Goal: Use online tool/utility: Utilize a website feature to perform a specific function

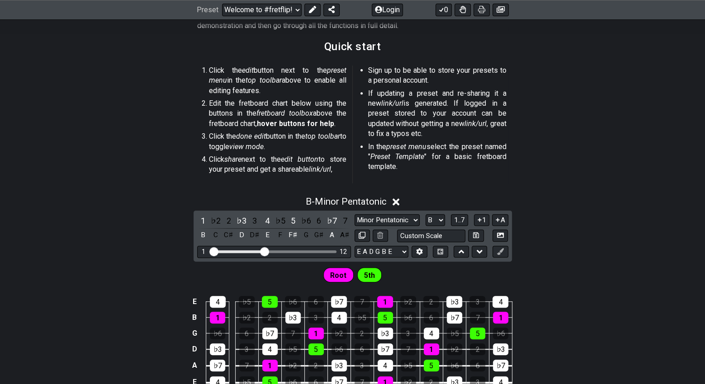
scroll to position [241, 0]
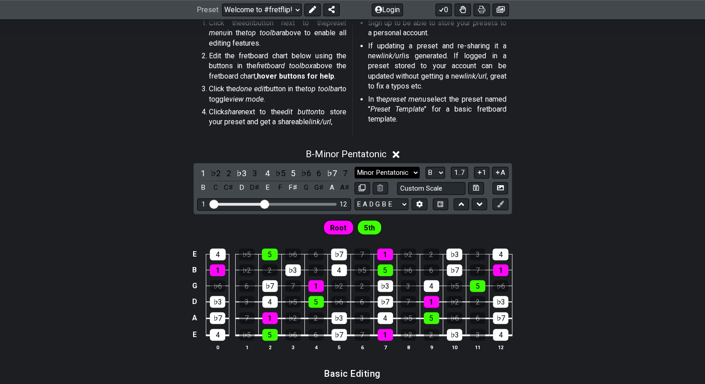
click at [416, 173] on select "Minor Pentatonic Root Minor Pentatonic Major Pentatonic Minor Blues Major Blues…" at bounding box center [387, 173] width 65 height 12
click at [545, 192] on div "B - Minor Pentatonic 1 ♭2 2 ♭3 3 4 ♭5 5 ♭6 6 ♭7 7 B C C♯ D D♯ E F F♯ G G♯ A A♯ …" at bounding box center [352, 253] width 705 height 221
click at [412, 171] on select "Minor Pentatonic Root Minor Pentatonic Major Pentatonic Minor Blues Major Blues…" at bounding box center [387, 173] width 65 height 12
select select "Minor 7th"
click at [355, 167] on select "Minor Pentatonic Root Minor Pentatonic Major Pentatonic Minor Blues Major Blues…" at bounding box center [387, 173] width 65 height 12
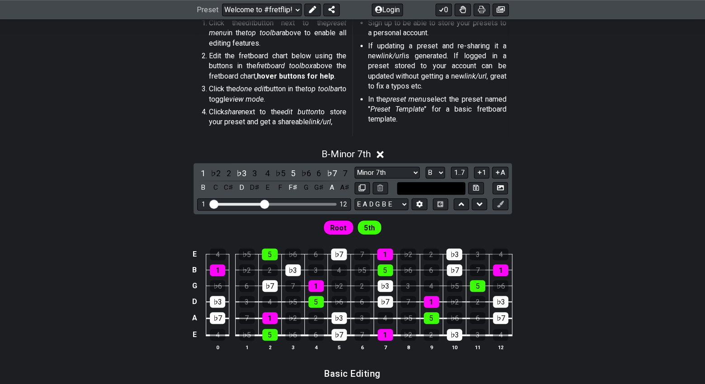
click at [453, 186] on input "text" at bounding box center [431, 188] width 69 height 12
type input "Custom Scale"
click at [531, 208] on div "B - Minor 7th 1 ♭2 2 ♭3 3 4 ♭5 5 ♭6 6 ♭7 7 B C C♯ D D♯ E F F♯ G G♯ A A♯ Minor P…" at bounding box center [352, 253] width 705 height 221
click at [462, 172] on span "1..7" at bounding box center [459, 173] width 11 height 8
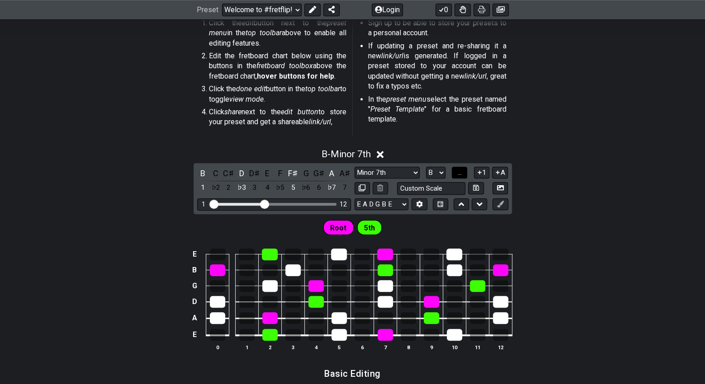
click at [462, 172] on button "..." at bounding box center [459, 173] width 15 height 12
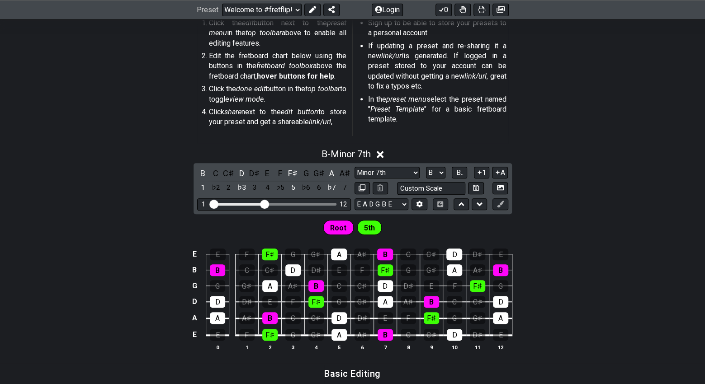
click at [370, 226] on span "5th" at bounding box center [369, 228] width 11 height 13
click at [477, 173] on icon at bounding box center [479, 172] width 9 height 7
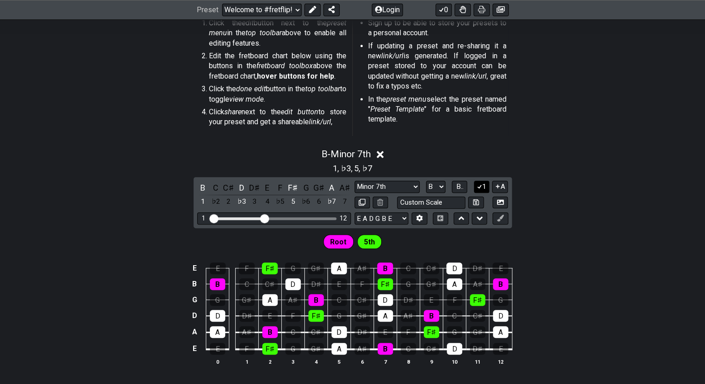
click at [485, 186] on button "1" at bounding box center [481, 187] width 15 height 12
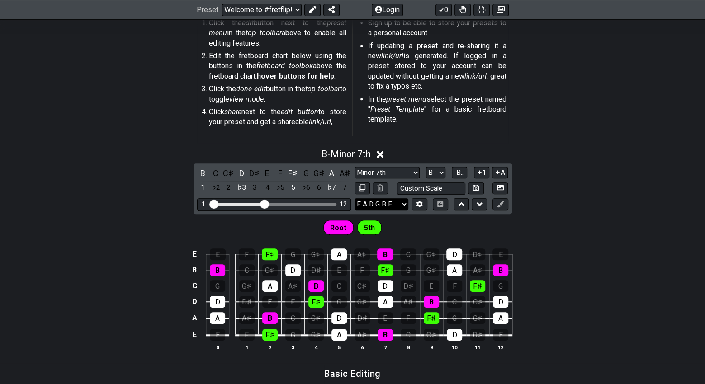
click at [397, 202] on select "E A D G B E F♯ B E A D G B E E A D G B E B E A D F♯ B A D G C E A D A D G B E E…" at bounding box center [382, 205] width 54 height 12
select select "E B E G# B E"
click at [355, 199] on select "E A D G B E F♯ B E A D G B E E A D G B E B E A D F♯ B A D G C E A D A D G B E E…" at bounding box center [382, 205] width 54 height 12
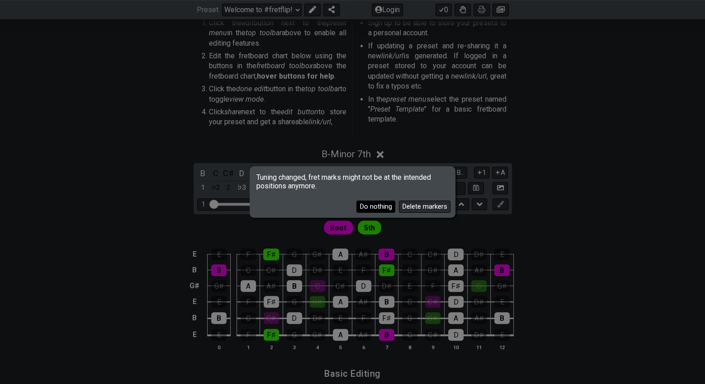
click at [388, 207] on button "Do nothing" at bounding box center [375, 207] width 39 height 12
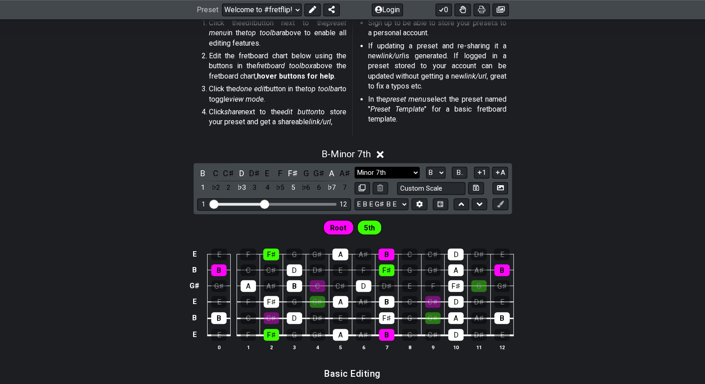
click at [411, 172] on select "Minor Pentatonic Root Minor Pentatonic Major Pentatonic Minor Blues Major Blues…" at bounding box center [387, 173] width 65 height 12
select select "Minor Pentatonic"
click at [355, 167] on select "Minor Pentatonic Root Minor Pentatonic Major Pentatonic Minor Blues Major Blues…" at bounding box center [387, 173] width 65 height 12
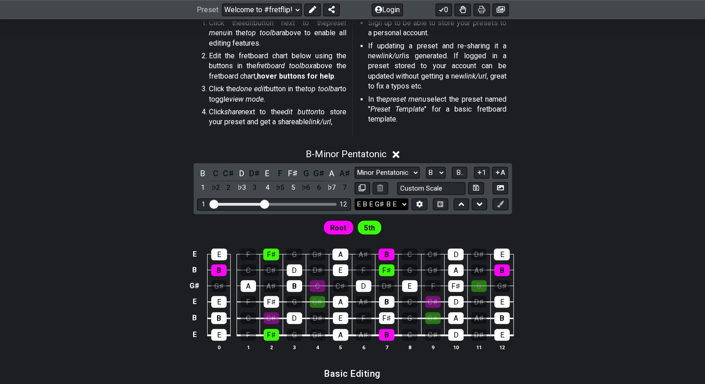
click at [403, 201] on select "E A D G B E F♯ B E A D G B E E A D G B E B E A D F♯ B A D G C E A D A D G B E E…" at bounding box center [382, 205] width 54 height 12
click at [540, 218] on div "Root 5th" at bounding box center [352, 225] width 705 height 23
click at [505, 173] on button "A" at bounding box center [500, 173] width 16 height 12
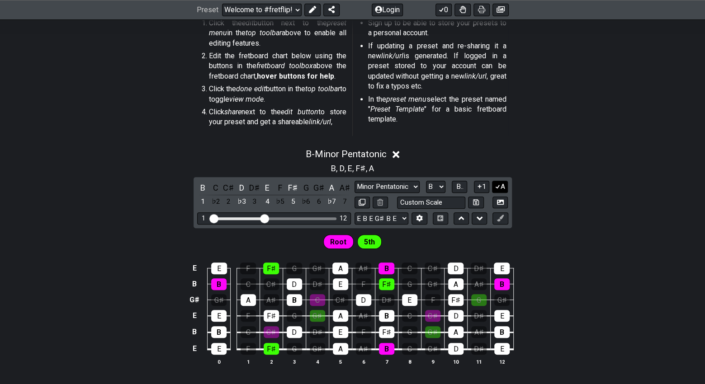
click at [501, 185] on button "A" at bounding box center [500, 187] width 16 height 12
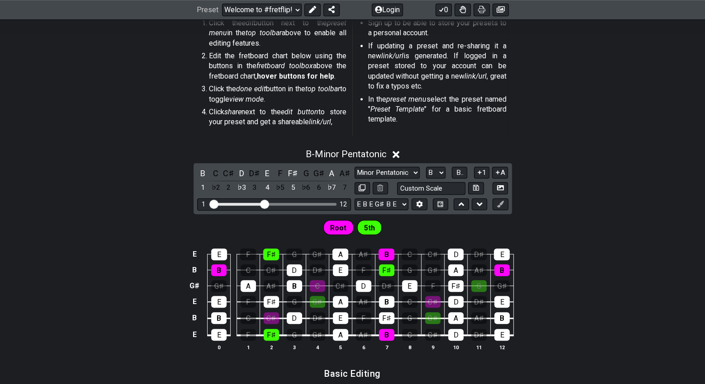
click at [479, 173] on icon at bounding box center [479, 172] width 9 height 7
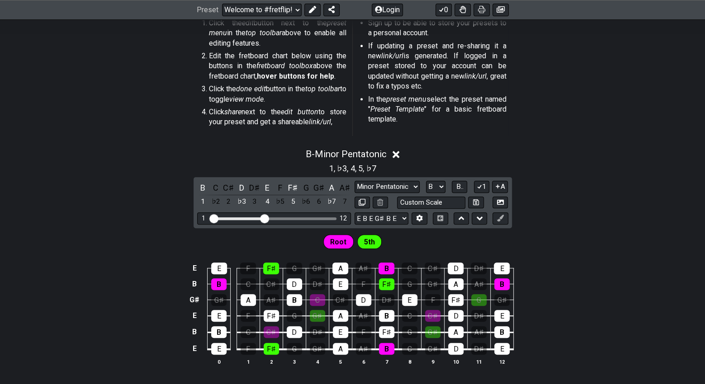
click at [479, 173] on div "1 , ♭3 , 4 , 5 , ♭7" at bounding box center [352, 167] width 705 height 14
click at [478, 183] on icon at bounding box center [479, 186] width 9 height 7
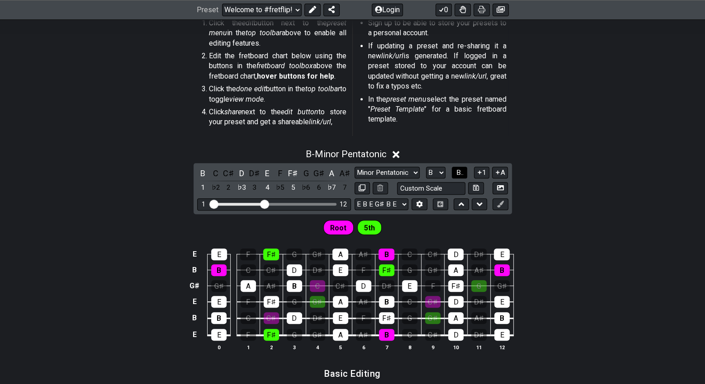
click at [464, 176] on button "B.." at bounding box center [459, 173] width 15 height 12
click at [464, 176] on span "1..7" at bounding box center [459, 173] width 11 height 8
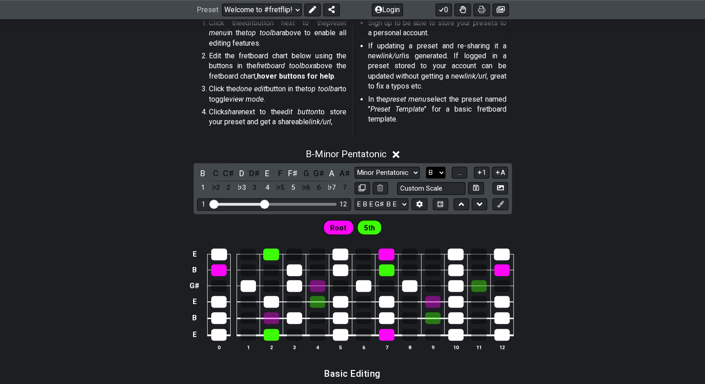
click at [440, 172] on select "A♭ A A♯ B♭ B C C♯ D♭ D D♯ E♭ E F F♯ G♭ G G♯" at bounding box center [435, 173] width 19 height 12
click at [461, 172] on span "..." at bounding box center [460, 173] width 4 height 8
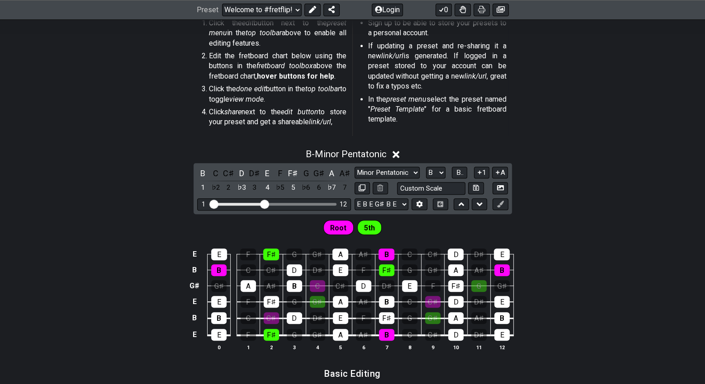
click at [562, 238] on div "E E F F♯ G G♯ A A♯ B C C♯ D D♯ E B B C C♯ D D♯ E F F♯ G G♯ A A♯ B G♯ G♯ A A♯ B …" at bounding box center [352, 300] width 705 height 127
click at [440, 175] on select "A♭ A A♯ B♭ B C C♯ D♭ D D♯ E♭ E F F♯ G♭ G G♯" at bounding box center [435, 173] width 19 height 12
select select "A"
click at [426, 167] on select "A♭ A A♯ B♭ B C C♯ D♭ D D♯ E♭ E F F♯ G♭ G G♯" at bounding box center [435, 173] width 19 height 12
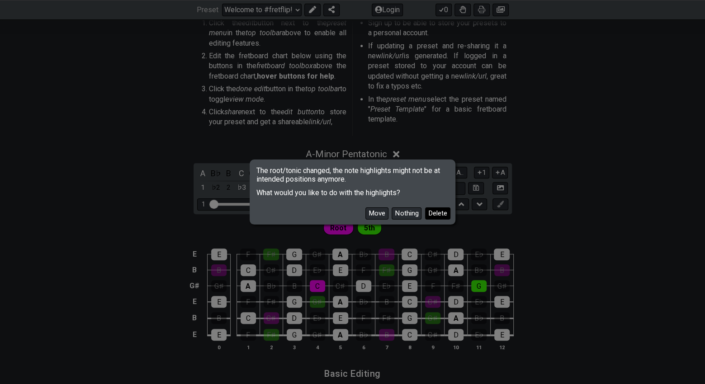
click at [433, 213] on button "Delete" at bounding box center [437, 214] width 25 height 12
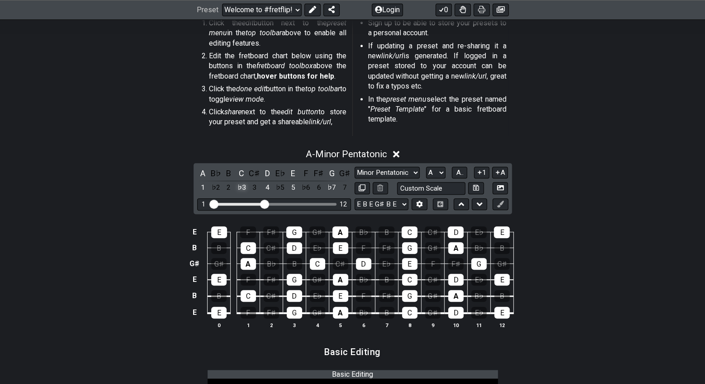
click at [244, 188] on div "♭3" at bounding box center [242, 188] width 12 height 12
click at [244, 188] on div "♯2" at bounding box center [242, 188] width 12 height 12
click at [241, 188] on div "♭3" at bounding box center [242, 188] width 12 height 12
click at [348, 312] on table "E E F F♯ G G♯ A B♭ B C C♯ D E♭ E B B C C♯ D E♭ E F F♯ G G♯ A B♭ B G♯ G♯ A B♭ B …" at bounding box center [351, 270] width 326 height 106
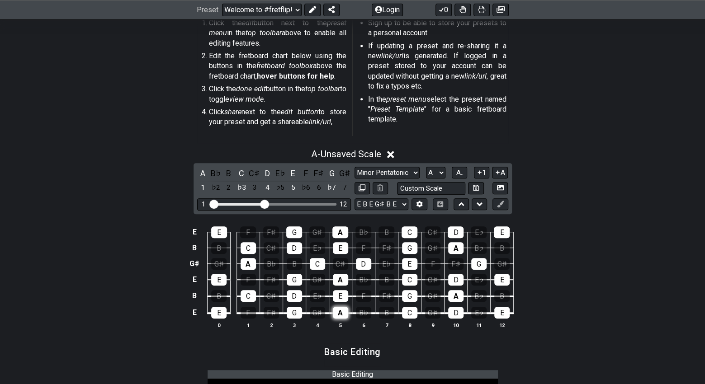
click at [345, 312] on div "A" at bounding box center [340, 313] width 15 height 12
click at [346, 313] on div "A" at bounding box center [340, 313] width 15 height 12
click at [506, 203] on button at bounding box center [499, 205] width 15 height 12
click at [417, 176] on select "Minor Pentatonic Root Minor Pentatonic Major Pentatonic Minor Blues Major Blues…" at bounding box center [387, 173] width 65 height 12
select select "Major Pentatonic"
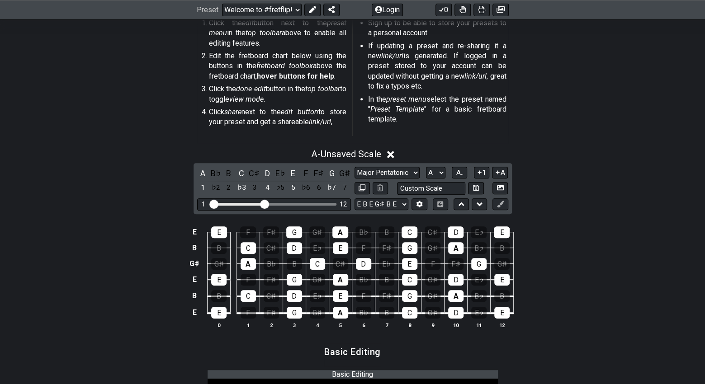
click at [355, 167] on select "Minor Pentatonic Root Minor Pentatonic Major Pentatonic Minor Blues Major Blues…" at bounding box center [387, 173] width 65 height 12
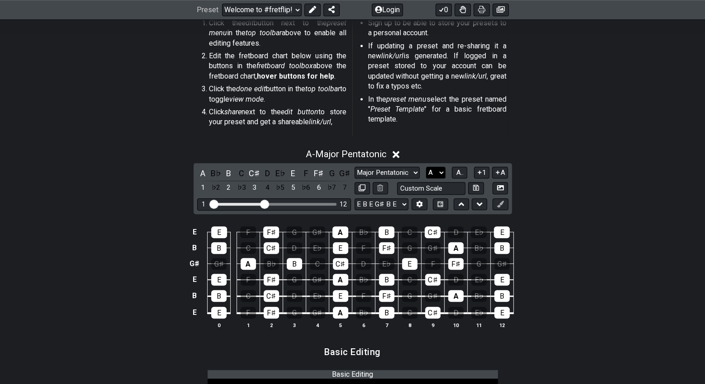
click at [441, 175] on select "A♭ A A♯ B♭ B C C♯ D♭ D D♯ E♭ E F F♯ G♭ G G♯" at bounding box center [435, 173] width 19 height 12
select select "C"
click at [426, 167] on select "A♭ A A♯ B♭ B C C♯ D♭ D D♯ E♭ E F F♯ G♭ G G♯" at bounding box center [435, 173] width 19 height 12
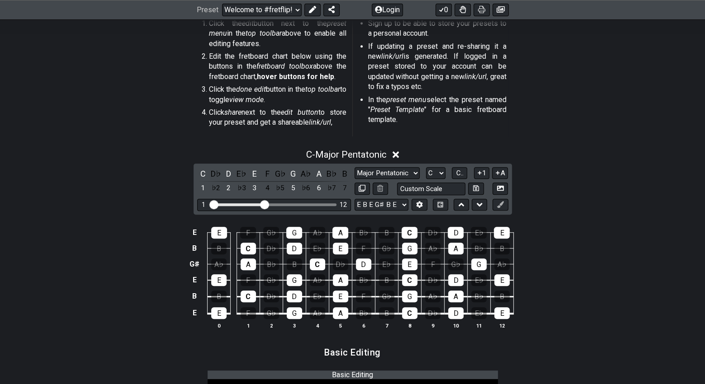
scroll to position [241, 0]
click at [415, 173] on select "Minor Pentatonic Root Minor Pentatonic Major Pentatonic Minor Blues Major Blues…" at bounding box center [387, 173] width 65 height 12
select select "Major 7th"
click at [355, 167] on select "Minor Pentatonic Root Minor Pentatonic Major Pentatonic Minor Blues Major Blues…" at bounding box center [387, 173] width 65 height 12
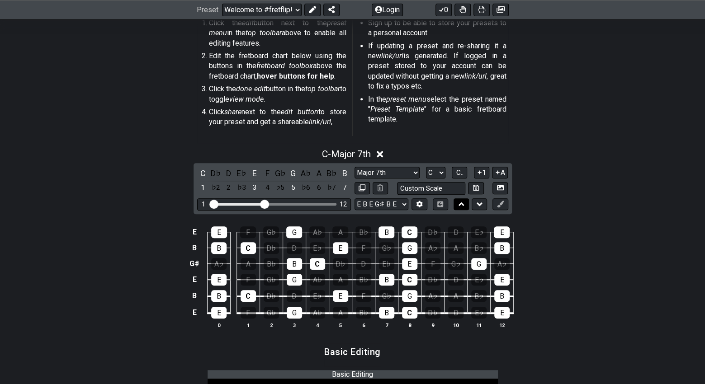
click at [464, 203] on icon at bounding box center [462, 204] width 6 height 9
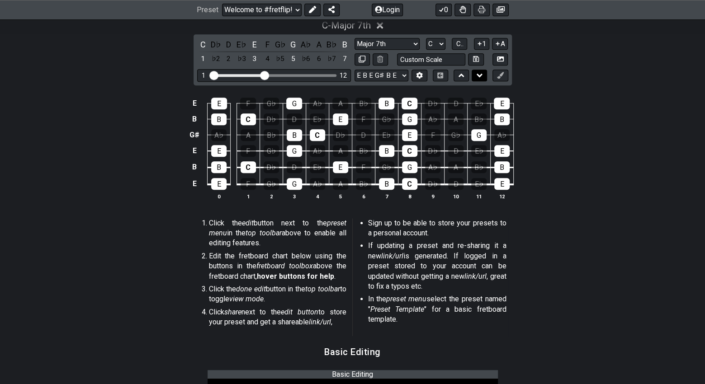
click at [477, 74] on icon at bounding box center [480, 76] width 6 height 4
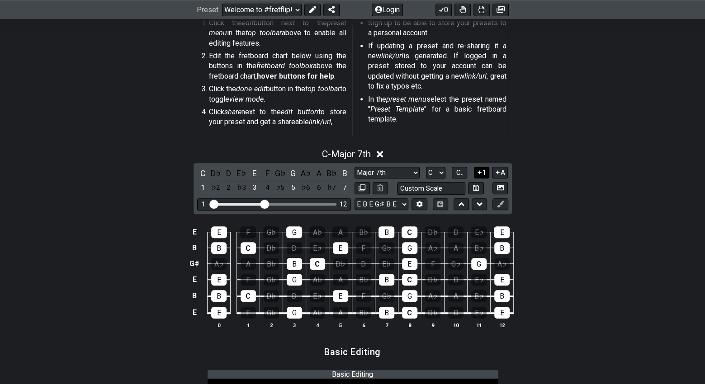
click at [482, 174] on button "1" at bounding box center [481, 173] width 15 height 12
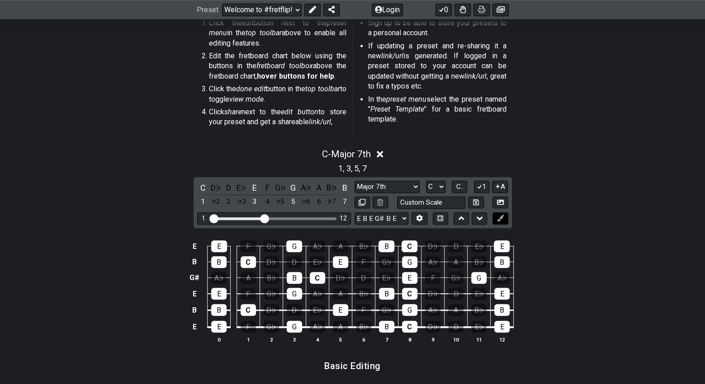
click at [506, 218] on button at bounding box center [499, 219] width 15 height 12
click at [248, 261] on div "C" at bounding box center [248, 262] width 15 height 12
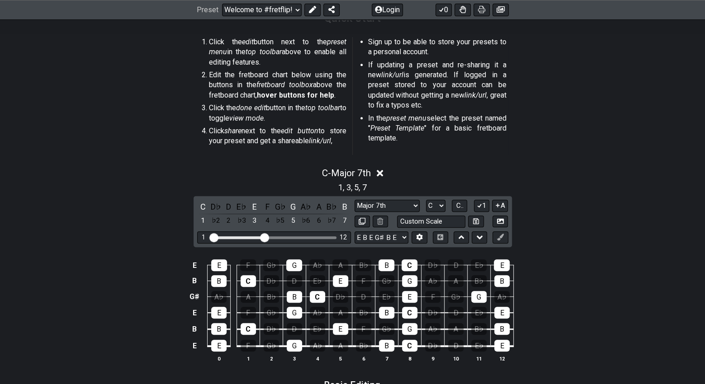
scroll to position [120, 0]
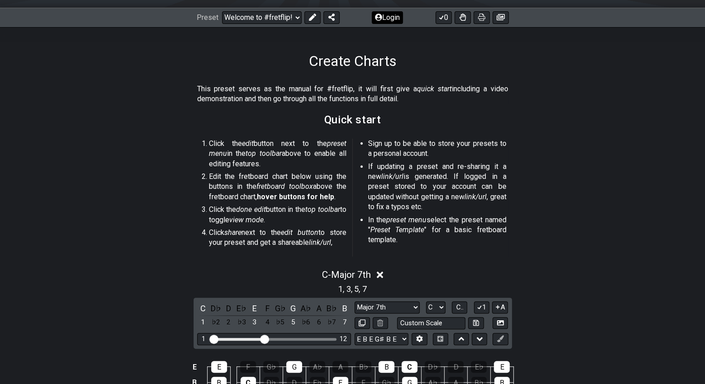
click at [394, 17] on button "Login" at bounding box center [387, 17] width 31 height 13
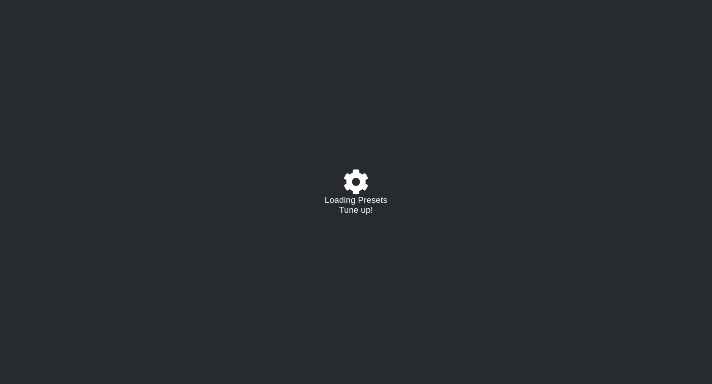
select select "C"
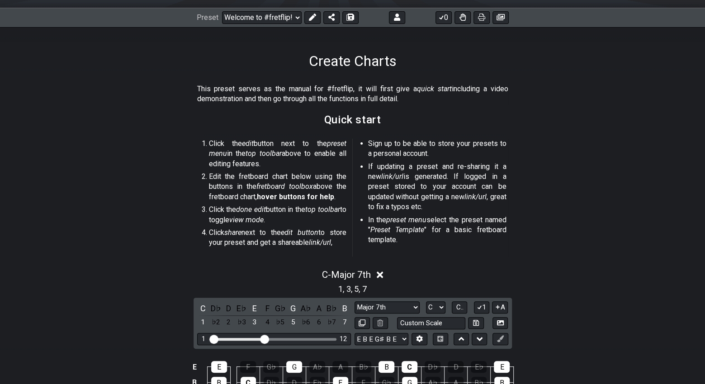
scroll to position [120, 0]
click at [307, 17] on button at bounding box center [312, 17] width 16 height 13
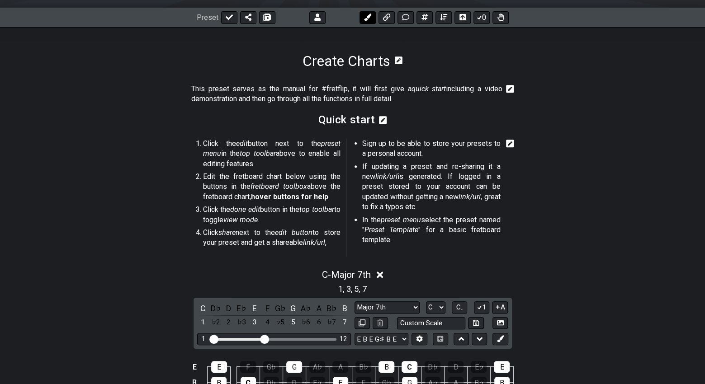
click at [365, 16] on icon at bounding box center [367, 17] width 7 height 7
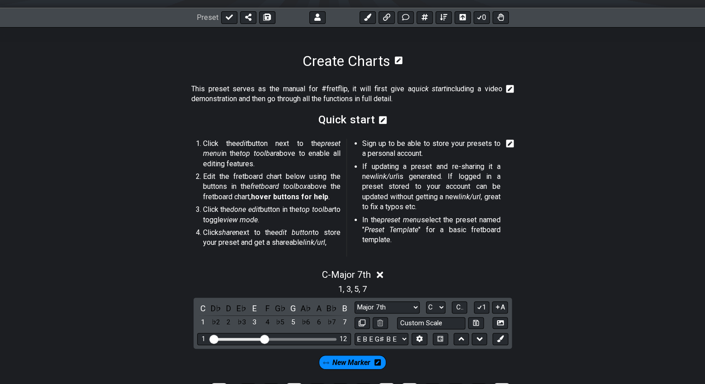
scroll to position [241, 0]
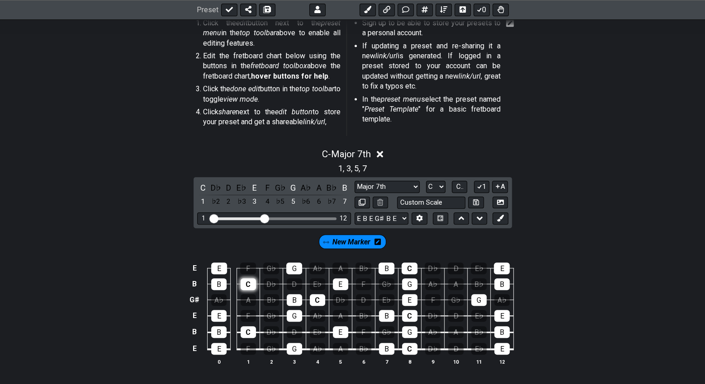
click at [249, 284] on div "C" at bounding box center [248, 285] width 15 height 12
click at [320, 296] on div "C" at bounding box center [317, 300] width 15 height 12
click at [250, 332] on div "C" at bounding box center [248, 332] width 15 height 12
click at [409, 347] on div "C" at bounding box center [409, 349] width 15 height 12
click at [412, 312] on div "C" at bounding box center [409, 316] width 15 height 12
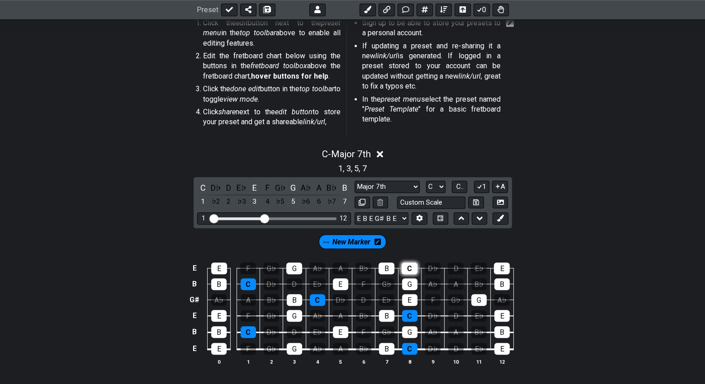
click at [405, 267] on div "C" at bounding box center [410, 269] width 16 height 12
click at [415, 187] on select "Major 7th Root Minor Pentatonic Major Pentatonic Minor Blues Major Blues Major …" at bounding box center [387, 187] width 65 height 12
select select "Major / [PERSON_NAME]"
click at [355, 181] on select "Major 7th Root Minor Pentatonic Major Pentatonic Minor Blues Major Blues Major …" at bounding box center [387, 187] width 65 height 12
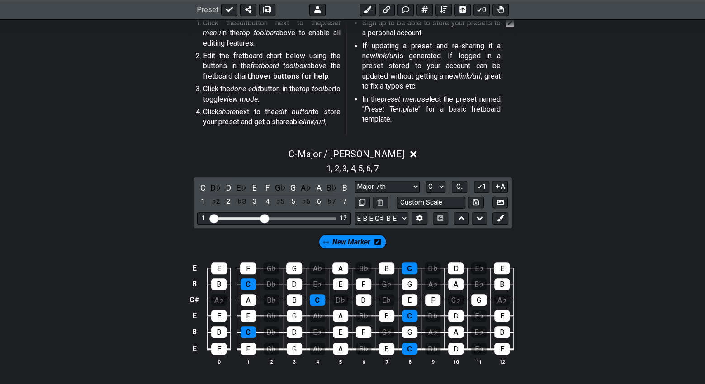
click at [357, 243] on span "New Marker" at bounding box center [351, 242] width 38 height 13
click at [356, 243] on span "New Marker" at bounding box center [351, 242] width 42 height 13
click at [497, 215] on icon at bounding box center [500, 218] width 7 height 7
click at [222, 264] on div "E" at bounding box center [219, 269] width 16 height 12
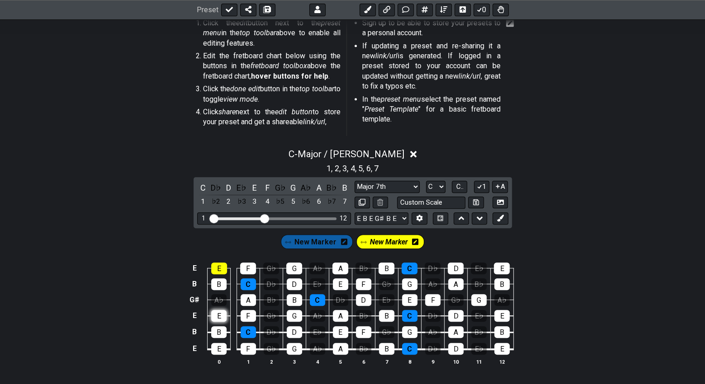
click at [225, 312] on div "E" at bounding box center [218, 316] width 15 height 12
click at [222, 349] on div "E" at bounding box center [218, 349] width 15 height 12
click at [411, 297] on div "E" at bounding box center [409, 300] width 15 height 12
click at [505, 271] on div "E" at bounding box center [502, 269] width 16 height 12
click at [500, 316] on div "E" at bounding box center [501, 316] width 15 height 12
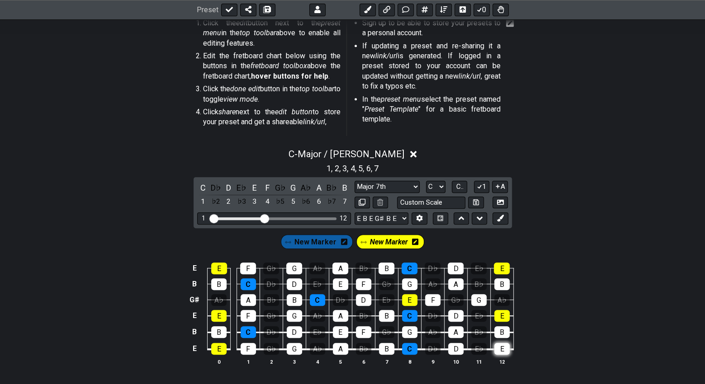
click at [497, 346] on div "E" at bounding box center [501, 349] width 15 height 12
click at [346, 330] on div "E" at bounding box center [340, 332] width 15 height 12
click at [338, 280] on div "E" at bounding box center [340, 285] width 15 height 12
click at [322, 239] on span "New Marker" at bounding box center [315, 242] width 42 height 13
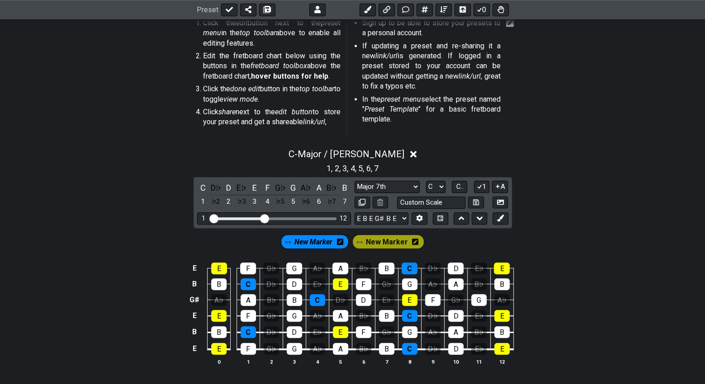
click at [345, 242] on div "New Marker" at bounding box center [315, 242] width 68 height 14
click at [339, 243] on icon at bounding box center [340, 242] width 6 height 6
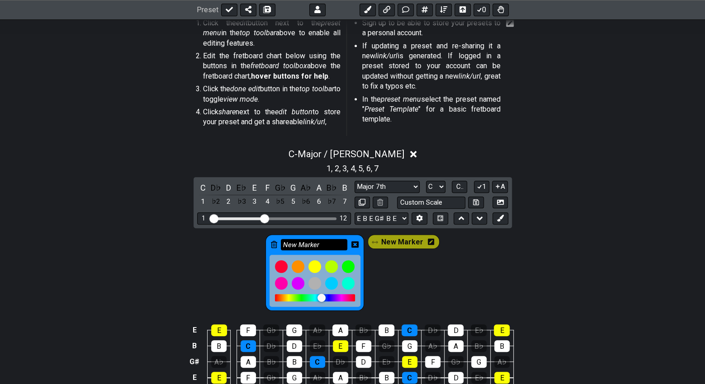
click at [327, 241] on input "New Marker" at bounding box center [314, 244] width 67 height 11
drag, startPoint x: 326, startPoint y: 242, endPoint x: 286, endPoint y: 245, distance: 39.9
click at [286, 245] on input "New Marker" at bounding box center [314, 244] width 67 height 11
type input "Root"
click at [408, 267] on div "Root New Marker" at bounding box center [353, 273] width 178 height 80
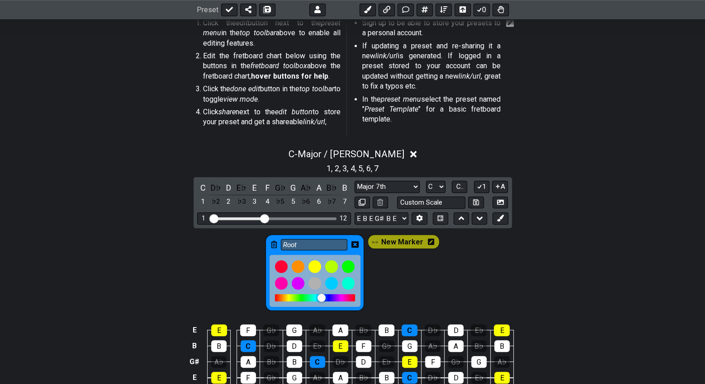
click at [390, 292] on div "Root New Marker" at bounding box center [353, 273] width 178 height 80
click at [456, 281] on div "Root New Marker" at bounding box center [352, 270] width 705 height 85
click at [456, 260] on div "Root New Marker" at bounding box center [352, 270] width 705 height 85
click at [383, 266] on div "Root New Marker" at bounding box center [353, 273] width 178 height 80
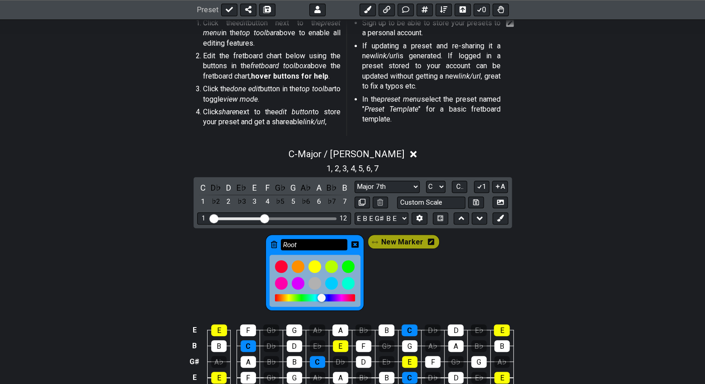
click at [336, 240] on input "Root" at bounding box center [314, 244] width 67 height 11
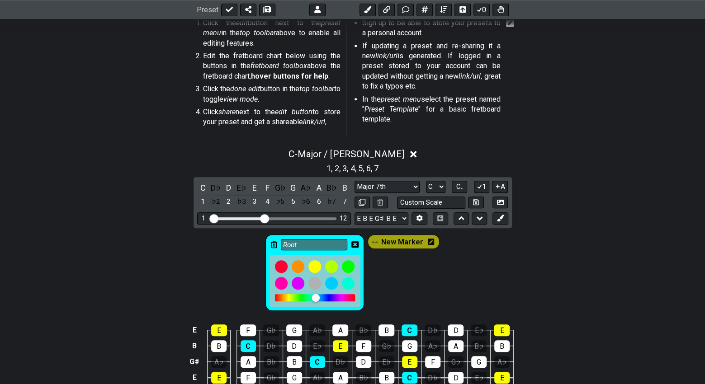
drag, startPoint x: 324, startPoint y: 297, endPoint x: 317, endPoint y: 302, distance: 8.2
click at [317, 302] on div at bounding box center [315, 281] width 91 height 52
click at [388, 280] on div "Root New Marker" at bounding box center [353, 273] width 178 height 80
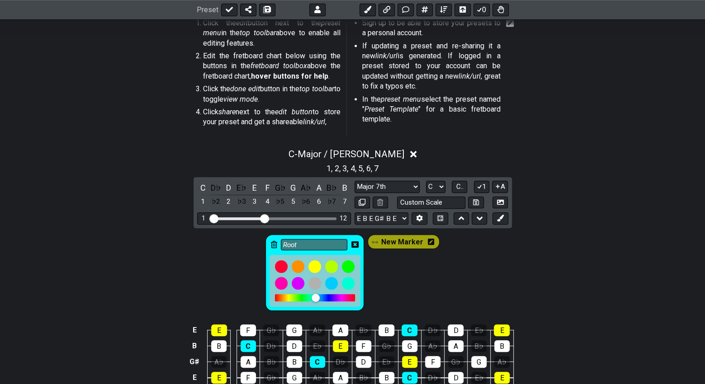
click at [388, 280] on div "Root New Marker" at bounding box center [353, 273] width 178 height 80
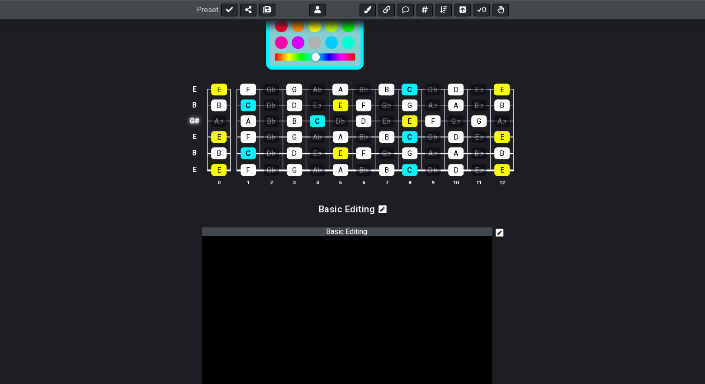
scroll to position [362, 0]
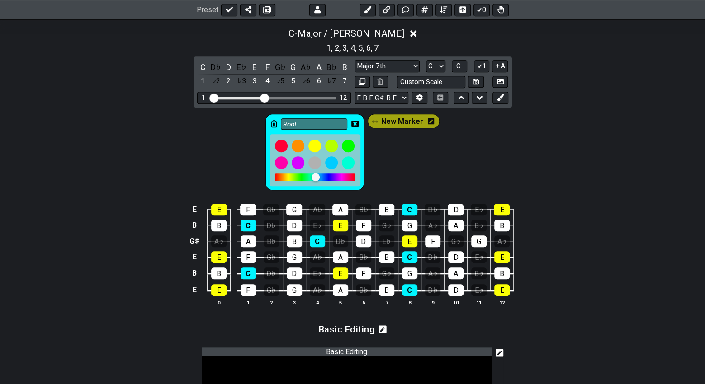
click at [386, 122] on span "New Marker" at bounding box center [402, 121] width 42 height 13
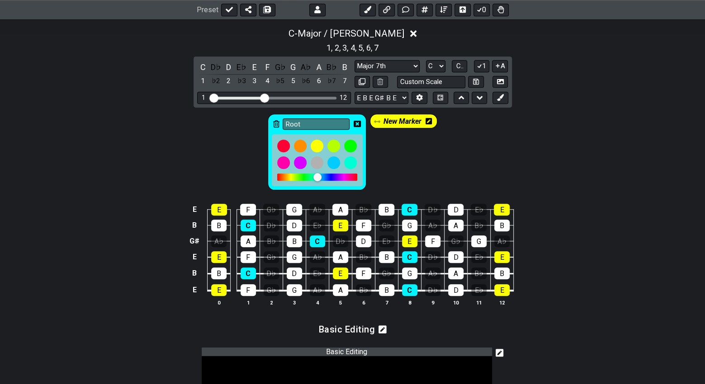
click at [431, 122] on icon at bounding box center [429, 121] width 6 height 6
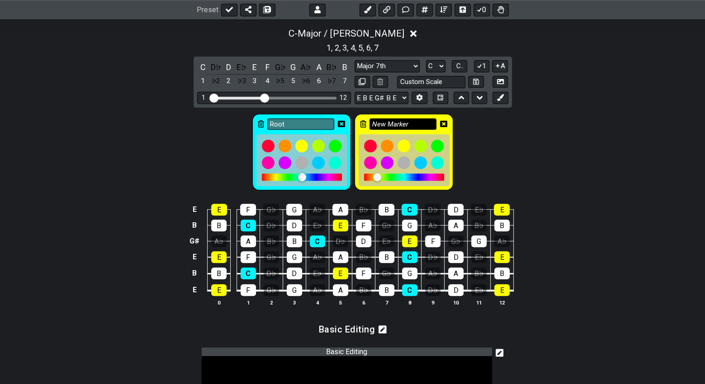
click at [408, 122] on input "New Marker" at bounding box center [402, 123] width 67 height 11
drag, startPoint x: 408, startPoint y: 122, endPoint x: 367, endPoint y: 125, distance: 41.3
click at [367, 125] on div "New Marker" at bounding box center [404, 152] width 99 height 76
type input "3rd"
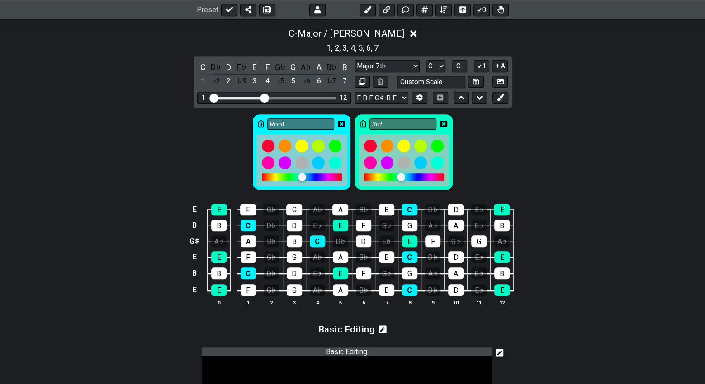
drag, startPoint x: 376, startPoint y: 175, endPoint x: 401, endPoint y: 178, distance: 25.1
click at [401, 179] on div at bounding box center [401, 177] width 8 height 8
click at [465, 145] on div "Root 3rd" at bounding box center [352, 150] width 705 height 85
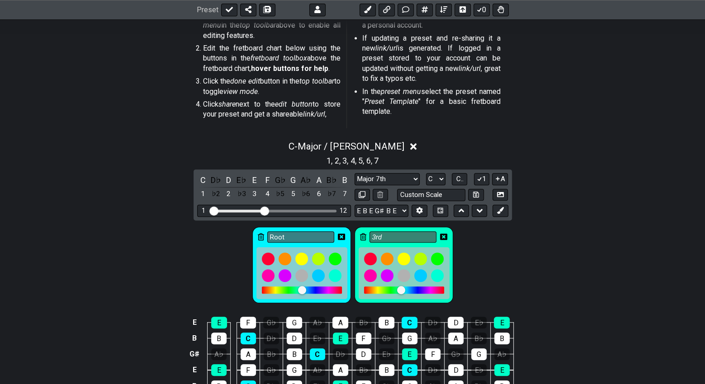
scroll to position [241, 0]
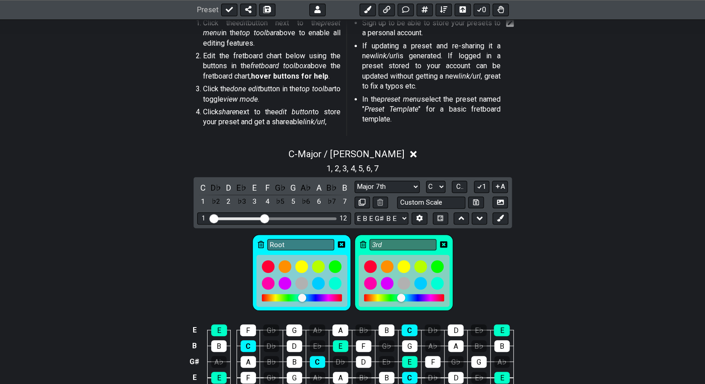
click at [343, 241] on icon at bounding box center [341, 244] width 7 height 6
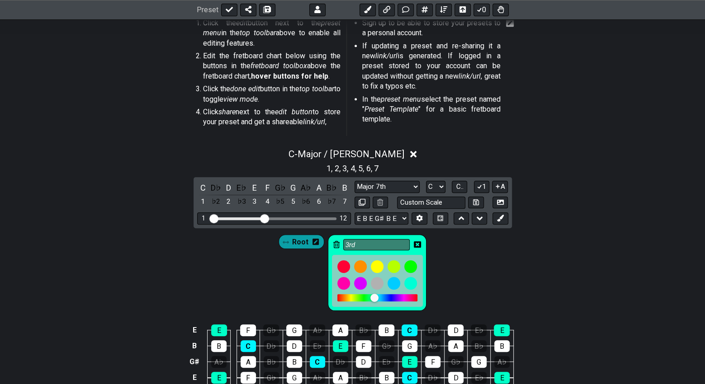
click at [419, 242] on icon at bounding box center [417, 244] width 7 height 6
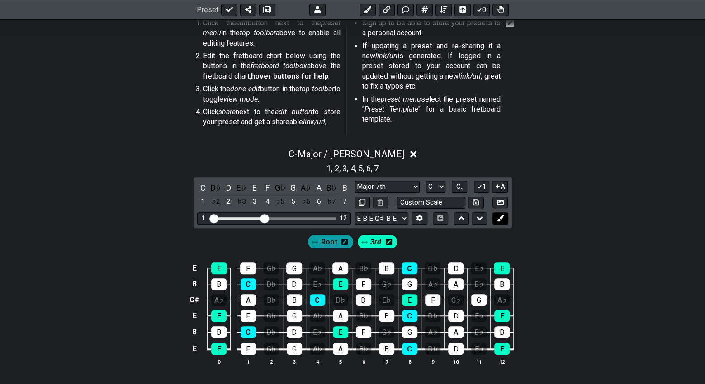
click at [505, 219] on button at bounding box center [499, 219] width 15 height 12
click at [401, 240] on span "New Marker" at bounding box center [398, 242] width 38 height 13
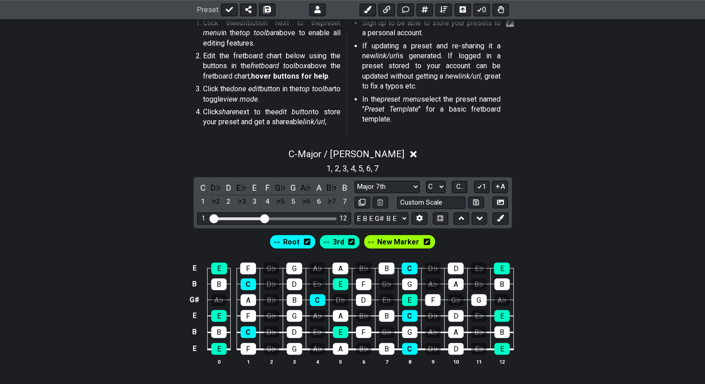
click at [404, 241] on span "New Marker" at bounding box center [398, 242] width 42 height 13
click at [423, 242] on icon at bounding box center [424, 242] width 6 height 6
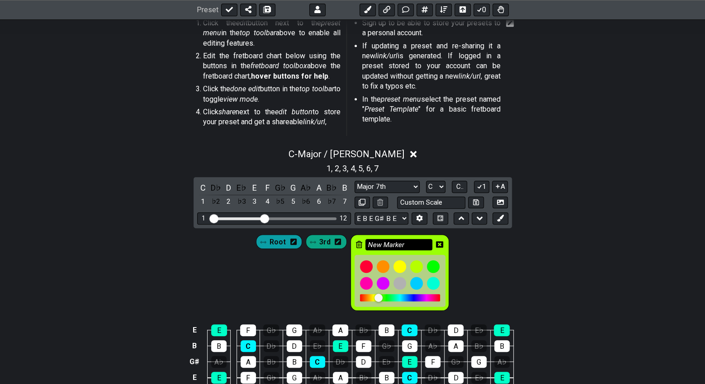
click at [407, 243] on input "New Marker" at bounding box center [398, 244] width 67 height 11
drag, startPoint x: 407, startPoint y: 243, endPoint x: 356, endPoint y: 244, distance: 51.1
click at [356, 244] on div "New Marker" at bounding box center [399, 273] width 99 height 76
type input "5th"
click at [441, 243] on icon at bounding box center [439, 244] width 7 height 6
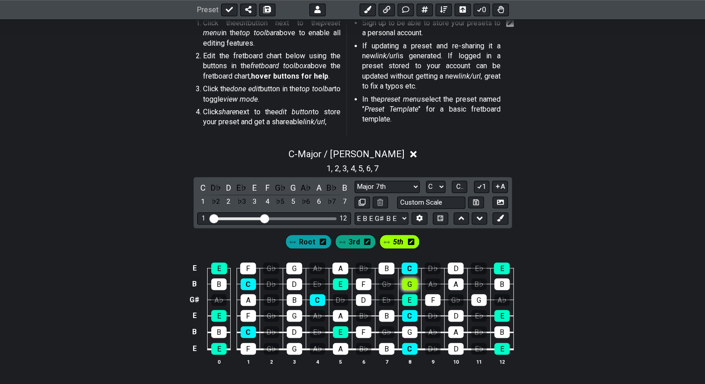
click at [410, 283] on div "G" at bounding box center [409, 285] width 15 height 12
click at [408, 330] on div "G" at bounding box center [409, 332] width 15 height 12
click at [298, 314] on div "G" at bounding box center [294, 316] width 15 height 12
click at [291, 269] on div "G" at bounding box center [294, 269] width 16 height 12
click at [296, 346] on div "G" at bounding box center [294, 349] width 15 height 12
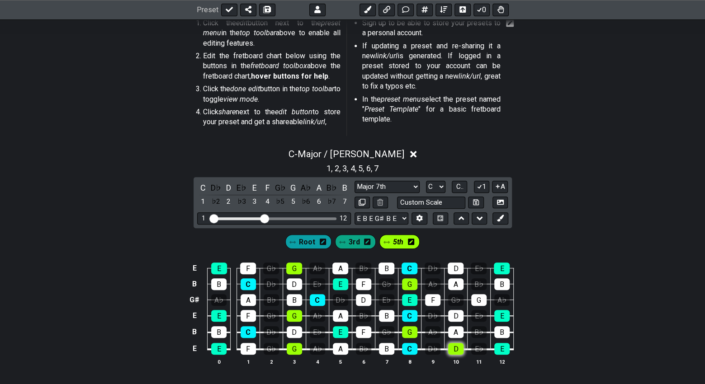
click at [458, 347] on div "D" at bounding box center [455, 349] width 15 height 12
click at [457, 345] on div "D" at bounding box center [455, 349] width 15 height 12
click at [473, 297] on div "G" at bounding box center [478, 300] width 15 height 12
click at [408, 240] on icon at bounding box center [411, 242] width 6 height 6
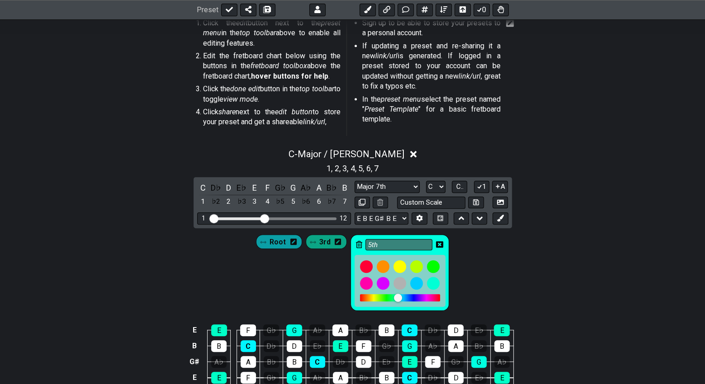
drag, startPoint x: 377, startPoint y: 296, endPoint x: 397, endPoint y: 296, distance: 19.9
click at [397, 296] on div at bounding box center [398, 298] width 8 height 8
click at [469, 298] on div "Root 3rd 5th" at bounding box center [352, 270] width 705 height 85
click at [440, 241] on icon at bounding box center [439, 244] width 7 height 6
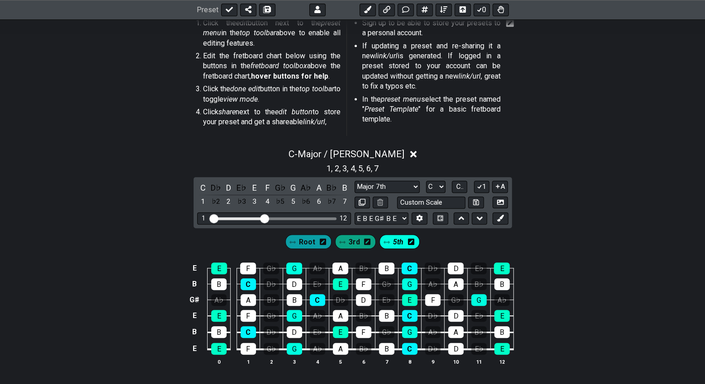
click at [325, 243] on icon at bounding box center [323, 242] width 6 height 6
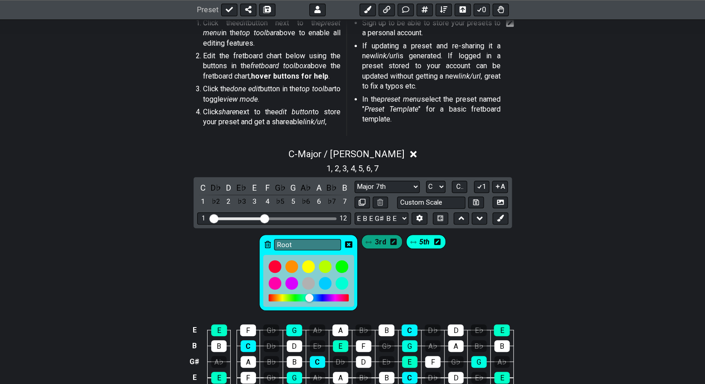
click at [319, 296] on div at bounding box center [309, 297] width 80 height 7
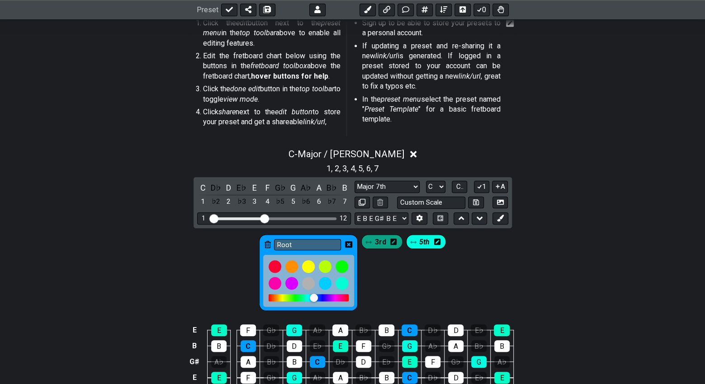
click at [314, 296] on div at bounding box center [314, 298] width 8 height 8
click at [387, 295] on div "Root 3rd 5th" at bounding box center [352, 273] width 190 height 80
click at [350, 241] on icon at bounding box center [348, 244] width 7 height 7
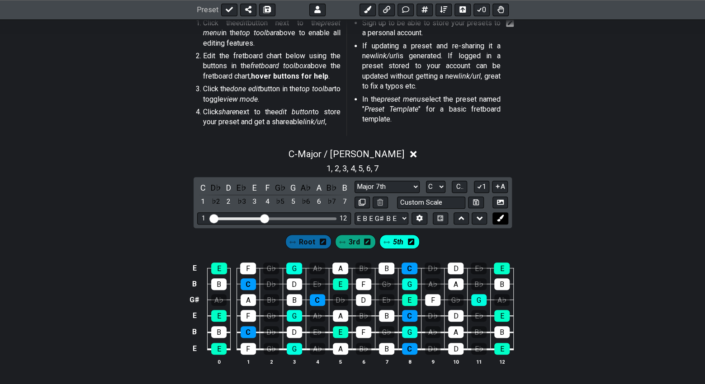
click at [503, 217] on icon at bounding box center [500, 218] width 7 height 7
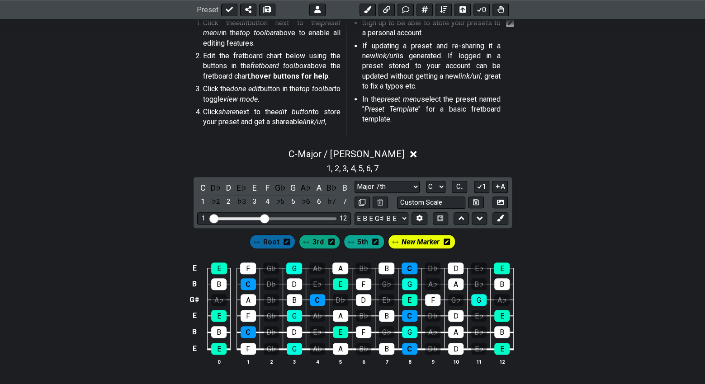
click at [432, 240] on span "New Marker" at bounding box center [420, 242] width 38 height 13
click at [449, 240] on icon at bounding box center [448, 242] width 6 height 6
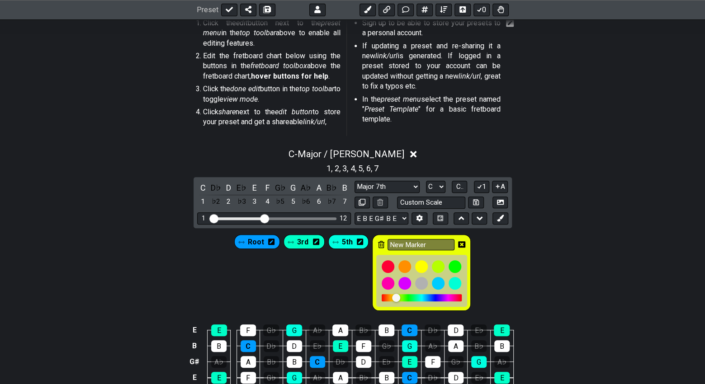
drag, startPoint x: 437, startPoint y: 241, endPoint x: 380, endPoint y: 241, distance: 57.0
click at [380, 241] on div "New Marker" at bounding box center [421, 273] width 99 height 76
type input "7th"
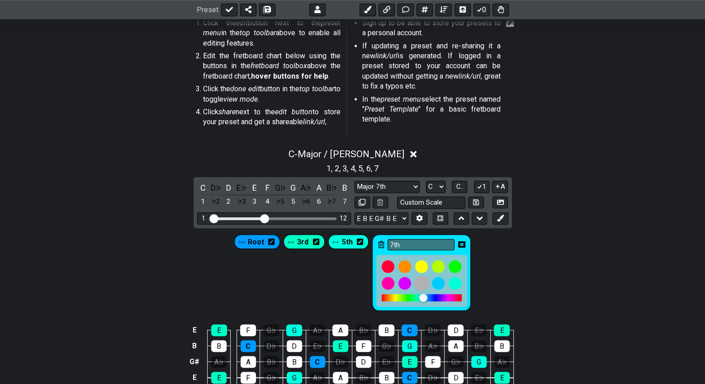
drag, startPoint x: 395, startPoint y: 299, endPoint x: 422, endPoint y: 289, distance: 28.5
click at [422, 289] on div at bounding box center [421, 281] width 91 height 52
click at [488, 270] on div "Root 3rd 5th 7th" at bounding box center [352, 270] width 705 height 85
click at [487, 278] on div "Root 3rd 5th 7th" at bounding box center [352, 270] width 705 height 85
click at [462, 242] on icon at bounding box center [461, 244] width 7 height 6
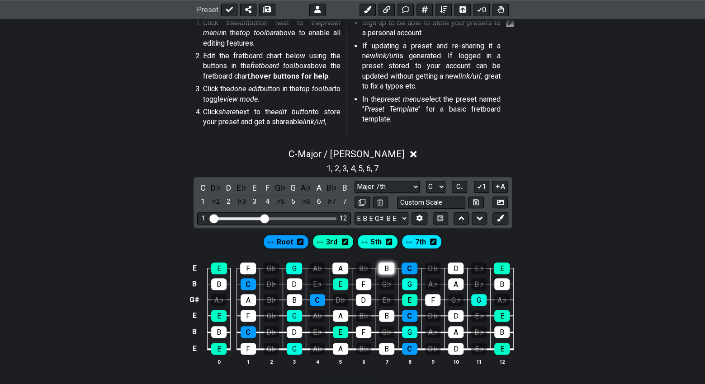
click at [385, 266] on div "B" at bounding box center [386, 269] width 16 height 12
click at [220, 284] on div "B" at bounding box center [218, 285] width 15 height 12
click at [221, 283] on div "B" at bounding box center [218, 285] width 15 height 12
click at [387, 267] on div "B" at bounding box center [386, 269] width 16 height 12
click at [419, 243] on span "7th" at bounding box center [420, 242] width 11 height 13
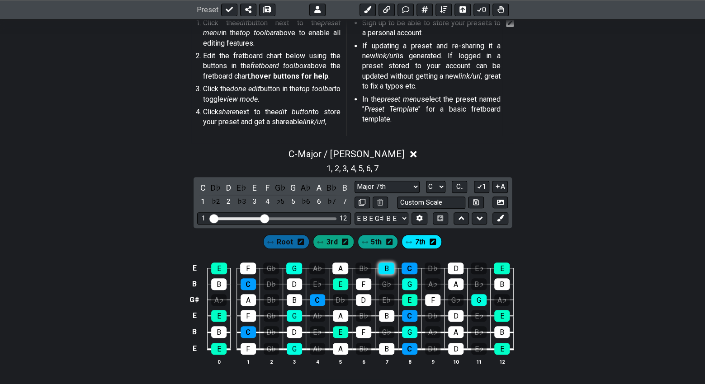
click at [387, 267] on div "B" at bounding box center [386, 269] width 16 height 12
click at [390, 313] on div "B" at bounding box center [386, 316] width 15 height 12
click at [390, 345] on div "B" at bounding box center [386, 349] width 15 height 12
click at [302, 295] on td "B" at bounding box center [294, 292] width 23 height 16
click at [297, 297] on div "B" at bounding box center [294, 300] width 15 height 12
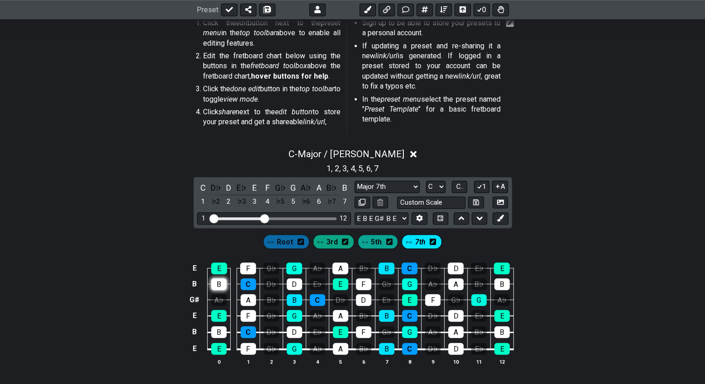
click at [225, 281] on div "B" at bounding box center [218, 285] width 15 height 12
click at [222, 331] on div "B" at bounding box center [218, 332] width 15 height 12
click at [503, 282] on div "B" at bounding box center [501, 285] width 15 height 12
click at [500, 331] on div "B" at bounding box center [501, 332] width 15 height 12
click at [499, 218] on icon at bounding box center [500, 218] width 7 height 7
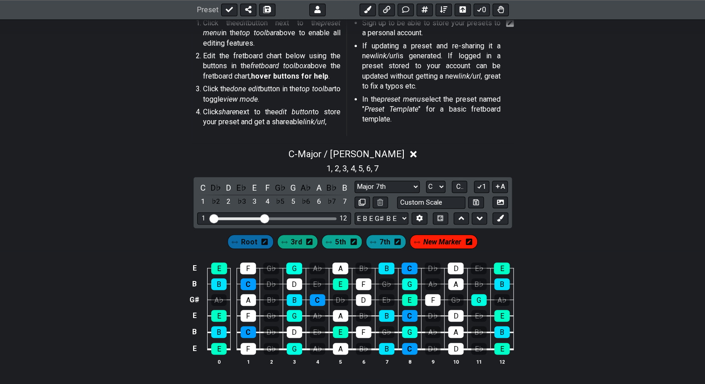
click at [466, 241] on icon at bounding box center [469, 241] width 6 height 7
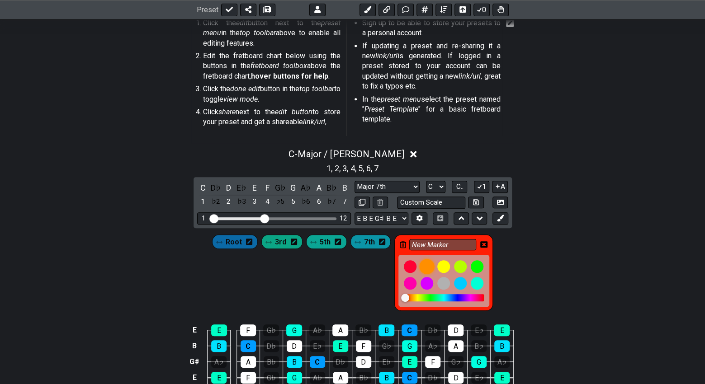
click at [426, 264] on div at bounding box center [426, 266] width 15 height 15
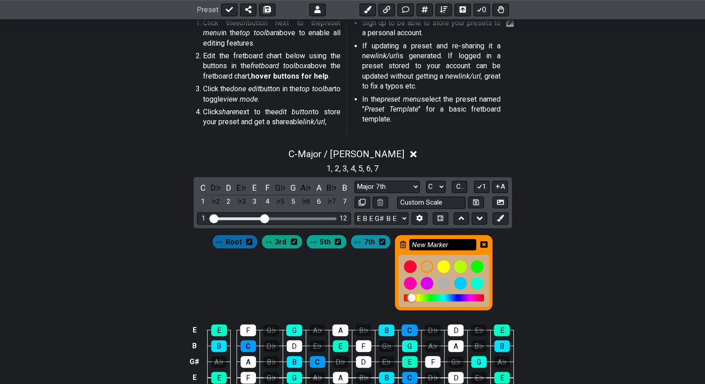
click at [447, 246] on input "New Marker" at bounding box center [442, 244] width 67 height 11
drag, startPoint x: 449, startPoint y: 243, endPoint x: 409, endPoint y: 250, distance: 40.8
click at [409, 250] on div "New Marker" at bounding box center [443, 273] width 99 height 76
click at [186, 281] on div "Root 3rd 5th 7th New Marker" at bounding box center [352, 270] width 705 height 85
click at [482, 241] on icon at bounding box center [483, 244] width 7 height 6
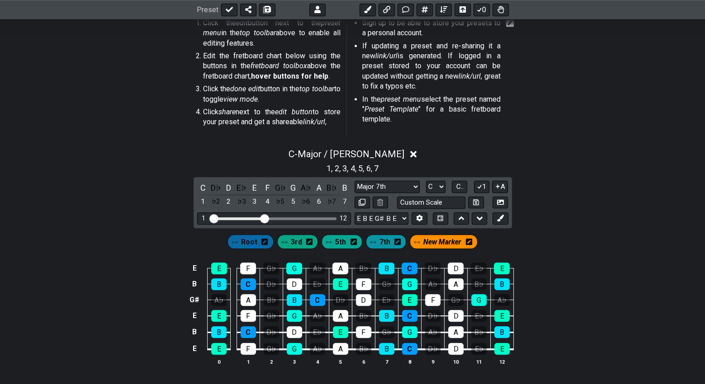
click at [559, 243] on div "Root 3rd 5th 7th New Marker" at bounding box center [352, 239] width 705 height 23
click at [470, 242] on icon at bounding box center [469, 242] width 6 height 6
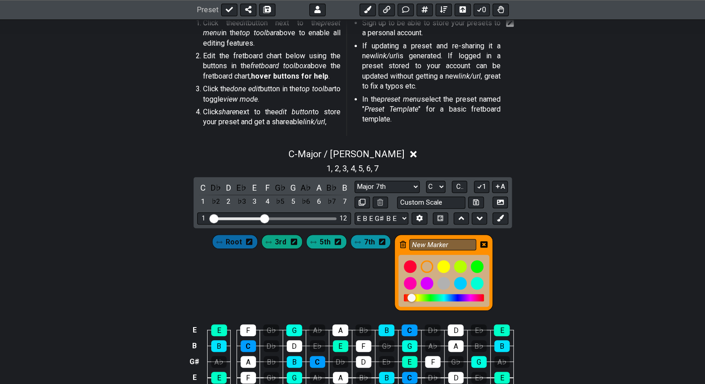
click at [482, 243] on icon at bounding box center [483, 244] width 7 height 7
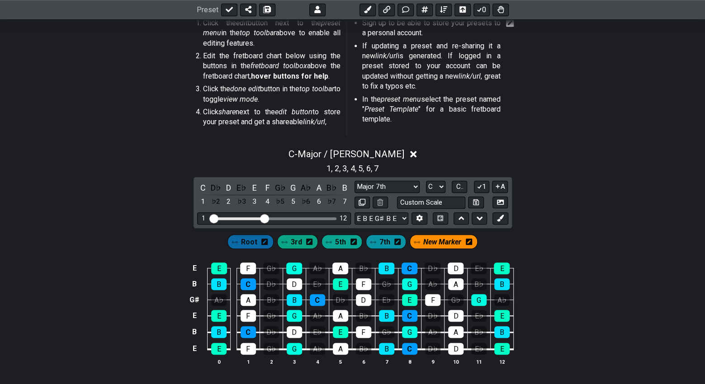
click at [435, 240] on span "New Marker" at bounding box center [442, 242] width 38 height 13
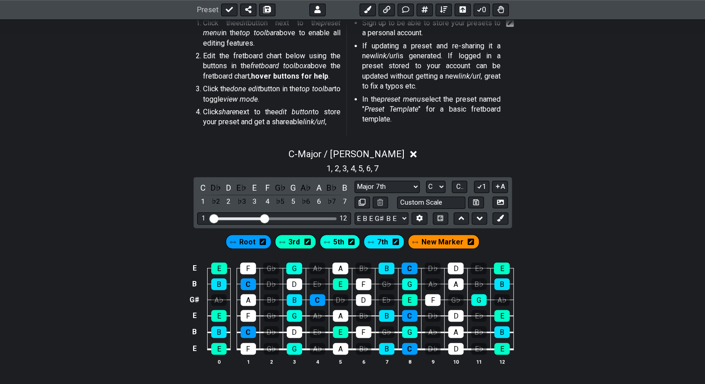
click at [435, 240] on span "New Marker" at bounding box center [442, 242] width 42 height 13
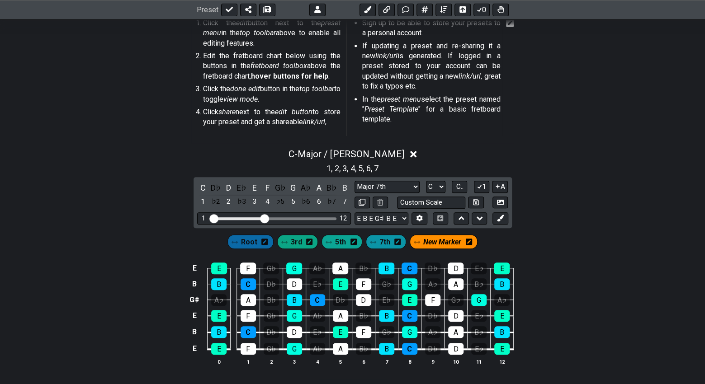
click at [382, 241] on span "7th" at bounding box center [384, 242] width 11 height 13
click at [457, 218] on button at bounding box center [461, 219] width 15 height 12
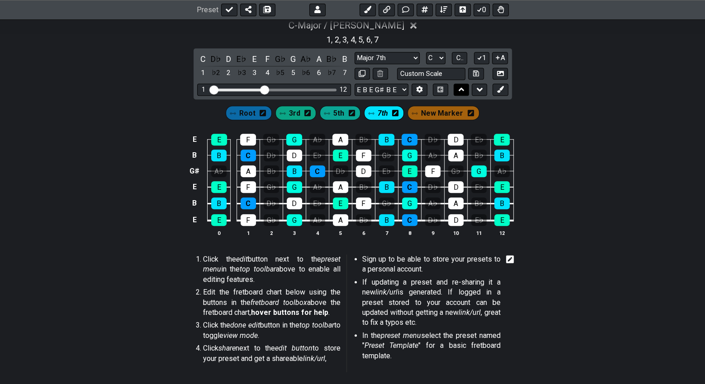
click at [455, 89] on button at bounding box center [461, 90] width 15 height 12
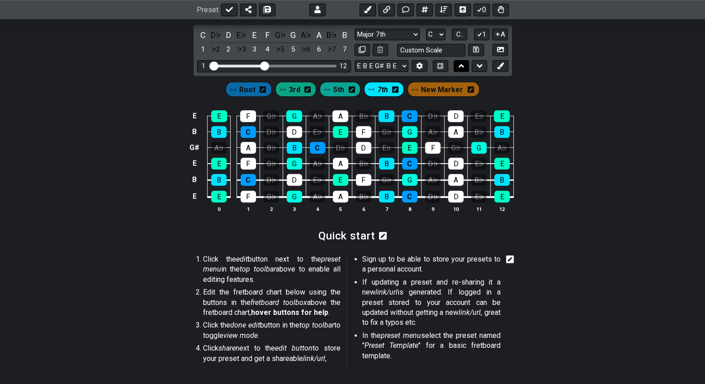
scroll to position [217, 0]
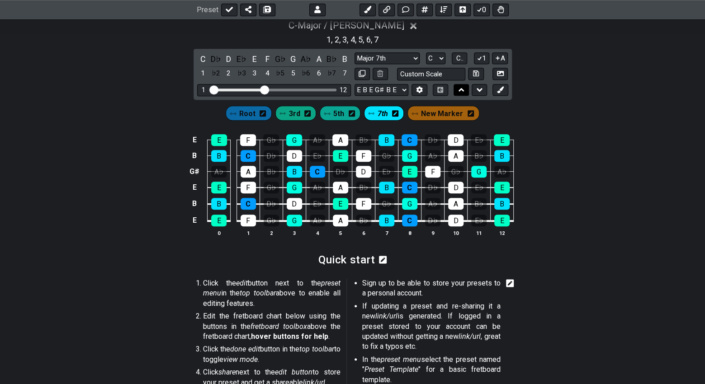
click at [455, 89] on button at bounding box center [461, 90] width 15 height 12
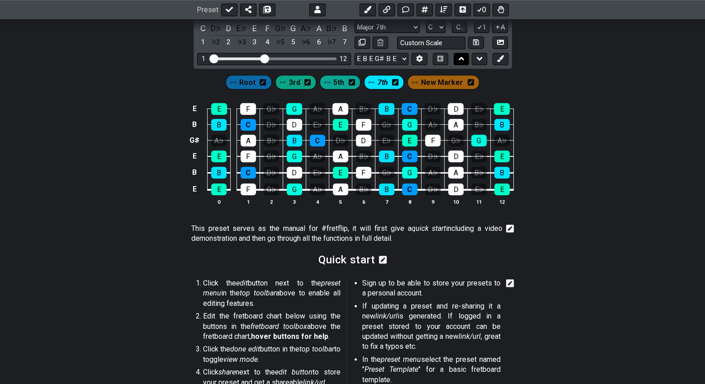
scroll to position [186, 0]
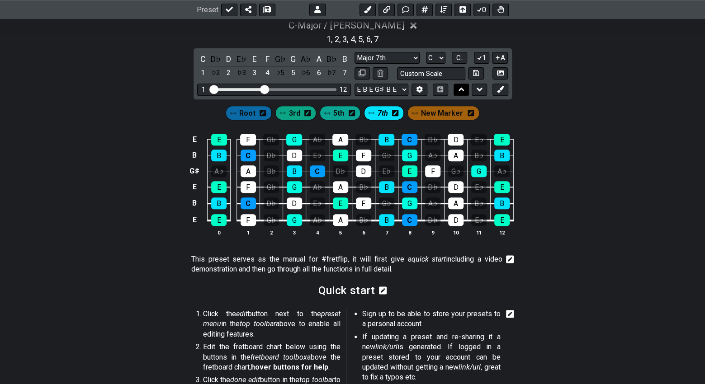
click at [455, 89] on button at bounding box center [461, 90] width 15 height 12
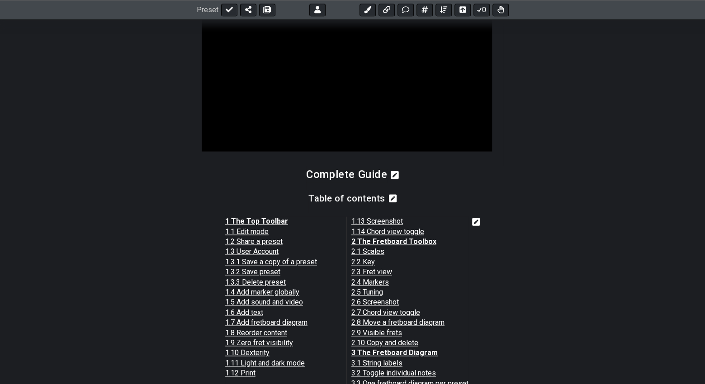
scroll to position [668, 0]
click at [295, 322] on p "1 The Top Toolbar 1.1 Edit mode 1.2 Share a preset 1.3 User Account 1.3.1 Save …" at bounding box center [346, 303] width 243 height 172
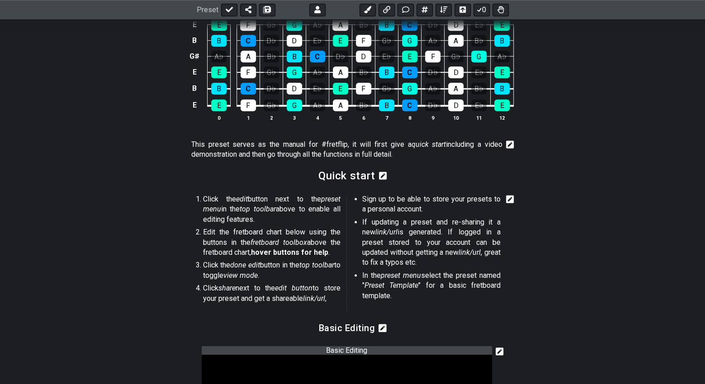
scroll to position [186, 0]
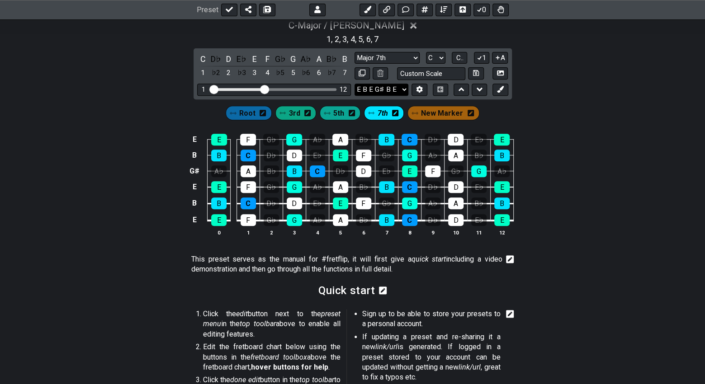
click at [402, 91] on select "E B E G♯ B E F♯ B E A D G B E E A D G B E B E A D F♯ B A D G C E A D A D G B E …" at bounding box center [382, 90] width 54 height 12
click at [355, 84] on select "E B E G♯ B E F♯ B E A D G B E E A D G B E B E A D F♯ B A D G C E A D A D G B E …" at bounding box center [382, 90] width 54 height 12
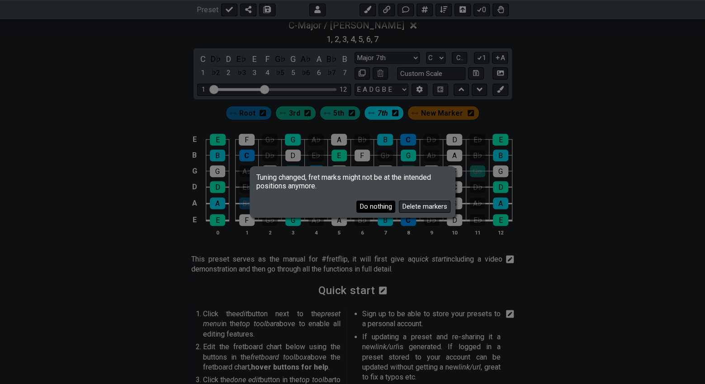
click at [385, 211] on button "Do nothing" at bounding box center [375, 207] width 39 height 12
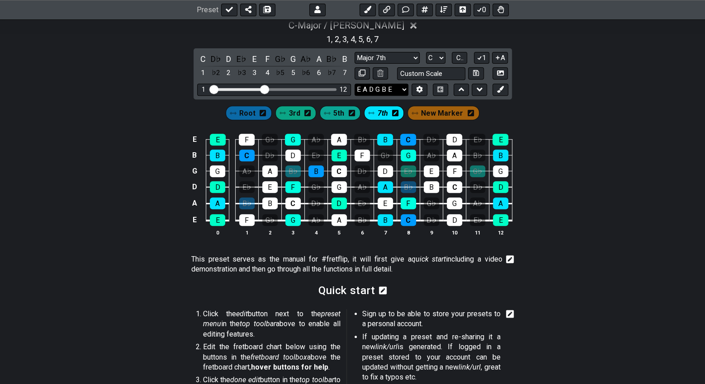
click at [401, 89] on select "E B E G♯ B E F♯ B E A D G B E E A D G B E B E A D F♯ B A D G C E A D A D G B E …" at bounding box center [382, 90] width 54 height 12
click at [355, 84] on select "E B E G♯ B E F♯ B E A D G B E E A D G B E B E A D F♯ B A D G C E A D A D G B E …" at bounding box center [382, 90] width 54 height 12
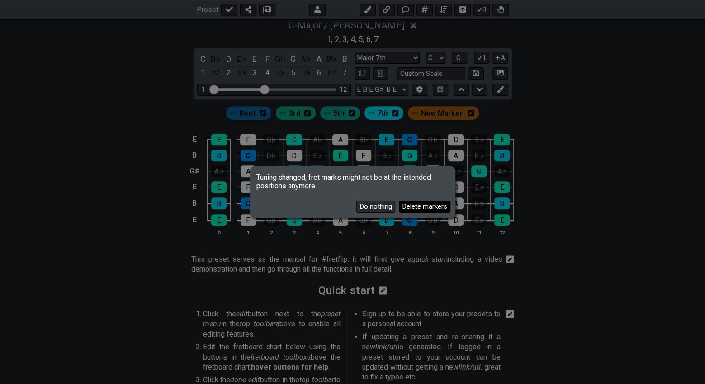
click at [411, 206] on button "Delete markers" at bounding box center [425, 207] width 52 height 12
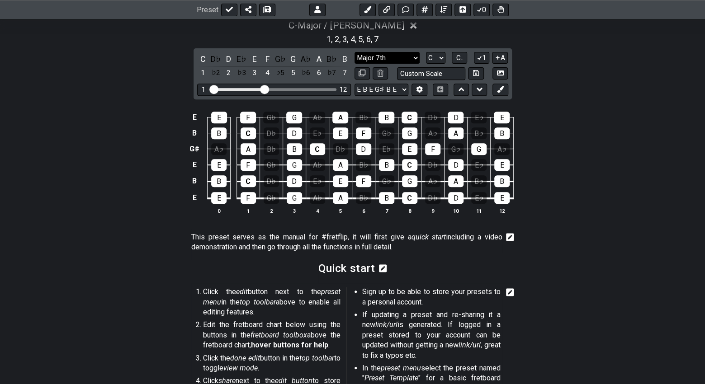
click at [412, 60] on select "Major 7th Root Minor Pentatonic Major Pentatonic Minor Blues Major Blues Major …" at bounding box center [387, 58] width 65 height 12
click at [553, 95] on div "C - Major / Ionian 1 , 2 , 3 , 4 , 5 , 6 , 7 C D♭ D E♭ E F G♭ G A♭ A B♭ B 1 ♭2 …" at bounding box center [352, 120] width 705 height 213
click at [402, 88] on select "E B E G♯ B E F♯ B E A D G B E E A D G B E B E A D F♯ B A D G C E A D A D G B E …" at bounding box center [382, 90] width 54 height 12
select select "E A D G B E"
click at [355, 84] on select "E B E G♯ B E F♯ B E A D G B E E A D G B E B E A D F♯ B A D G C E A D A D G B E …" at bounding box center [382, 90] width 54 height 12
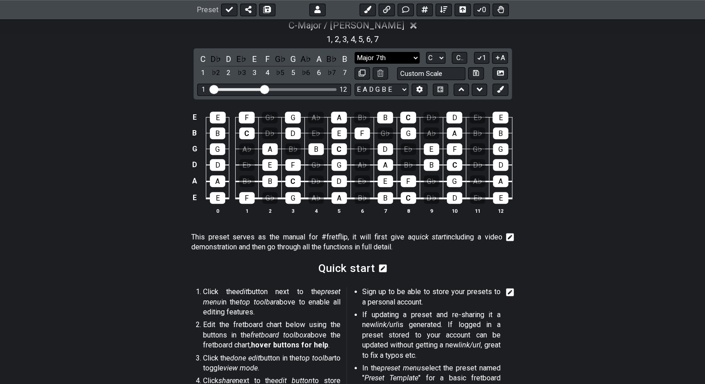
click at [416, 59] on select "Major 7th Root Minor Pentatonic Major Pentatonic Minor Blues Major Blues Major …" at bounding box center [387, 58] width 65 height 12
click at [435, 57] on select "A♭ A A♯ B♭ B C C♯ D♭ D D♯ E♭ E F F♯ G♭ G G♯" at bounding box center [435, 58] width 19 height 12
select select "Bb"
click at [426, 52] on select "A♭ A A♯ B♭ B C C♯ D♭ D D♯ E♭ E F F♯ G♭ G G♯" at bounding box center [435, 58] width 19 height 12
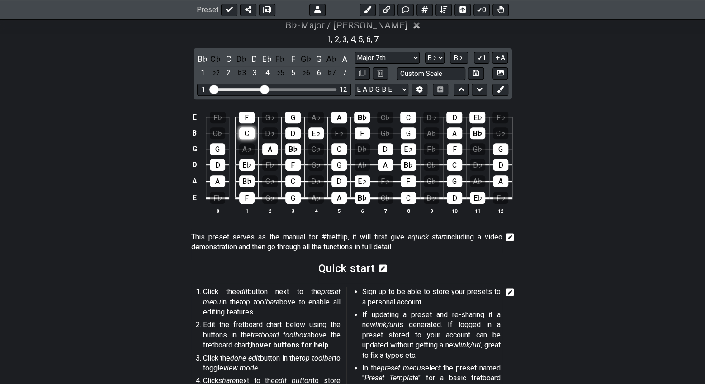
click at [251, 132] on div "C" at bounding box center [246, 134] width 15 height 12
click at [248, 134] on div "C" at bounding box center [246, 134] width 15 height 12
click at [501, 90] on icon at bounding box center [500, 89] width 7 height 7
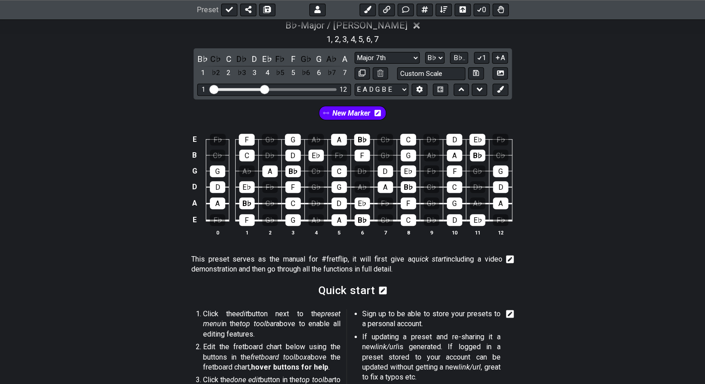
click at [363, 112] on span "New Marker" at bounding box center [351, 113] width 38 height 13
click at [380, 114] on icon at bounding box center [380, 113] width 6 height 6
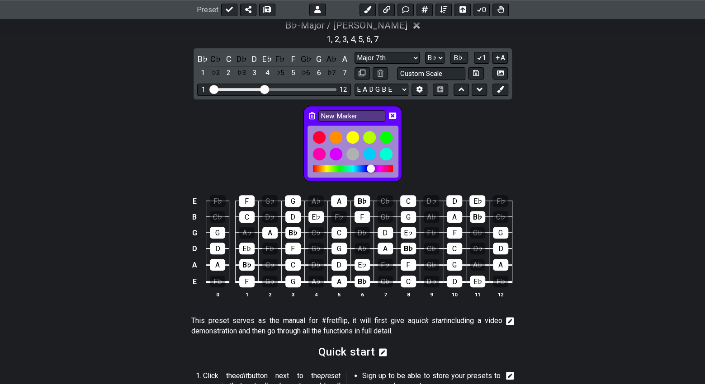
drag, startPoint x: 363, startPoint y: 113, endPoint x: 315, endPoint y: 112, distance: 47.9
click at [315, 112] on div "New Marker" at bounding box center [352, 144] width 99 height 76
type input "C - 7"
click at [244, 138] on div "C - 7" at bounding box center [352, 141] width 705 height 85
click at [248, 137] on div "C - 7" at bounding box center [352, 141] width 705 height 85
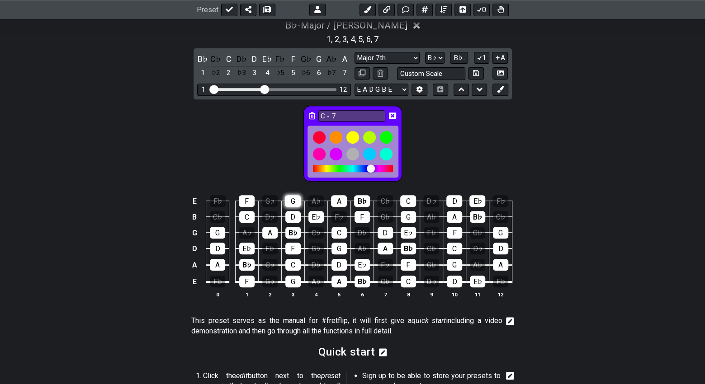
click at [289, 203] on div "G" at bounding box center [293, 201] width 16 height 12
click at [292, 199] on div "G" at bounding box center [293, 201] width 16 height 12
click at [394, 113] on icon at bounding box center [392, 116] width 7 height 6
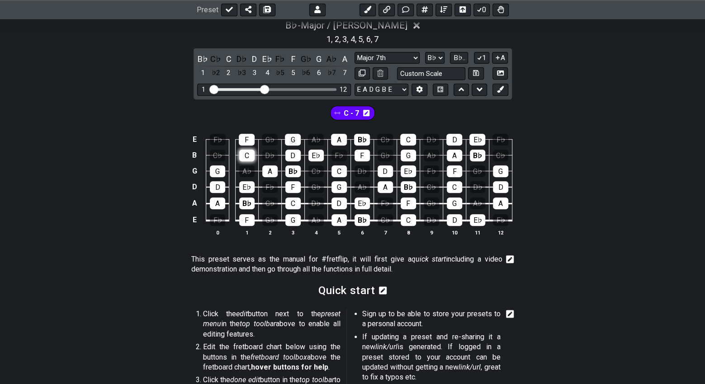
click at [250, 155] on div "C" at bounding box center [246, 156] width 15 height 12
click at [504, 91] on button at bounding box center [499, 90] width 15 height 12
click at [248, 153] on div "C" at bounding box center [246, 156] width 15 height 12
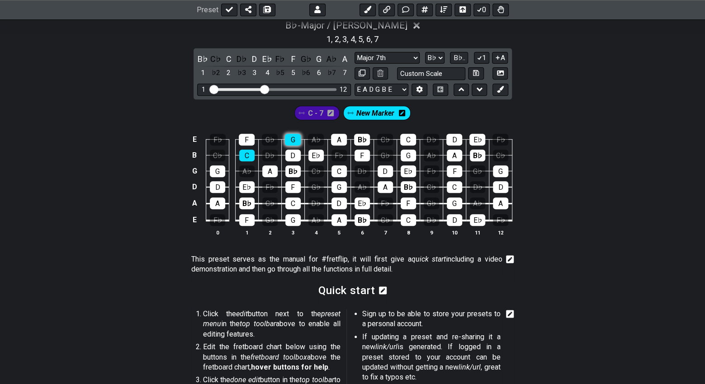
click at [295, 138] on div "G" at bounding box center [293, 140] width 16 height 12
click at [249, 181] on div "E♭" at bounding box center [246, 187] width 15 height 12
click at [292, 166] on div "B♭" at bounding box center [292, 172] width 15 height 12
click at [317, 113] on span "C - 7" at bounding box center [315, 113] width 15 height 13
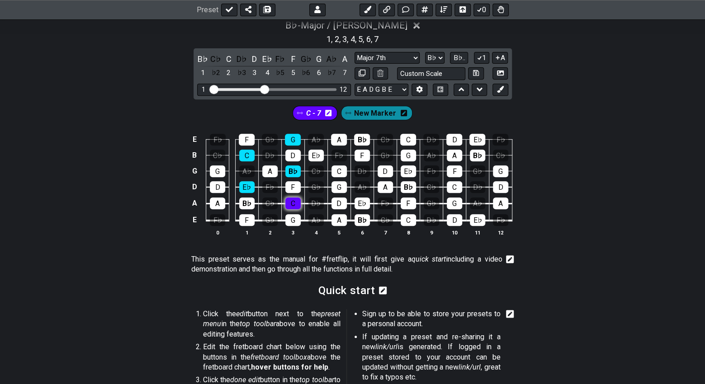
click at [296, 201] on div "C" at bounding box center [292, 204] width 15 height 12
click at [313, 153] on div "E♭" at bounding box center [315, 156] width 15 height 12
click at [338, 184] on div "G" at bounding box center [338, 187] width 15 height 12
click at [331, 114] on icon at bounding box center [328, 113] width 6 height 6
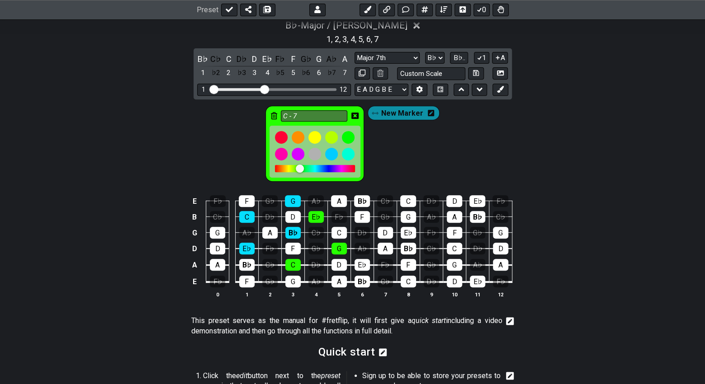
drag, startPoint x: 333, startPoint y: 167, endPoint x: 301, endPoint y: 170, distance: 31.8
click at [301, 170] on div at bounding box center [300, 169] width 8 height 8
click at [238, 161] on div "C - 7 New Marker" at bounding box center [352, 141] width 705 height 85
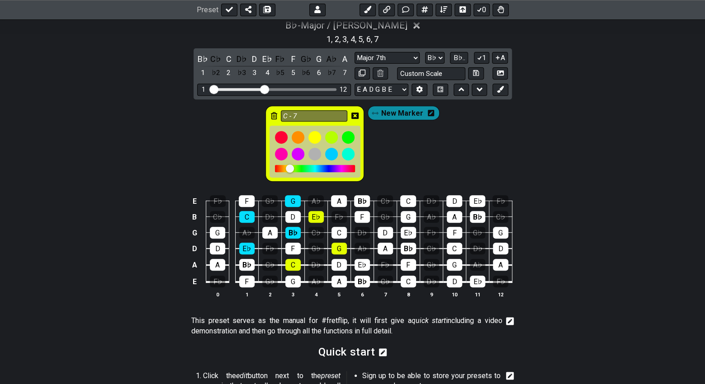
drag, startPoint x: 302, startPoint y: 168, endPoint x: 291, endPoint y: 170, distance: 11.2
click at [291, 170] on div at bounding box center [290, 169] width 8 height 8
click at [229, 166] on div "C - 7 New Marker" at bounding box center [352, 141] width 705 height 85
click at [312, 135] on div at bounding box center [314, 137] width 15 height 15
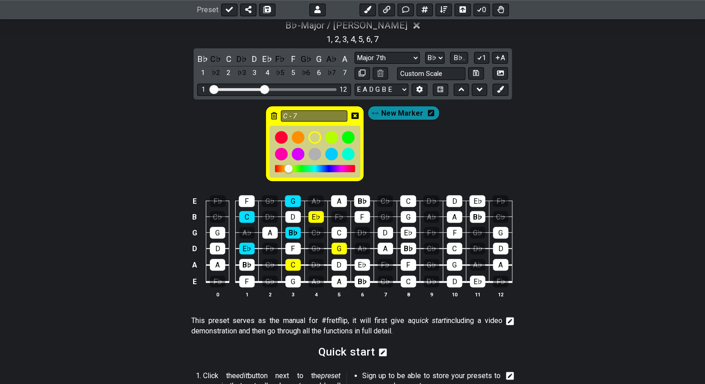
click at [389, 142] on div "C - 7 New Marker" at bounding box center [353, 144] width 178 height 80
click at [358, 116] on icon at bounding box center [354, 116] width 7 height 6
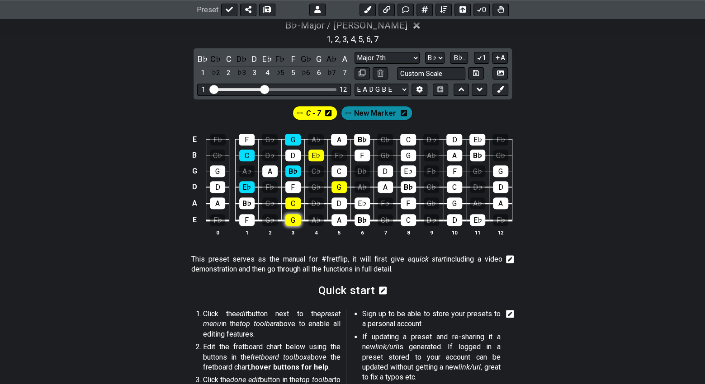
click at [294, 220] on div "G" at bounding box center [292, 220] width 15 height 12
click at [295, 218] on div "G" at bounding box center [292, 220] width 15 height 12
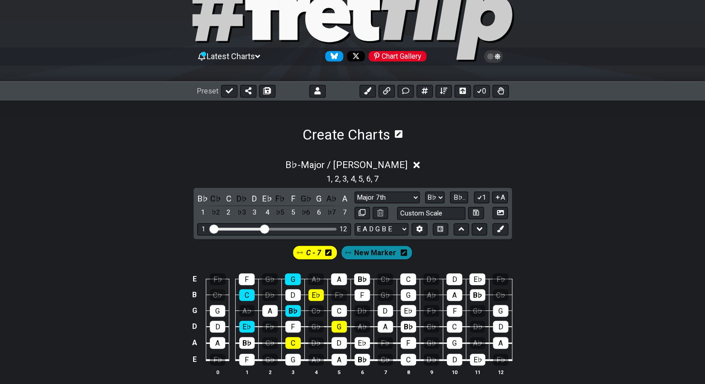
scroll to position [0, 0]
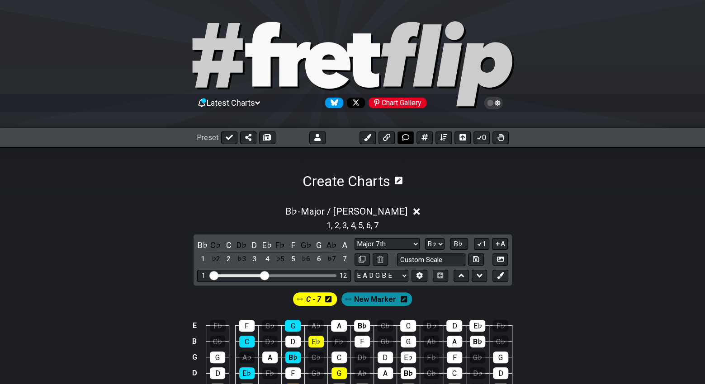
click at [410, 138] on button at bounding box center [405, 138] width 16 height 13
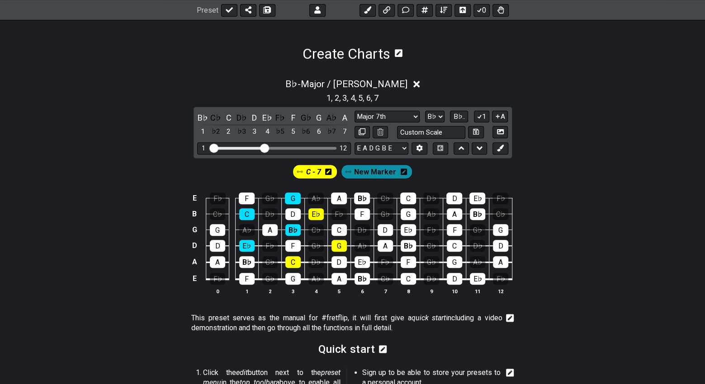
click at [394, 53] on icon at bounding box center [396, 53] width 12 height 10
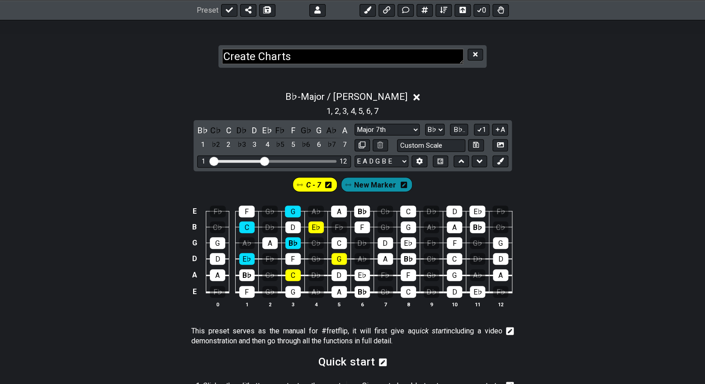
drag, startPoint x: 391, startPoint y: 57, endPoint x: 206, endPoint y: 56, distance: 184.5
click at [206, 56] on section "Create Charts" at bounding box center [352, 48] width 705 height 56
click at [274, 53] on textarea "C-7 drop" at bounding box center [342, 57] width 241 height 16
type textarea "C-7 drop 2"
click at [596, 101] on div "B♭ - Major / Ionian" at bounding box center [352, 94] width 705 height 17
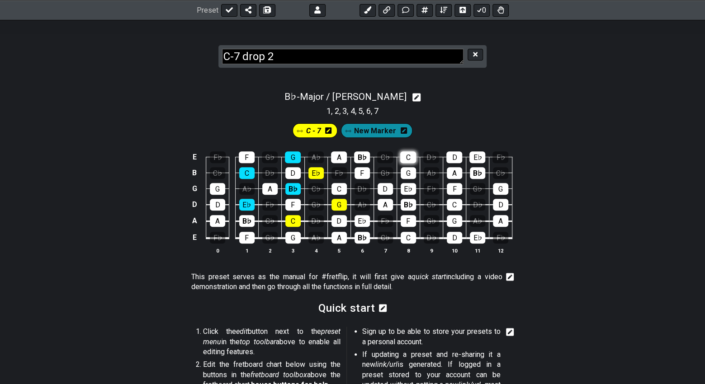
click at [406, 155] on div "C" at bounding box center [408, 157] width 16 height 12
click at [407, 175] on div "G" at bounding box center [408, 173] width 15 height 12
click at [407, 188] on div "E♭" at bounding box center [408, 189] width 15 height 12
click at [406, 201] on div "B♭" at bounding box center [408, 205] width 15 height 12
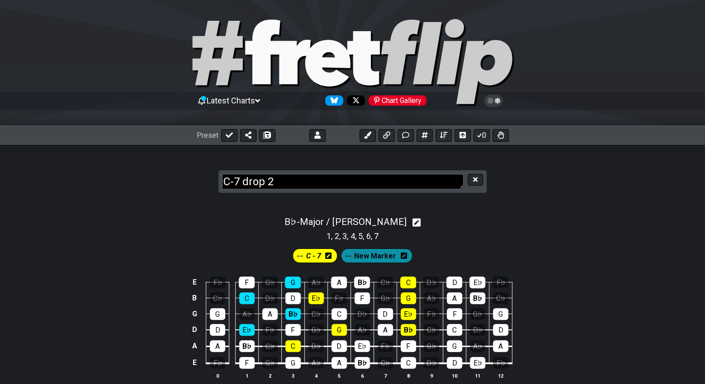
scroll to position [0, 0]
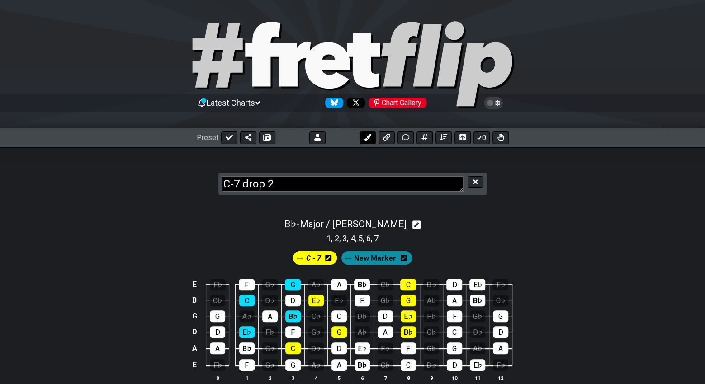
click at [369, 137] on icon at bounding box center [367, 137] width 7 height 7
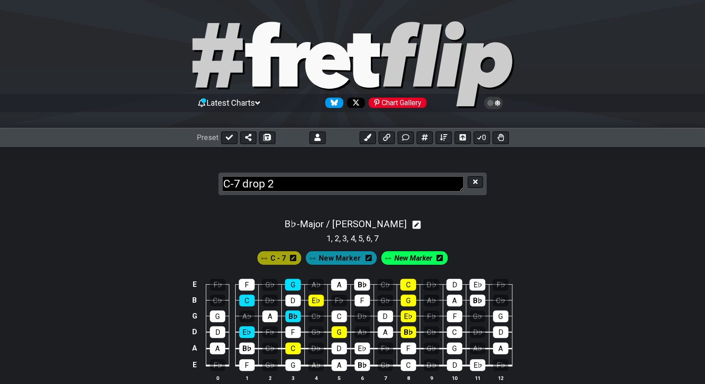
click at [416, 257] on span "New Marker" at bounding box center [413, 258] width 38 height 13
click at [287, 259] on div "C - 7" at bounding box center [277, 258] width 45 height 14
click at [281, 259] on span "C - 7" at bounding box center [275, 258] width 15 height 13
click at [408, 258] on span "New Marker" at bounding box center [413, 258] width 42 height 13
click at [408, 258] on span "New Marker" at bounding box center [413, 258] width 38 height 13
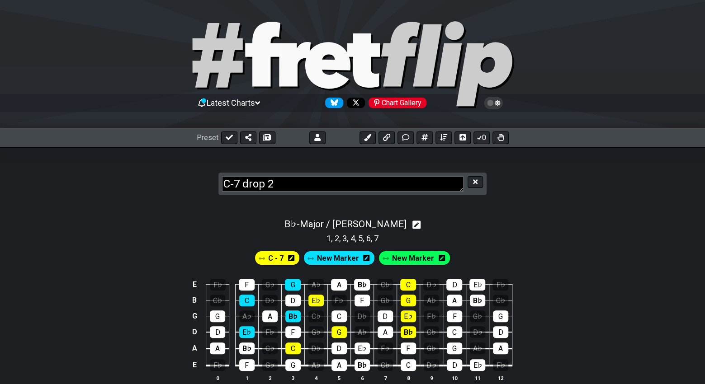
click at [408, 257] on span "New Marker" at bounding box center [413, 258] width 42 height 13
click at [408, 257] on span "New Marker" at bounding box center [413, 258] width 38 height 13
click at [439, 257] on icon at bounding box center [442, 258] width 6 height 7
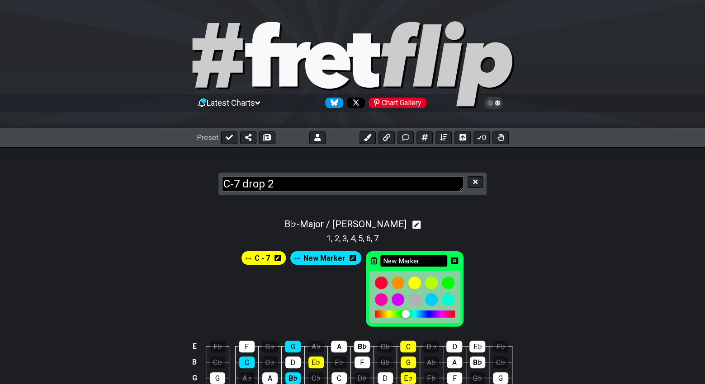
click at [414, 258] on input "New Marker" at bounding box center [413, 260] width 67 height 11
type input "N"
type input "Shared notes"
click at [262, 286] on div "C - 7 New Marker Shared notes" at bounding box center [352, 289] width 226 height 80
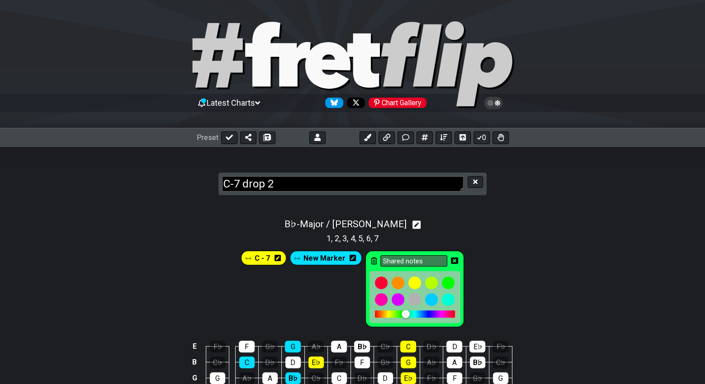
click at [453, 257] on icon at bounding box center [454, 260] width 7 height 7
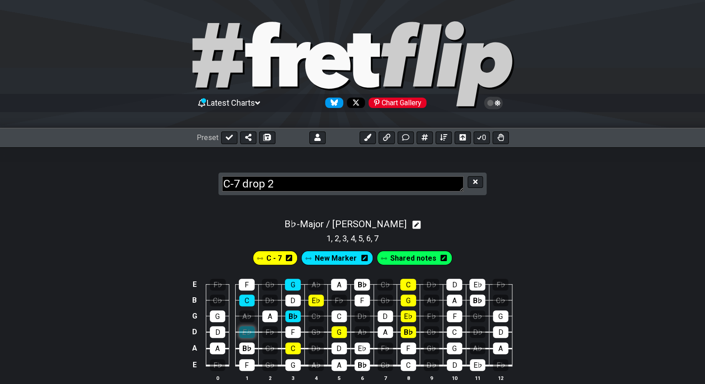
click at [251, 333] on div "E♭" at bounding box center [246, 332] width 15 height 12
click at [396, 262] on span "Shared notes" at bounding box center [413, 258] width 46 height 13
click at [249, 334] on div "E♭" at bounding box center [246, 332] width 15 height 12
click at [250, 331] on div "E♭" at bounding box center [246, 332] width 15 height 12
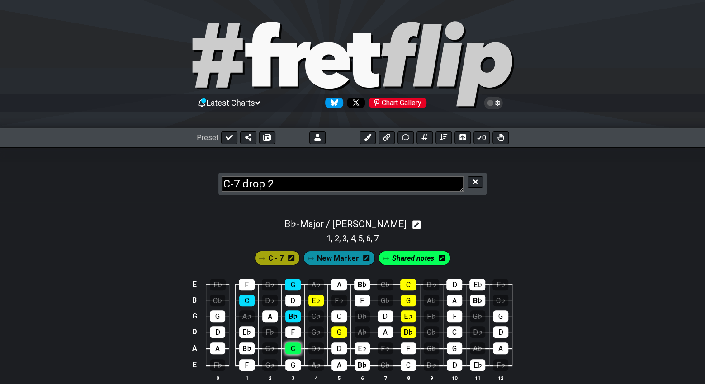
click at [298, 346] on div "C" at bounding box center [292, 349] width 15 height 12
click at [247, 297] on div "C" at bounding box center [246, 301] width 15 height 12
click at [453, 330] on div "C" at bounding box center [454, 332] width 15 height 12
click at [344, 314] on div "C" at bounding box center [338, 317] width 15 height 12
click at [409, 284] on div "C" at bounding box center [408, 285] width 16 height 12
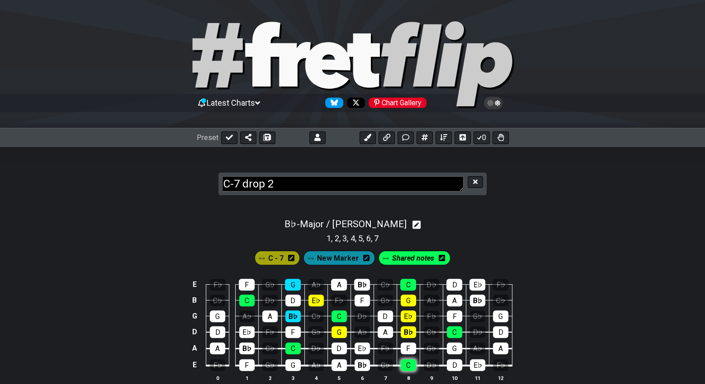
click at [411, 362] on div "C" at bounding box center [408, 365] width 15 height 12
click at [275, 256] on span "C - 7" at bounding box center [275, 258] width 15 height 13
click at [337, 258] on span "New Marker" at bounding box center [336, 258] width 42 height 13
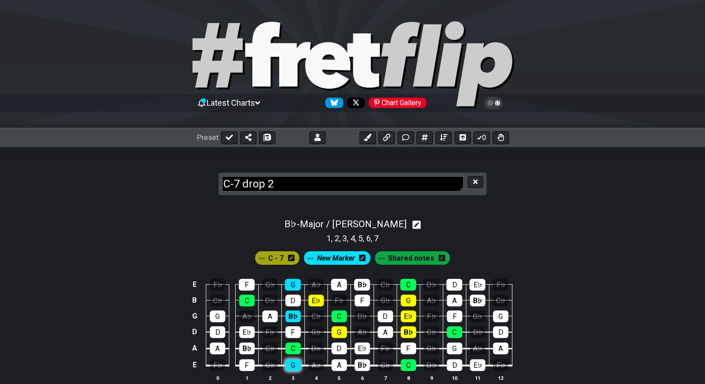
click at [293, 365] on div "G" at bounding box center [292, 365] width 15 height 12
click at [245, 331] on div "E♭" at bounding box center [246, 332] width 15 height 12
click at [219, 314] on div "G" at bounding box center [217, 317] width 15 height 12
click at [404, 138] on icon at bounding box center [405, 137] width 7 height 7
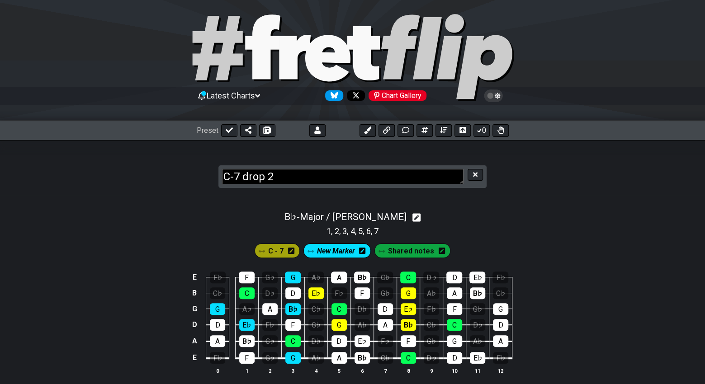
scroll to position [7, 0]
click at [477, 170] on button at bounding box center [475, 175] width 15 height 12
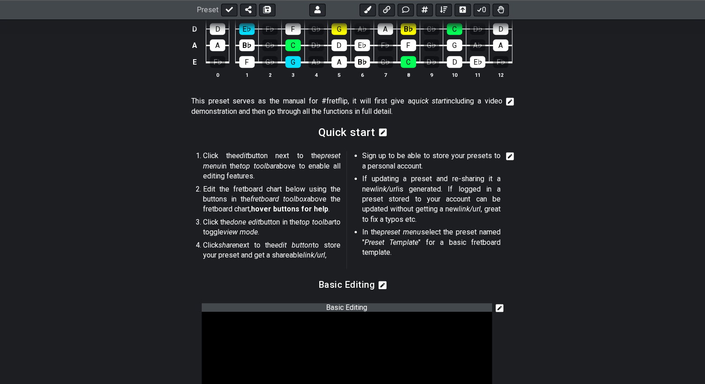
scroll to position [0, 0]
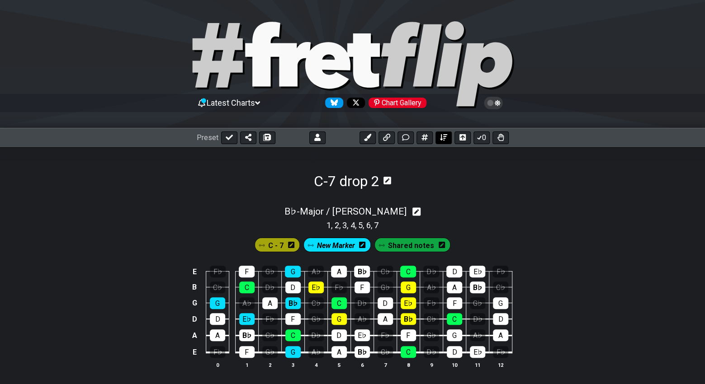
click at [443, 138] on icon at bounding box center [443, 137] width 7 height 6
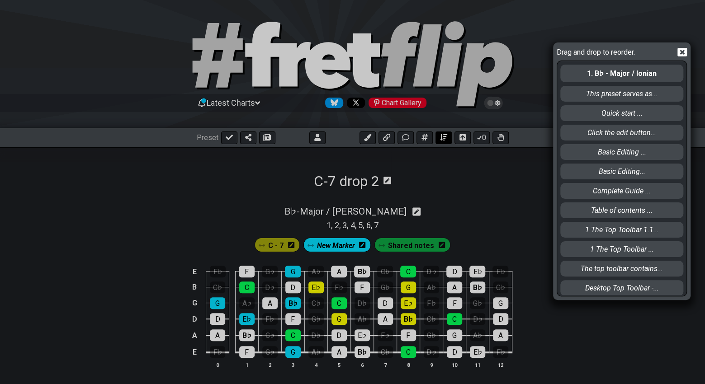
click at [443, 138] on div "Drag and drop to reorder. 1. B♭ - Major / Ionian This preset serves as... Quick…" at bounding box center [352, 192] width 705 height 384
click at [464, 138] on div "Drag and drop to reorder. 1. B♭ - Major / Ionian This preset serves as... Quick…" at bounding box center [352, 192] width 705 height 384
click at [681, 51] on icon at bounding box center [681, 51] width 9 height 9
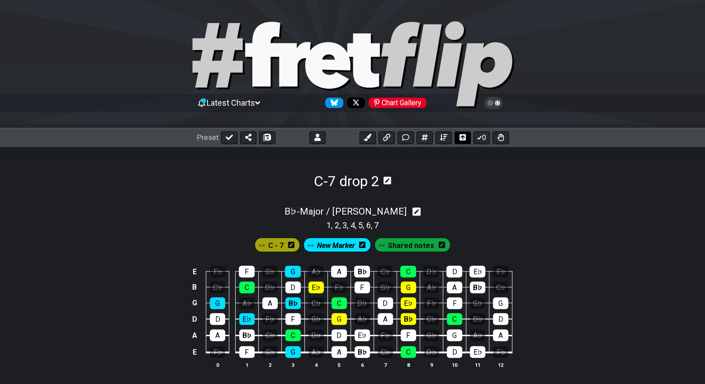
click at [460, 139] on icon at bounding box center [462, 137] width 6 height 6
click at [459, 139] on button at bounding box center [462, 138] width 16 height 13
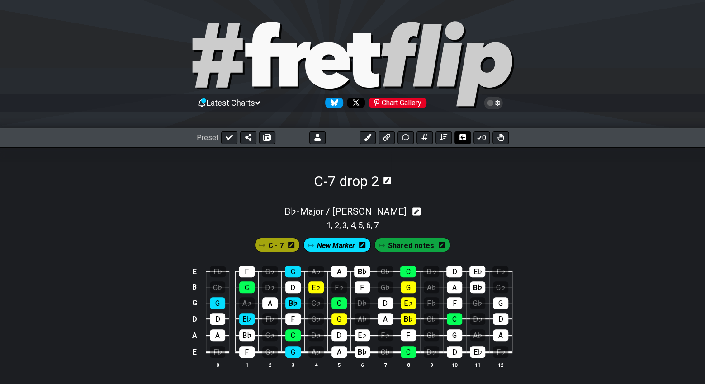
click at [459, 139] on icon at bounding box center [462, 137] width 7 height 6
click at [459, 139] on button at bounding box center [462, 138] width 16 height 13
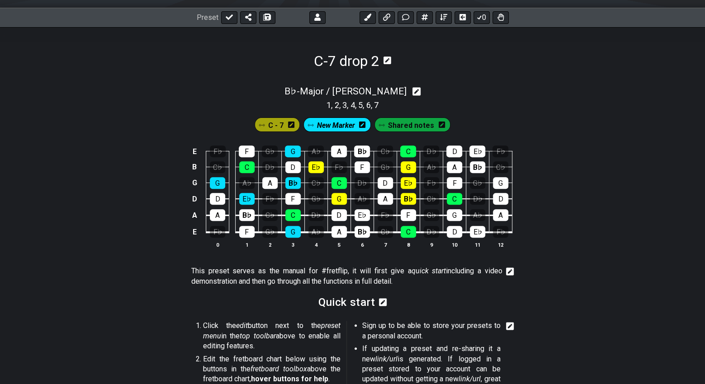
scroll to position [120, 0]
click at [419, 128] on span "Shared notes" at bounding box center [411, 125] width 46 height 13
click at [442, 126] on icon at bounding box center [442, 125] width 6 height 6
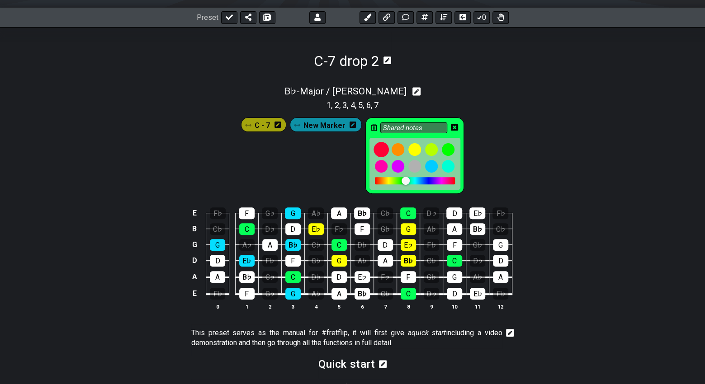
click at [379, 152] on div at bounding box center [381, 149] width 15 height 15
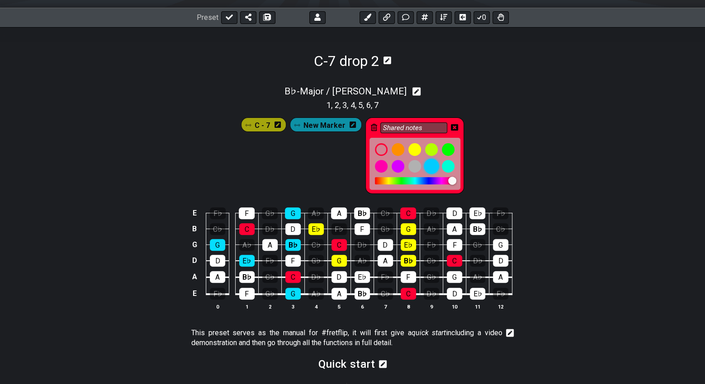
click at [431, 165] on div at bounding box center [431, 166] width 15 height 15
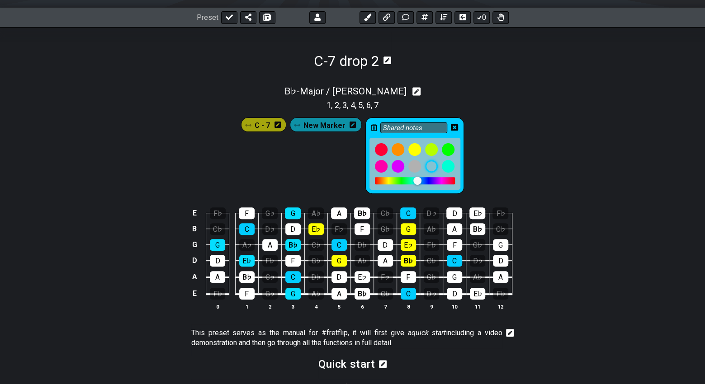
click at [309, 158] on div "C - 7 New Marker Shared notes" at bounding box center [352, 156] width 226 height 80
click at [451, 126] on icon at bounding box center [454, 127] width 7 height 6
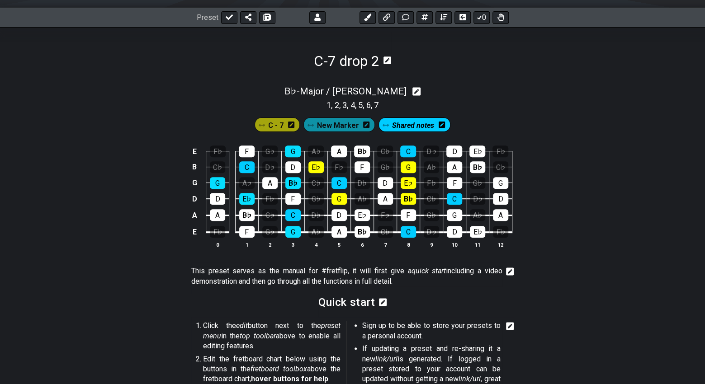
click at [345, 128] on span "New Marker" at bounding box center [338, 125] width 42 height 13
click at [347, 126] on span "New Marker" at bounding box center [336, 125] width 38 height 13
click at [363, 125] on icon at bounding box center [364, 124] width 6 height 7
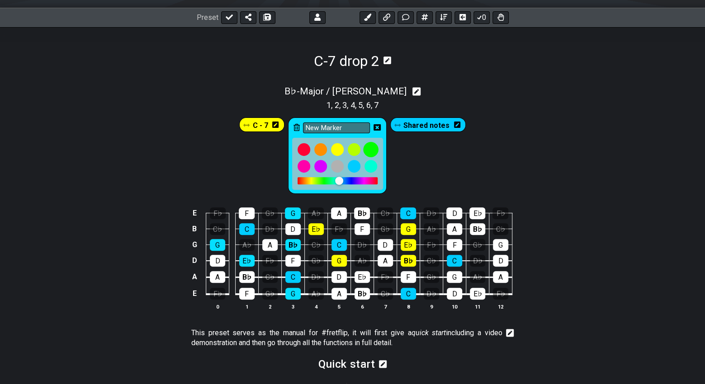
click at [370, 147] on div at bounding box center [370, 149] width 15 height 15
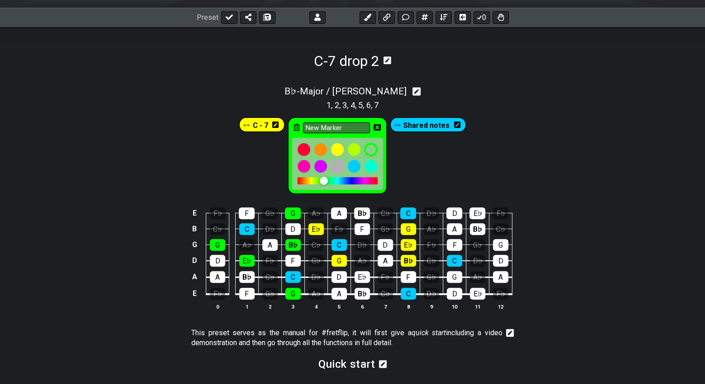
click at [336, 164] on div at bounding box center [337, 166] width 15 height 15
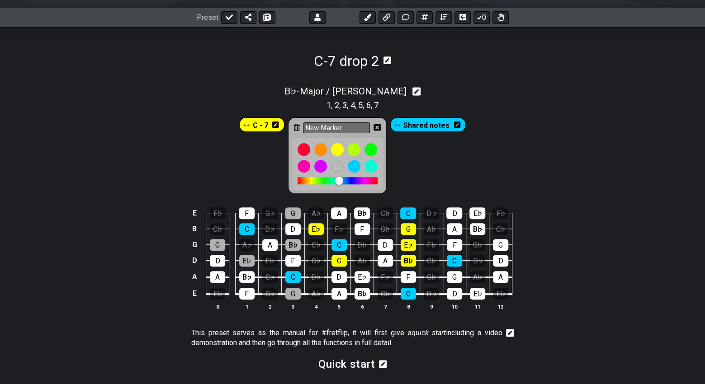
click at [160, 142] on div "C - 7 New Marker Shared notes" at bounding box center [352, 153] width 705 height 85
click at [445, 148] on div "C - 7 New Marker Shared notes" at bounding box center [352, 156] width 230 height 80
click at [379, 127] on icon at bounding box center [377, 127] width 7 height 6
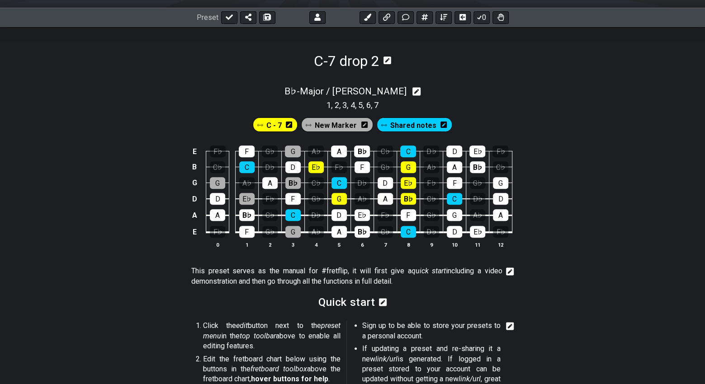
click at [323, 123] on span "New Marker" at bounding box center [336, 125] width 42 height 13
click at [362, 213] on div "E♭" at bounding box center [362, 215] width 15 height 12
click at [480, 231] on div "E♭" at bounding box center [477, 232] width 15 height 12
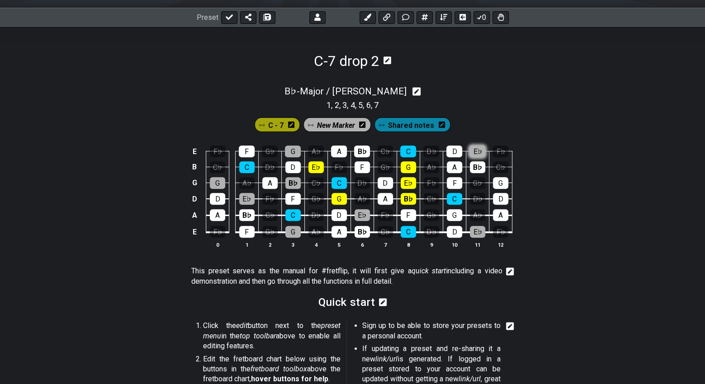
click at [473, 151] on div "E♭" at bounding box center [477, 152] width 16 height 12
click at [359, 151] on div "B♭" at bounding box center [362, 152] width 16 height 12
click at [253, 215] on div "B♭" at bounding box center [246, 215] width 15 height 12
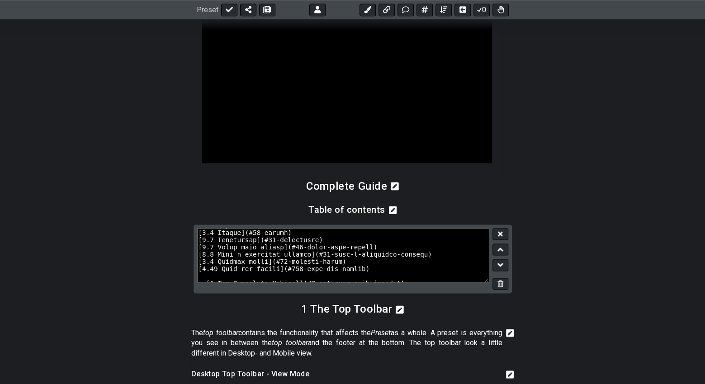
scroll to position [0, 0]
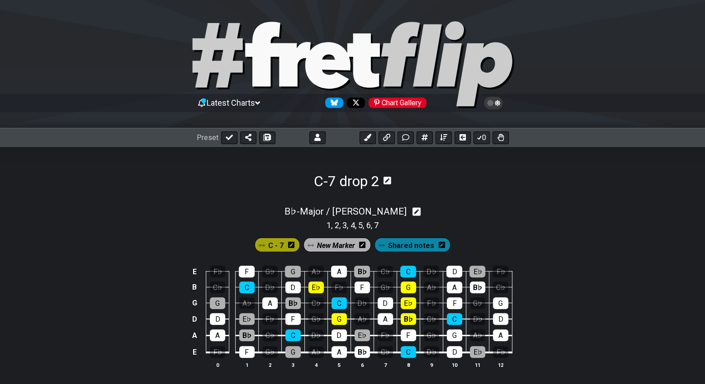
click at [255, 102] on span "Latest Charts" at bounding box center [231, 102] width 48 height 9
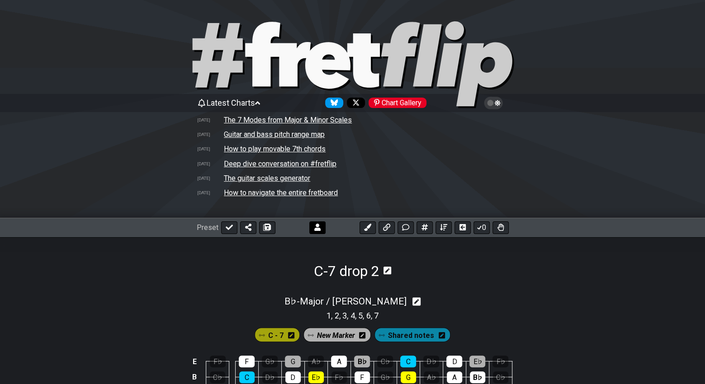
click at [310, 229] on button at bounding box center [317, 228] width 16 height 13
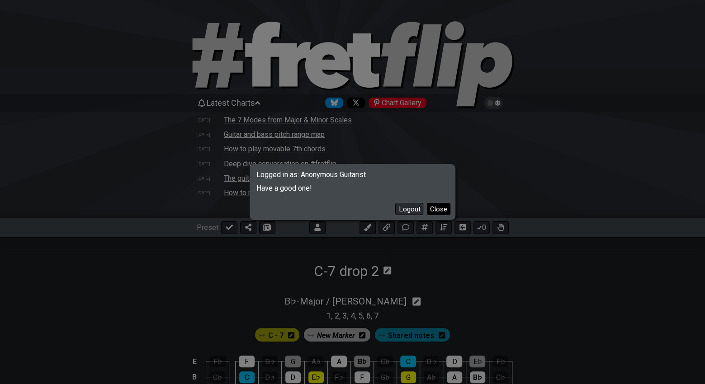
click at [432, 210] on button "Close" at bounding box center [439, 209] width 24 height 12
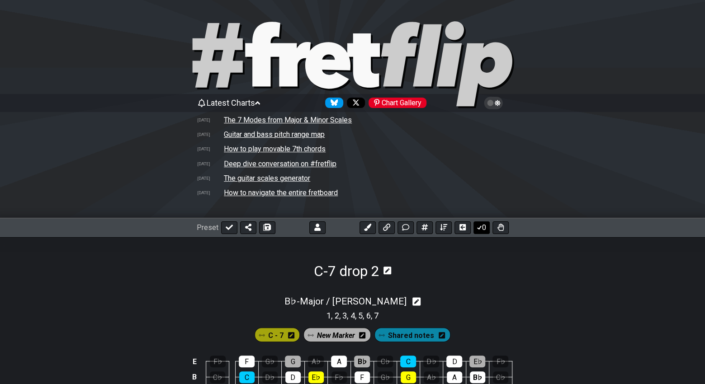
click at [480, 227] on icon at bounding box center [479, 228] width 5 height 4
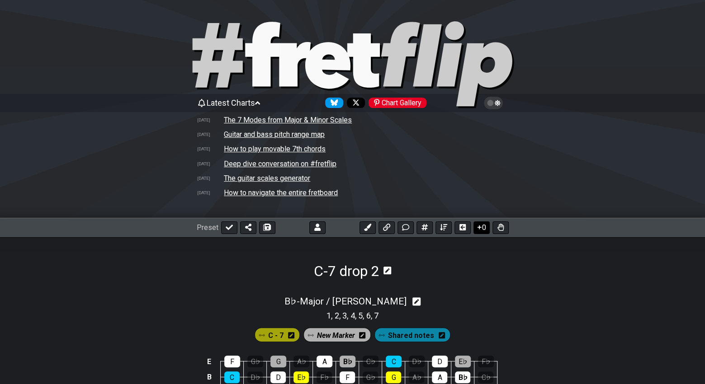
click at [480, 227] on icon at bounding box center [479, 227] width 9 height 7
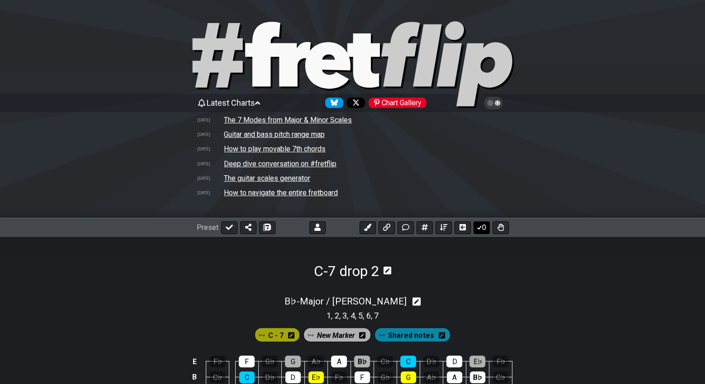
click at [480, 227] on icon at bounding box center [479, 228] width 5 height 4
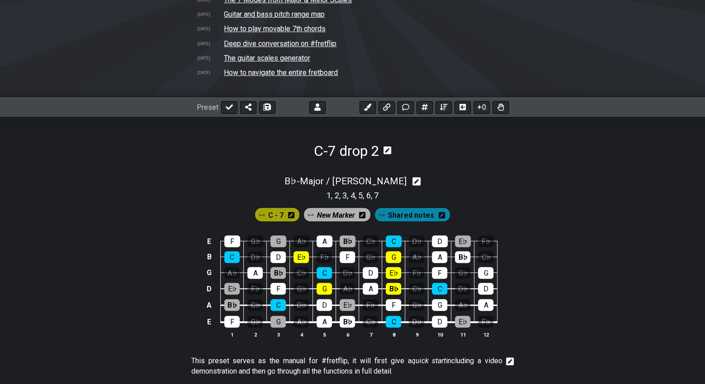
scroll to position [120, 0]
click at [482, 110] on button "0" at bounding box center [481, 107] width 16 height 13
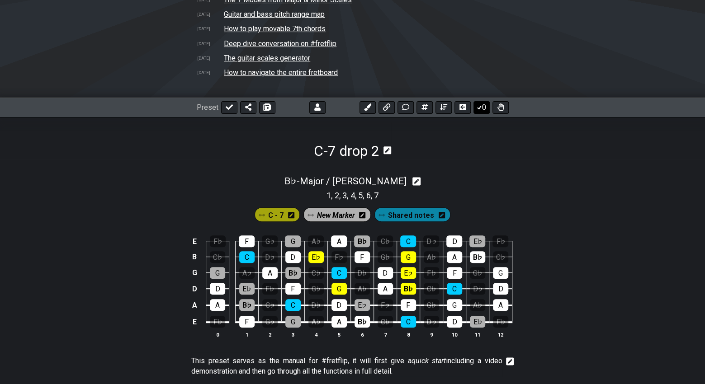
click at [482, 110] on button "0" at bounding box center [481, 107] width 16 height 13
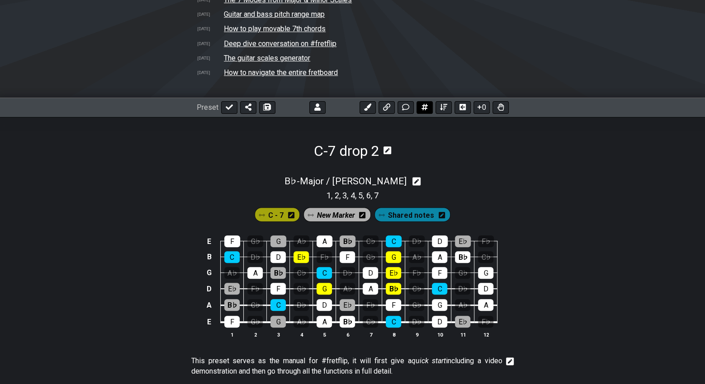
click at [429, 108] on button at bounding box center [424, 107] width 16 height 13
select select "A"
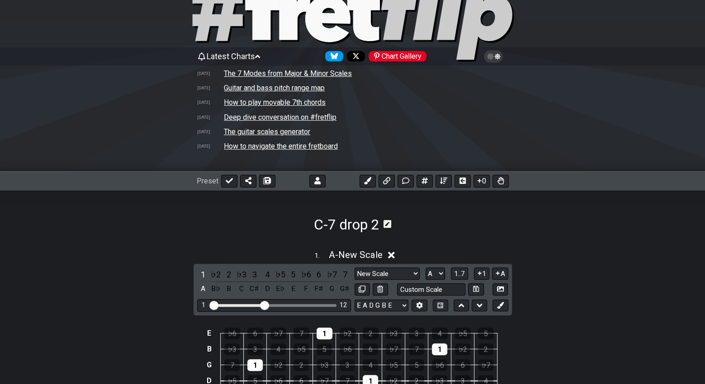
scroll to position [0, 0]
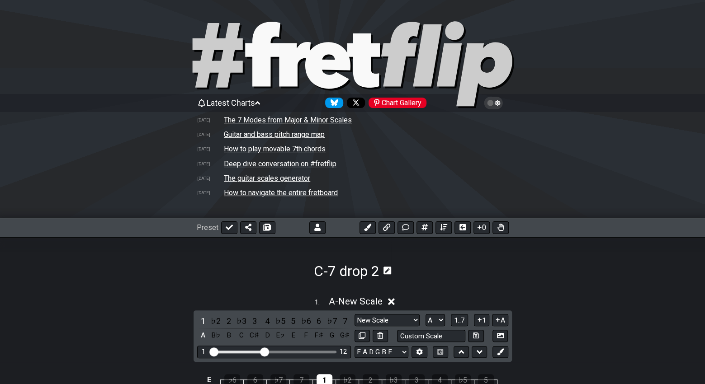
click at [387, 270] on icon at bounding box center [387, 271] width 8 height 8
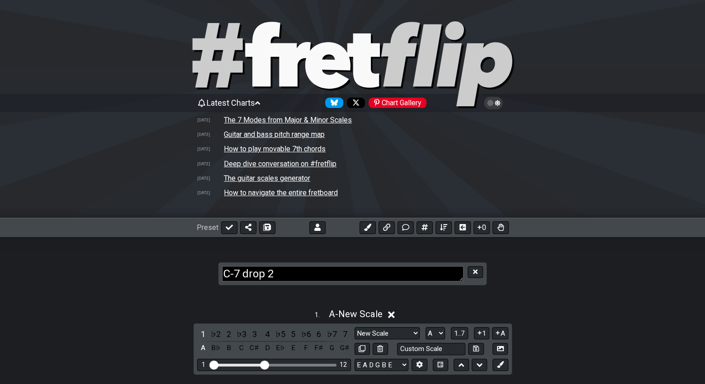
drag, startPoint x: 374, startPoint y: 273, endPoint x: 215, endPoint y: 271, distance: 159.2
click at [215, 271] on section "C-7 drop 2" at bounding box center [352, 265] width 705 height 56
type textarea "Autumn Leaves"
click at [179, 281] on section "Autumn Leaves" at bounding box center [352, 265] width 705 height 56
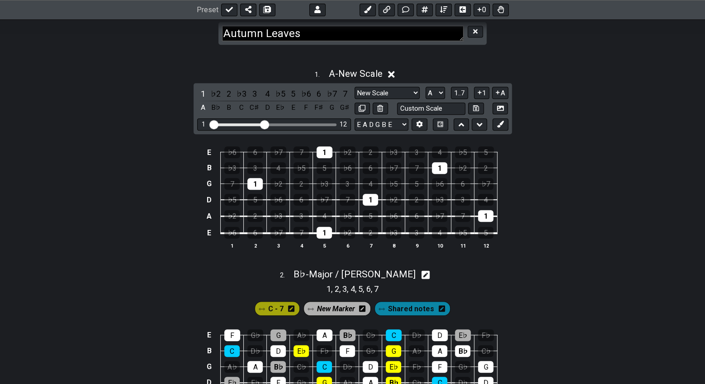
scroll to position [362, 0]
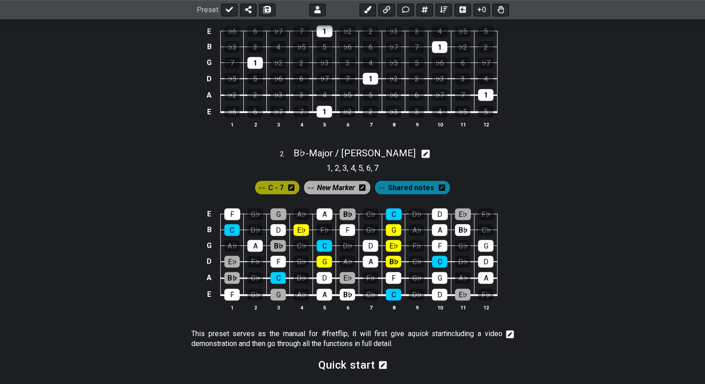
click at [421, 152] on icon at bounding box center [425, 154] width 9 height 9
select select "Major / [PERSON_NAME]"
select select "Bb"
select select "E A D G B E"
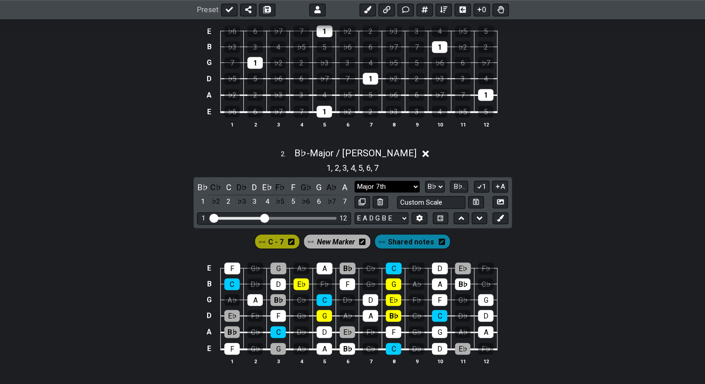
click at [416, 185] on select "Major 7th Root Minor Pentatonic Major Pentatonic Minor Blues Major Blues Major …" at bounding box center [387, 187] width 65 height 12
select select "Minor 7th"
click at [355, 181] on select "Major 7th Root Minor Pentatonic Major Pentatonic Minor Blues Major Blues Major …" at bounding box center [387, 187] width 65 height 12
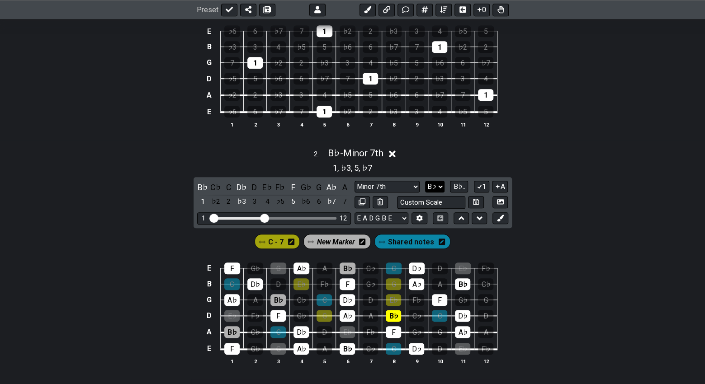
click at [440, 188] on select "A♭ A A♯ B♭ B C C♯ D♭ D D♯ E♭ E F F♯ G♭ G G♯" at bounding box center [434, 187] width 19 height 12
select select "C"
click at [426, 181] on select "A♭ A A♯ B♭ B C C♯ D♭ D D♯ E♭ E F F♯ G♭ G G♯" at bounding box center [434, 187] width 19 height 12
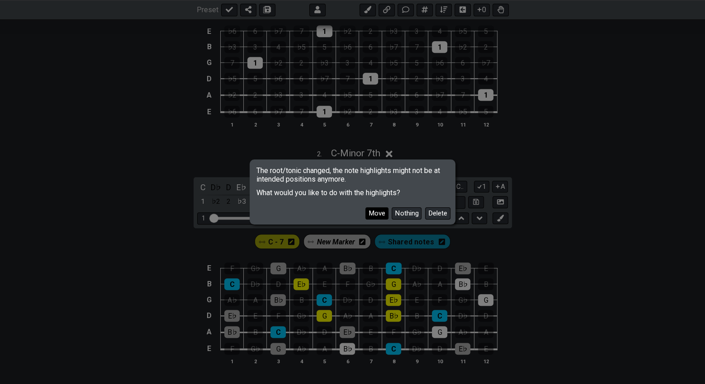
click at [382, 211] on button "Move" at bounding box center [376, 214] width 23 height 12
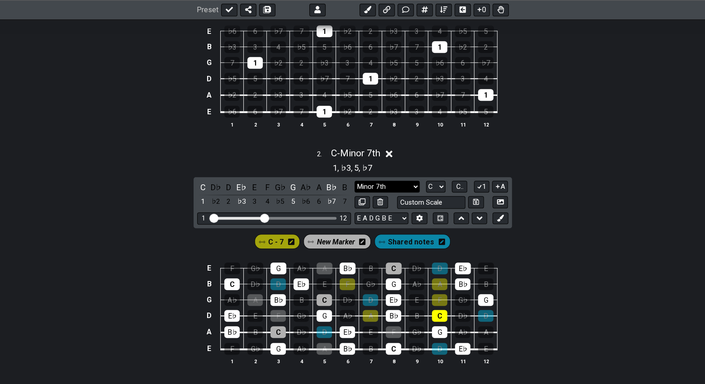
click at [413, 186] on select "Major 7th Root Minor Pentatonic Major Pentatonic Minor Blues Major Blues Major …" at bounding box center [387, 187] width 65 height 12
click at [355, 181] on select "Major 7th Root Minor Pentatonic Major Pentatonic Minor Blues Major Blues Major …" at bounding box center [387, 187] width 65 height 12
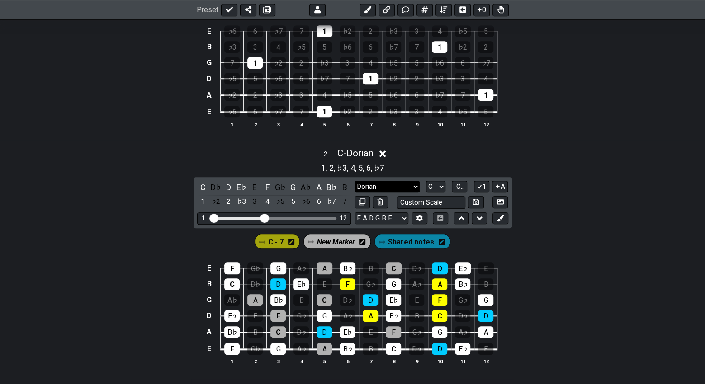
click at [413, 186] on select "Major 7th Root Minor Pentatonic Major Pentatonic Minor Blues Major Blues Major …" at bounding box center [387, 187] width 65 height 12
select select "Minor"
click at [355, 181] on select "Major 7th Root Minor Pentatonic Major Pentatonic Minor Blues Major Blues Major …" at bounding box center [387, 187] width 65 height 12
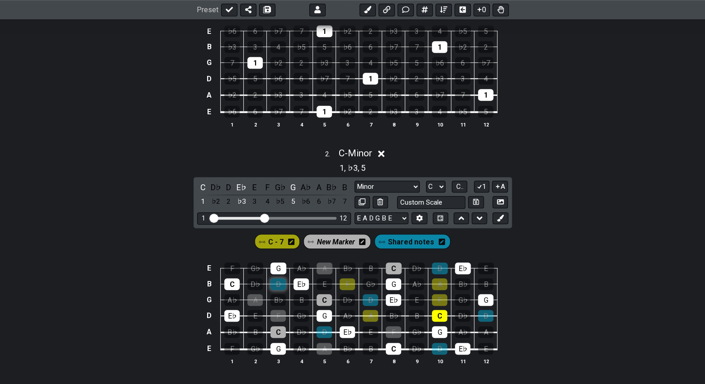
click at [277, 279] on div "D" at bounding box center [277, 285] width 15 height 12
click at [325, 330] on div "D" at bounding box center [324, 332] width 15 height 12
click at [373, 296] on div "D" at bounding box center [370, 300] width 15 height 12
click at [439, 346] on div "D" at bounding box center [439, 349] width 15 height 12
click at [463, 218] on icon at bounding box center [462, 219] width 6 height 4
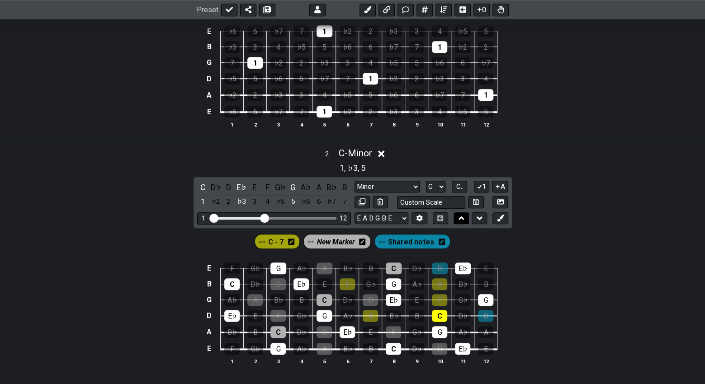
select select "C"
select select "A"
select select "Minor"
select select "New Scale"
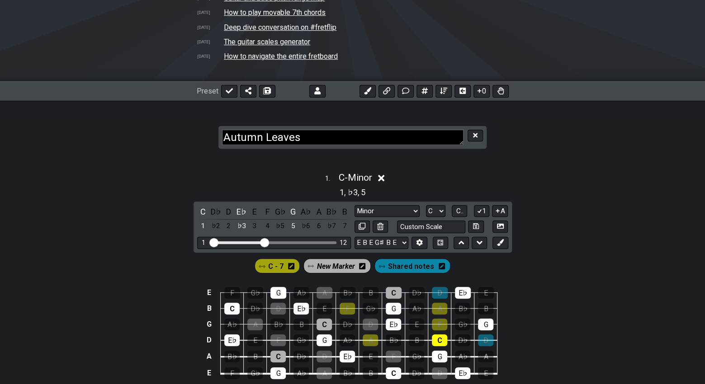
scroll to position [255, 0]
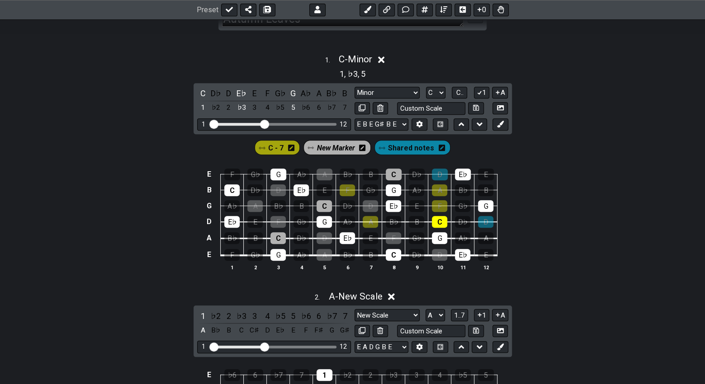
click at [385, 61] on icon at bounding box center [381, 60] width 7 height 7
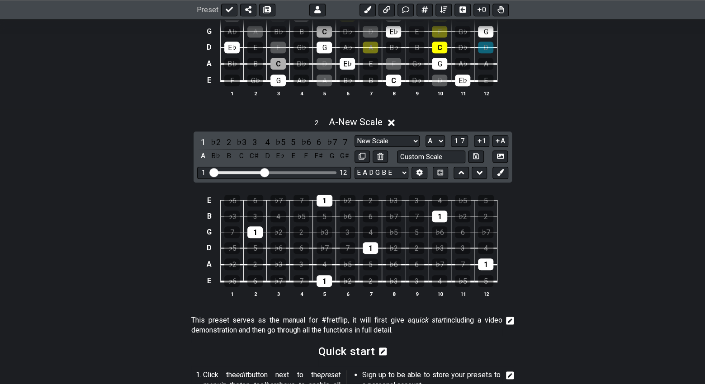
scroll to position [376, 0]
click at [436, 138] on select "A♭ A A♯ B♭ B C C♯ D♭ D D♯ E♭ E F F♯ G♭ G G♯" at bounding box center [435, 141] width 19 height 12
select select "C"
click at [426, 135] on select "A♭ A A♯ B♭ B C C♯ D♭ D D♯ E♭ E F F♯ G♭ G G♯" at bounding box center [435, 141] width 19 height 12
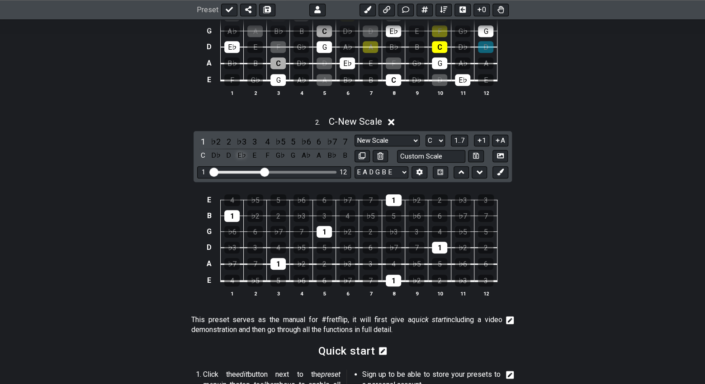
click at [244, 155] on div "E♭" at bounding box center [242, 156] width 12 height 12
click at [292, 153] on div "G" at bounding box center [293, 156] width 12 height 12
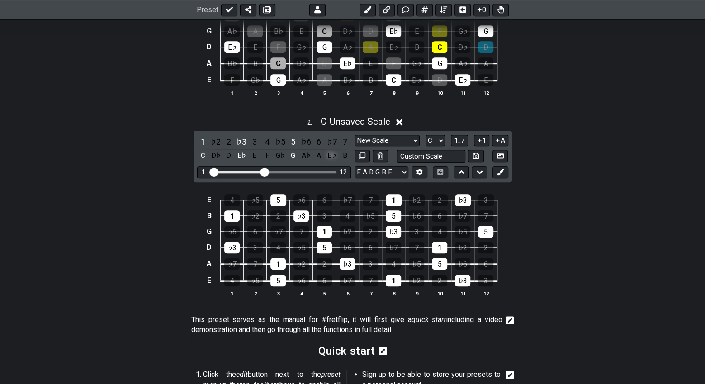
click at [332, 157] on div "B♭" at bounding box center [332, 156] width 12 height 12
drag, startPoint x: 389, startPoint y: 121, endPoint x: 400, endPoint y: 118, distance: 11.3
click at [400, 118] on div "2 . C - Unsaved Scale" at bounding box center [352, 119] width 705 height 17
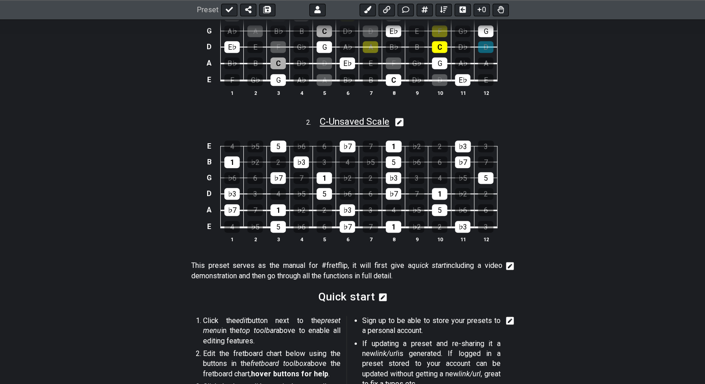
click at [379, 121] on span "C - Unsaved Scale" at bounding box center [355, 121] width 70 height 11
select select "C"
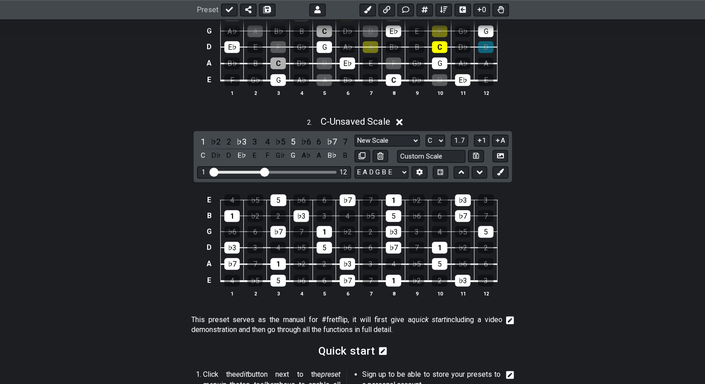
click at [400, 122] on icon at bounding box center [399, 122] width 7 height 9
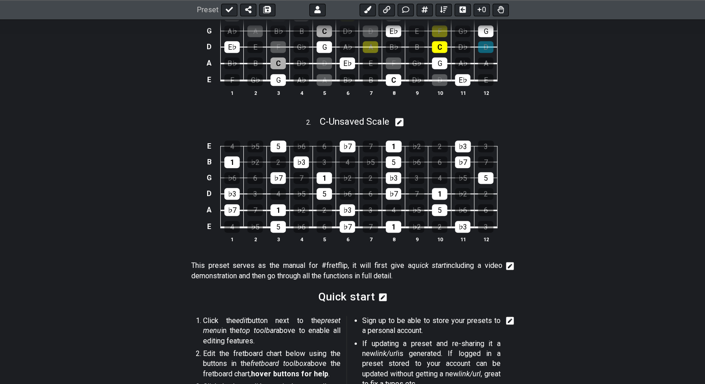
click at [399, 122] on icon at bounding box center [399, 122] width 9 height 9
select select "C"
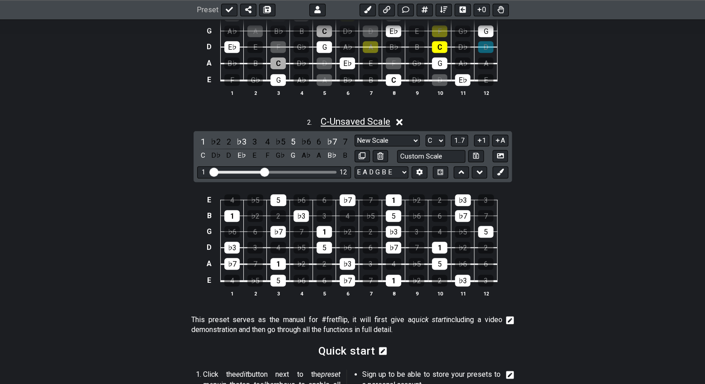
click at [381, 122] on span "C - Unsaved Scale" at bounding box center [356, 121] width 70 height 11
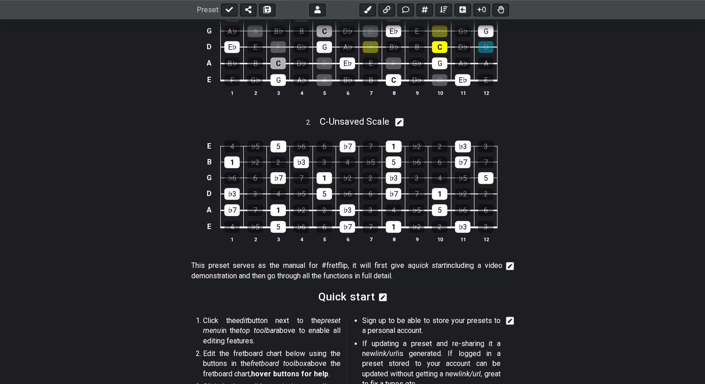
click at [404, 123] on icon at bounding box center [399, 122] width 9 height 9
select select "C"
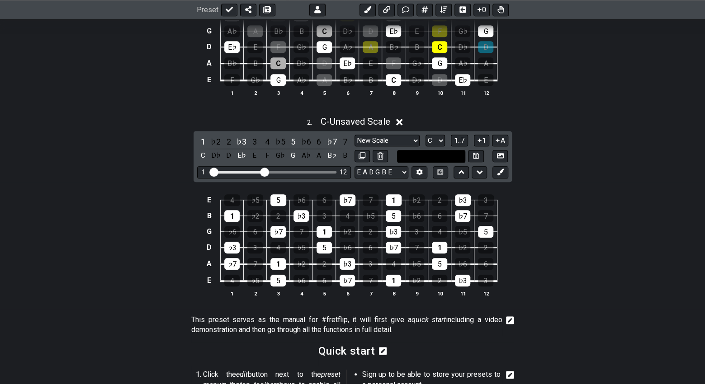
drag, startPoint x: 445, startPoint y: 154, endPoint x: 418, endPoint y: 154, distance: 27.1
click at [418, 154] on input "text" at bounding box center [431, 156] width 69 height 12
type input "C-7"
click at [546, 190] on div "E 4 ♭5 5 ♭6 6 ♭7 7 1 ♭2 2 ♭3 3 B 1 ♭2 2 ♭3 3 4 ♭5 5 ♭6 6 ♭7 7 G ♭6 6 ♭7 7 1 ♭2 …" at bounding box center [352, 246] width 705 height 127
click at [413, 139] on select "New Scale New Scale Minor Pentatonic Major Pentatonic Minor Blues Major Blues M…" at bounding box center [387, 141] width 65 height 12
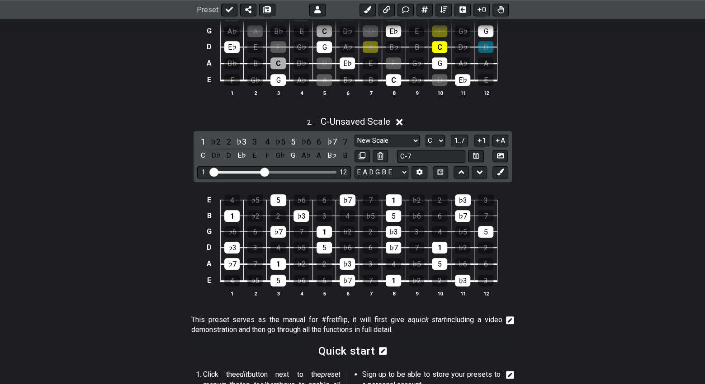
select select "Minor 7th"
click at [355, 135] on select "New Scale New Scale Minor Pentatonic Major Pentatonic Minor Blues Major Blues M…" at bounding box center [387, 141] width 65 height 12
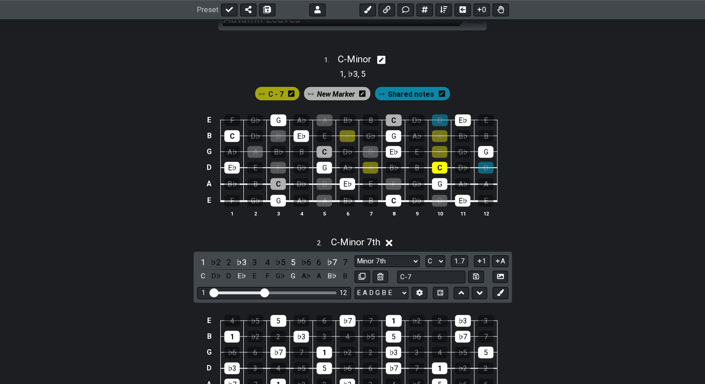
click at [383, 62] on icon at bounding box center [381, 60] width 9 height 9
select select "Minor"
select select "C"
select select "E A D G B E"
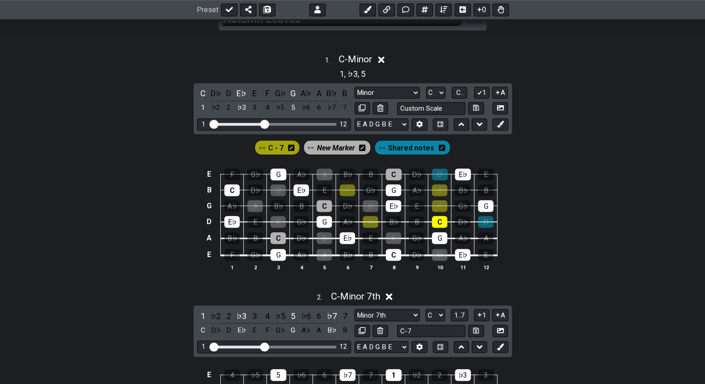
drag, startPoint x: 416, startPoint y: 148, endPoint x: 148, endPoint y: 170, distance: 269.1
click at [148, 170] on div "E F G♭ G A♭ A B♭ B C D♭ D E♭ E B C D♭ D E♭ E F G♭ G A♭ A B♭ B G A♭ A B♭ B C D♭ …" at bounding box center [352, 220] width 705 height 127
click at [437, 96] on select "A♭ A A♯ B♭ B C C♯ D♭ D D♯ E♭ E F F♯ G♭ G G♯" at bounding box center [435, 93] width 19 height 12
select select "F"
click at [426, 87] on select "A♭ A A♯ B♭ B C C♯ D♭ D D♯ E♭ E F F♯ G♭ G G♯" at bounding box center [435, 93] width 19 height 12
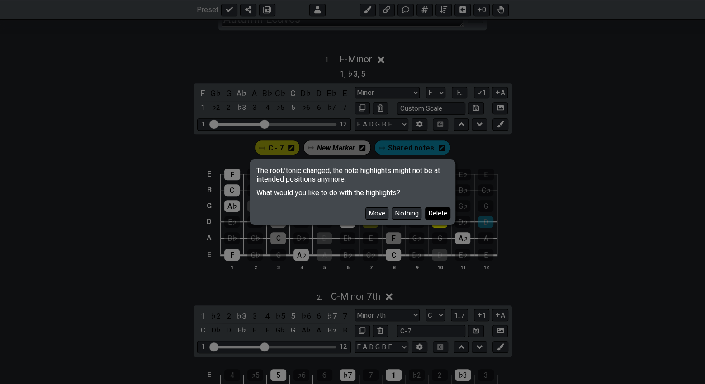
click at [430, 210] on button "Delete" at bounding box center [437, 214] width 25 height 12
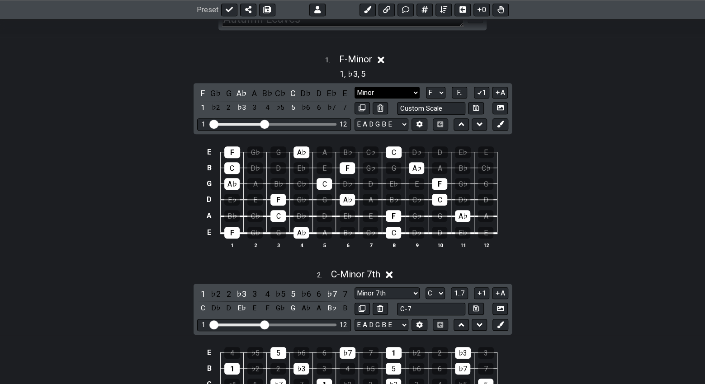
click at [412, 91] on select "Major 7th Root Minor Pentatonic Major Pentatonic Minor Blues Major Blues Major …" at bounding box center [387, 93] width 65 height 12
select select "Dominant 7th"
click at [355, 87] on select "Major 7th Root Minor Pentatonic Major Pentatonic Minor Blues Major Blues Major …" at bounding box center [387, 93] width 65 height 12
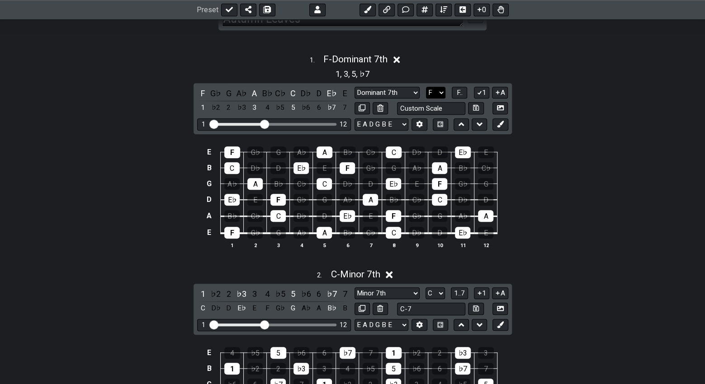
click at [438, 93] on select "A♭ A A♯ B♭ B C C♯ D♭ D D♯ E♭ E F F♯ G♭ G G♯" at bounding box center [435, 93] width 19 height 12
click at [463, 93] on button "F.." at bounding box center [459, 93] width 15 height 12
click at [501, 124] on icon at bounding box center [500, 124] width 7 height 7
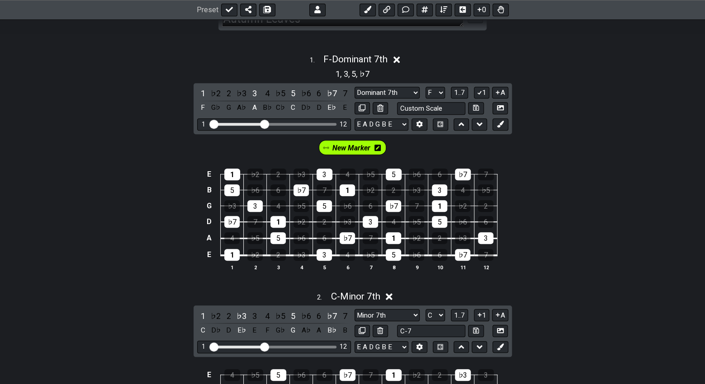
click at [383, 147] on div "New Marker" at bounding box center [353, 147] width 68 height 14
click at [379, 147] on icon at bounding box center [377, 148] width 6 height 6
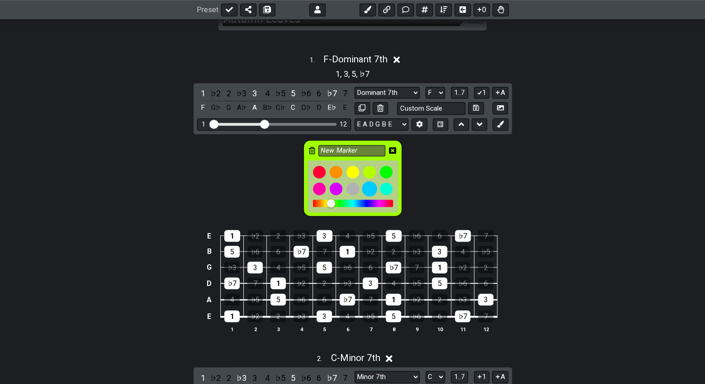
click at [372, 189] on div at bounding box center [369, 189] width 15 height 15
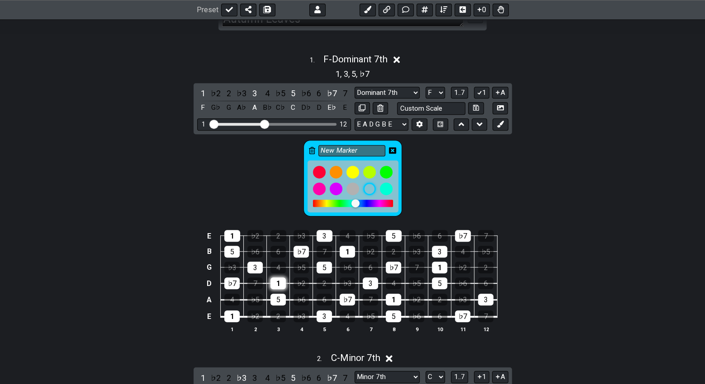
click at [277, 282] on div "1" at bounding box center [277, 284] width 15 height 12
click at [236, 231] on div "1" at bounding box center [232, 236] width 16 height 12
click at [350, 246] on div "1" at bounding box center [347, 252] width 15 height 12
click at [440, 265] on div "1" at bounding box center [439, 268] width 15 height 12
click at [393, 298] on div "1" at bounding box center [393, 300] width 15 height 12
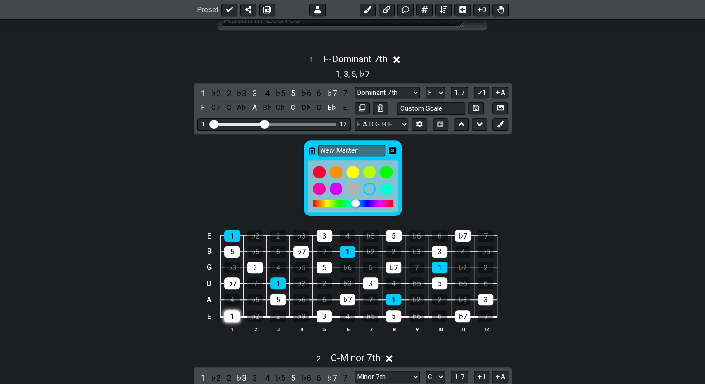
click at [232, 317] on div "1" at bounding box center [231, 317] width 15 height 12
click at [393, 148] on icon at bounding box center [392, 150] width 7 height 7
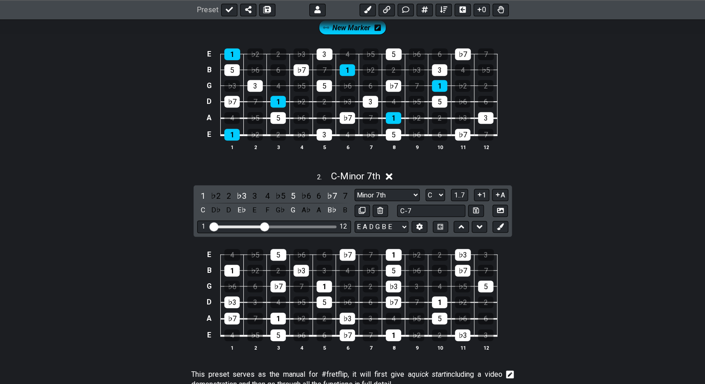
scroll to position [376, 0]
click at [501, 224] on icon at bounding box center [500, 226] width 7 height 7
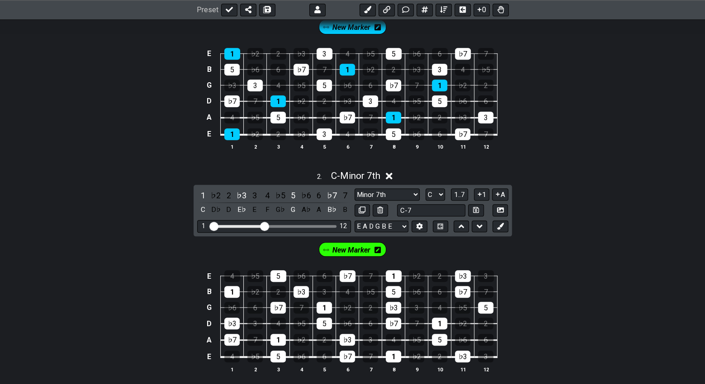
click at [378, 251] on icon at bounding box center [377, 249] width 6 height 7
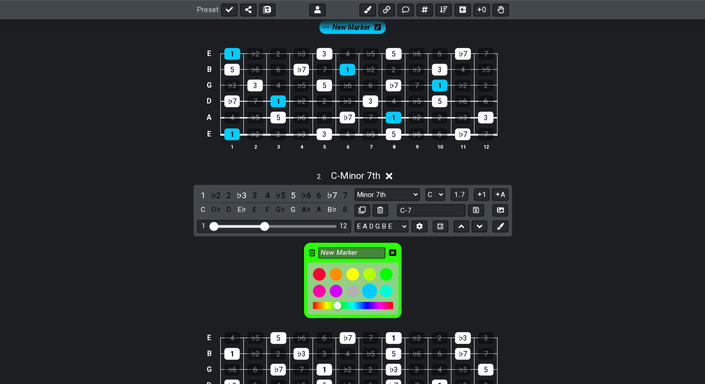
click at [368, 289] on div at bounding box center [369, 291] width 15 height 15
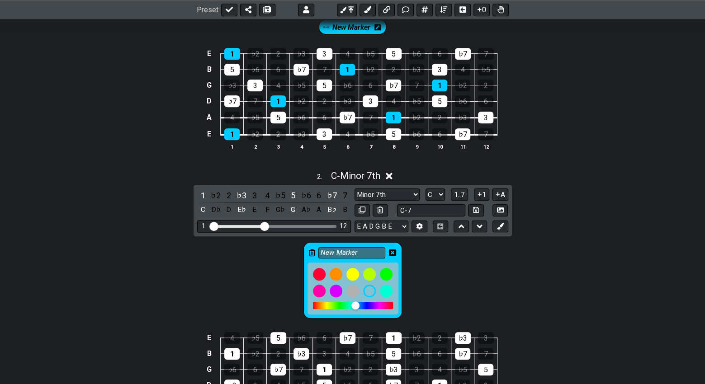
click at [178, 286] on div "New Marker" at bounding box center [352, 279] width 705 height 85
click at [394, 250] on icon at bounding box center [392, 253] width 7 height 6
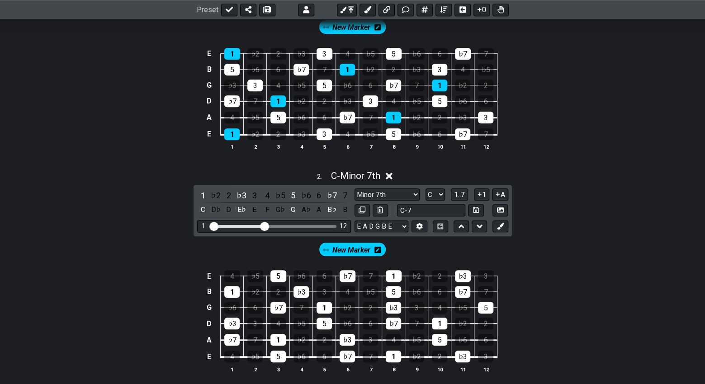
click at [378, 247] on icon at bounding box center [377, 250] width 6 height 6
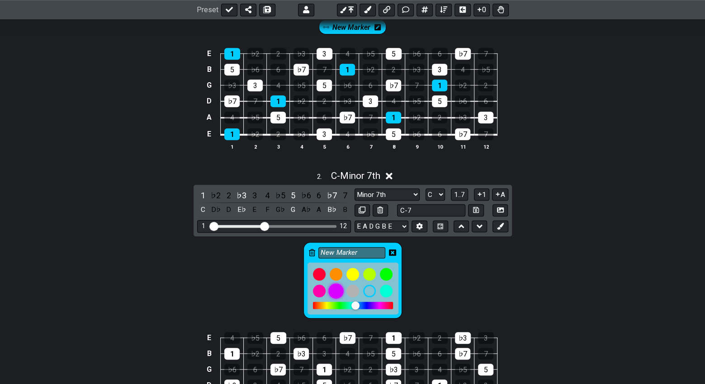
click at [336, 290] on div at bounding box center [335, 291] width 15 height 15
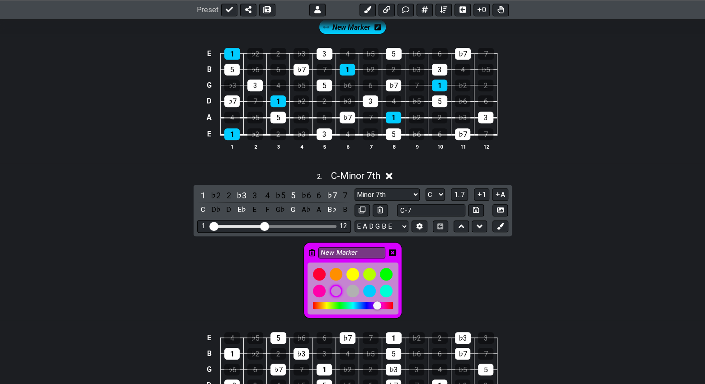
click at [231, 280] on div "New Marker" at bounding box center [352, 279] width 705 height 85
click at [396, 250] on icon at bounding box center [392, 253] width 7 height 6
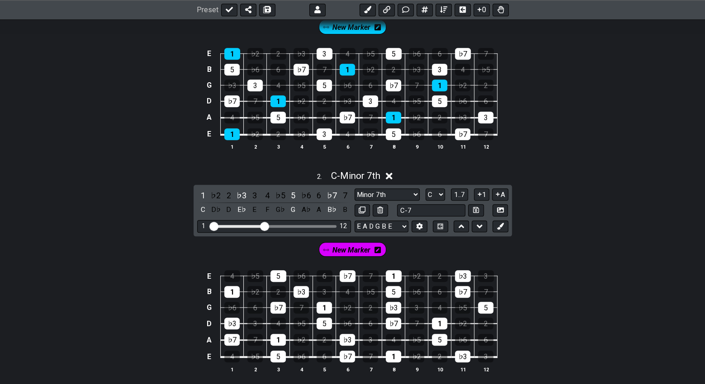
click at [352, 249] on span "New Marker" at bounding box center [351, 250] width 38 height 13
click at [237, 291] on div "1" at bounding box center [231, 292] width 15 height 12
click at [361, 250] on span "New Marker" at bounding box center [351, 250] width 42 height 13
click at [228, 290] on div "1" at bounding box center [231, 292] width 15 height 12
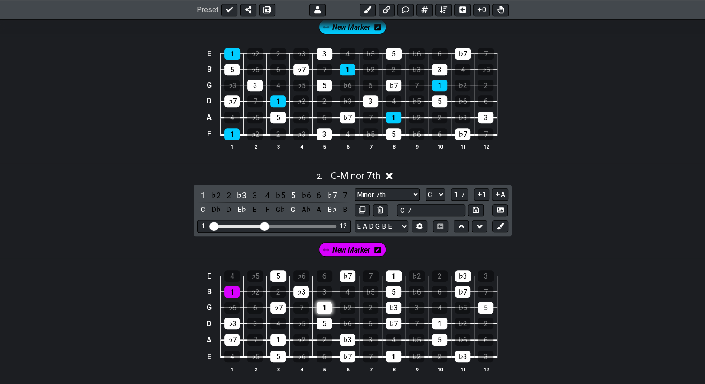
click at [322, 308] on div "1" at bounding box center [324, 308] width 15 height 12
click at [393, 275] on div "1" at bounding box center [394, 276] width 16 height 12
click at [440, 322] on div "1" at bounding box center [439, 324] width 15 height 12
click at [273, 336] on div "1" at bounding box center [277, 340] width 15 height 12
click at [392, 355] on div "1" at bounding box center [393, 357] width 15 height 12
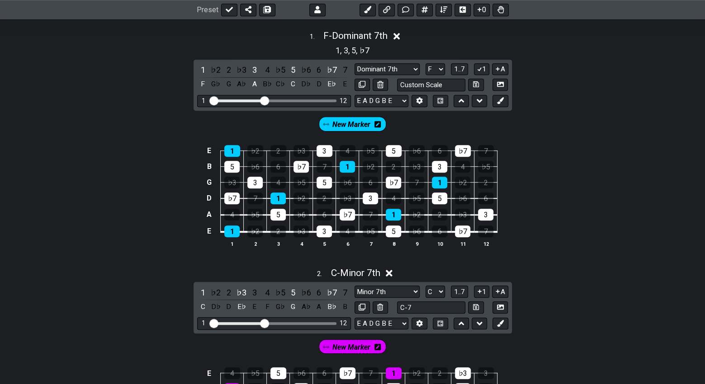
scroll to position [135, 0]
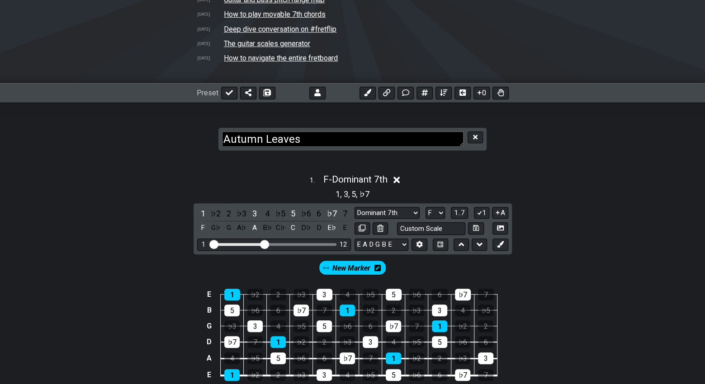
click at [400, 181] on icon at bounding box center [396, 180] width 7 height 7
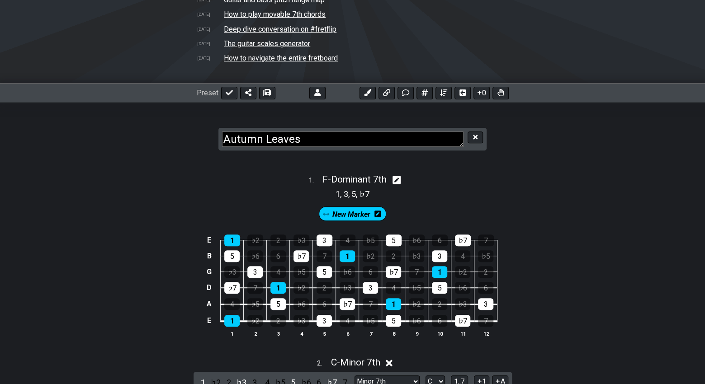
drag, startPoint x: 308, startPoint y: 183, endPoint x: 307, endPoint y: 201, distance: 18.2
click at [307, 201] on div "1 . F - Dominant 7th 1 , 3 , 5 , ♭7 New Marker E 1 ♭2 2 ♭3 3 4 ♭5 5 ♭6 6 ♭7 7 B…" at bounding box center [352, 259] width 705 height 181
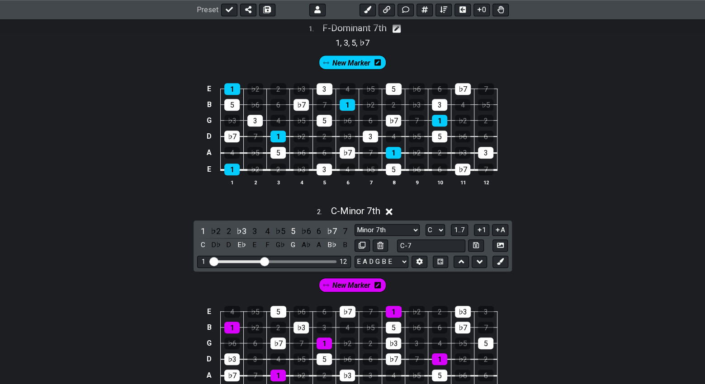
scroll to position [255, 0]
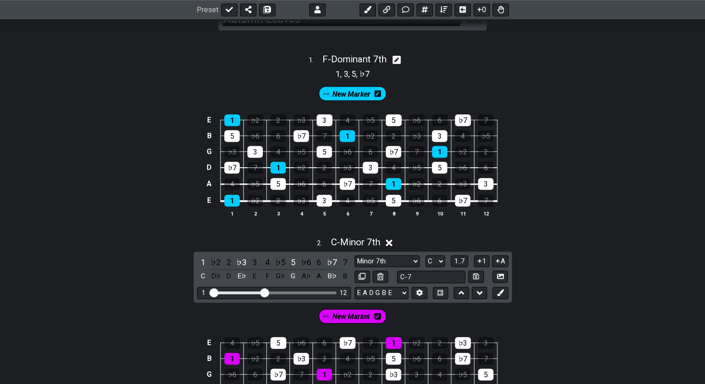
click at [388, 238] on icon at bounding box center [389, 242] width 7 height 9
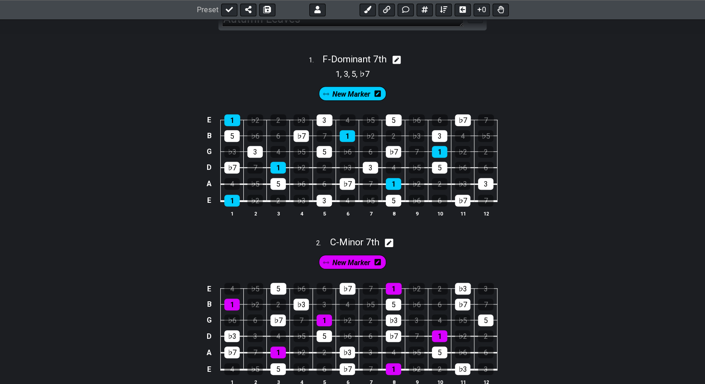
drag, startPoint x: 367, startPoint y: 263, endPoint x: 372, endPoint y: 263, distance: 5.4
click at [372, 263] on div "New Marker" at bounding box center [353, 262] width 68 height 14
click at [375, 263] on icon at bounding box center [377, 262] width 6 height 6
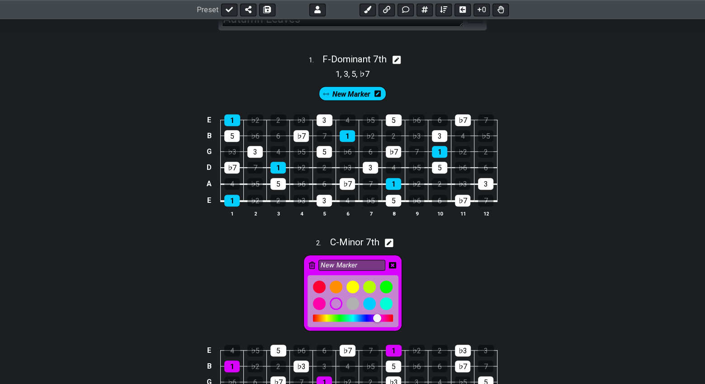
drag, startPoint x: 369, startPoint y: 263, endPoint x: 308, endPoint y: 265, distance: 60.7
click at [308, 265] on div "New Marker" at bounding box center [352, 293] width 99 height 76
type input "Root"
click at [397, 95] on div "New Marker" at bounding box center [352, 91] width 705 height 23
click at [392, 265] on icon at bounding box center [392, 265] width 7 height 7
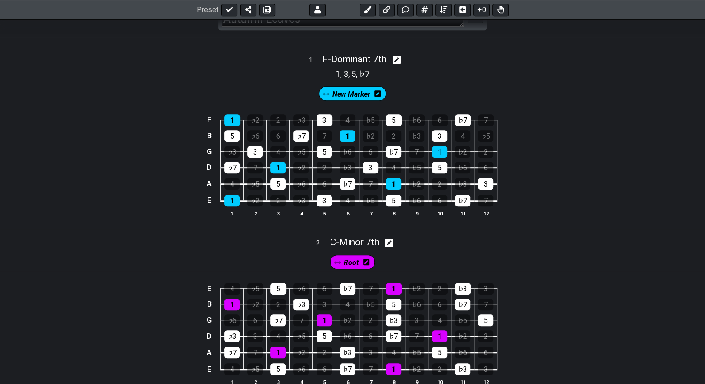
click at [379, 93] on icon at bounding box center [377, 93] width 6 height 6
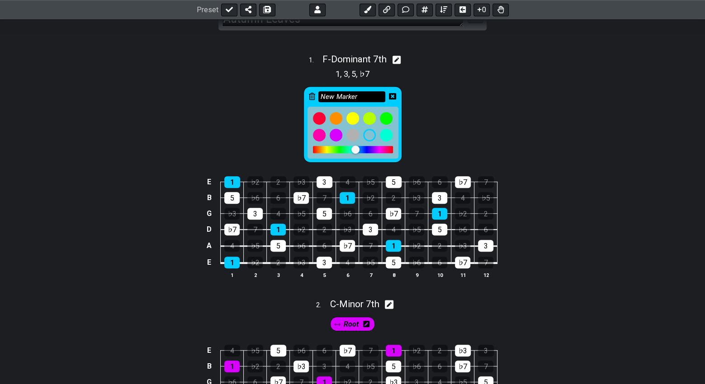
click at [357, 95] on input "New Marker" at bounding box center [351, 96] width 67 height 11
type input "Root"
click at [394, 94] on icon at bounding box center [392, 96] width 7 height 6
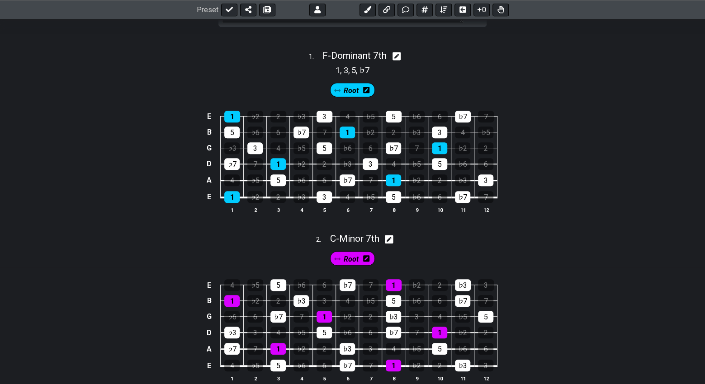
scroll to position [135, 0]
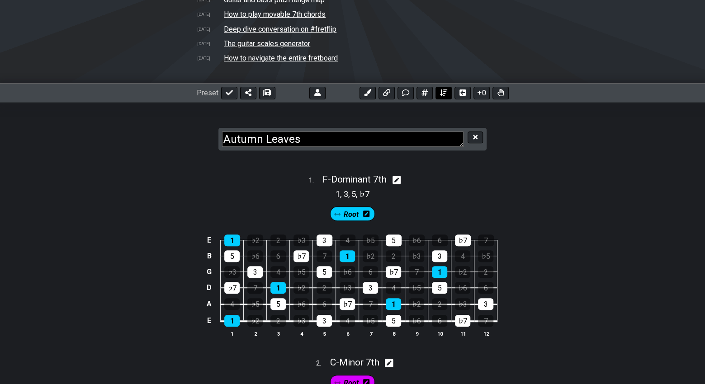
click at [444, 92] on icon at bounding box center [443, 93] width 7 height 6
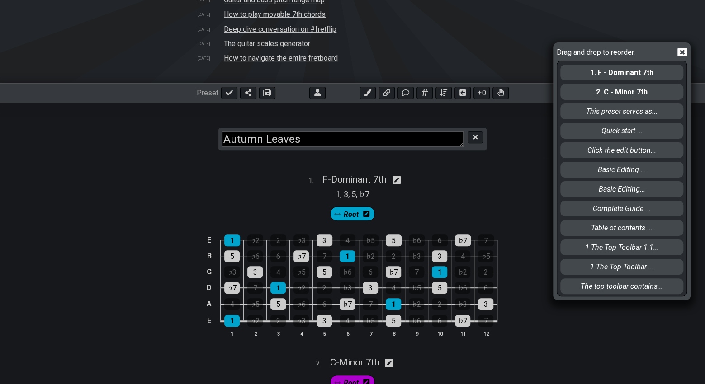
click at [509, 199] on div "Drag and drop to reorder. 1. F - Dominant 7th 2. C - Minor 7th This preset serv…" at bounding box center [352, 192] width 705 height 384
drag, startPoint x: 681, startPoint y: 52, endPoint x: 663, endPoint y: 41, distance: 20.9
click at [663, 41] on div "Drag and drop to reorder. 1. F - Dominant 7th 2. C - Minor 7th This preset serv…" at bounding box center [352, 192] width 705 height 384
drag, startPoint x: 615, startPoint y: 95, endPoint x: 615, endPoint y: 73, distance: 21.7
click at [615, 73] on div "1. F - Dominant 7th 2. C - Minor 7th This preset serves as... Quick start ... C…" at bounding box center [621, 178] width 125 height 234
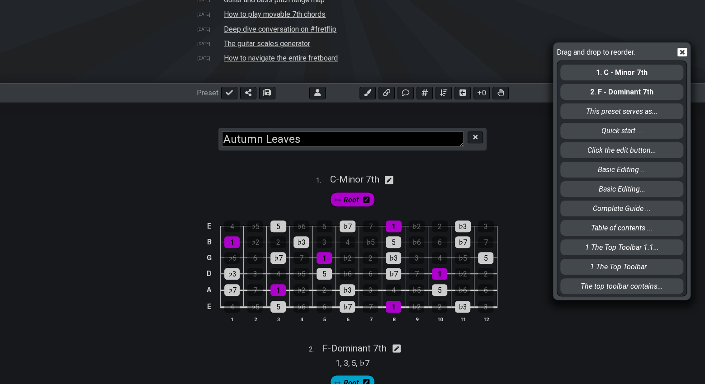
click at [512, 180] on div "Drag and drop to reorder. 1. C - Minor 7th 2. F - Dominant 7th This preset serv…" at bounding box center [352, 192] width 705 height 384
click at [684, 51] on icon at bounding box center [681, 52] width 9 height 9
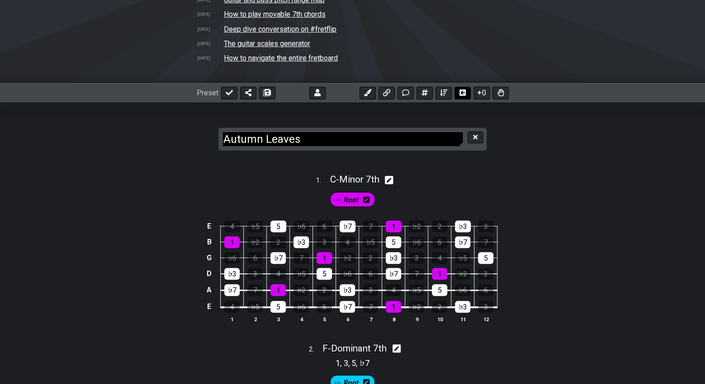
click at [464, 95] on icon at bounding box center [462, 93] width 6 height 6
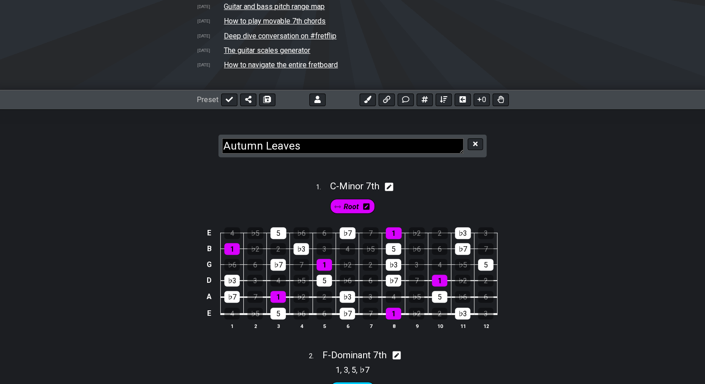
scroll to position [120, 0]
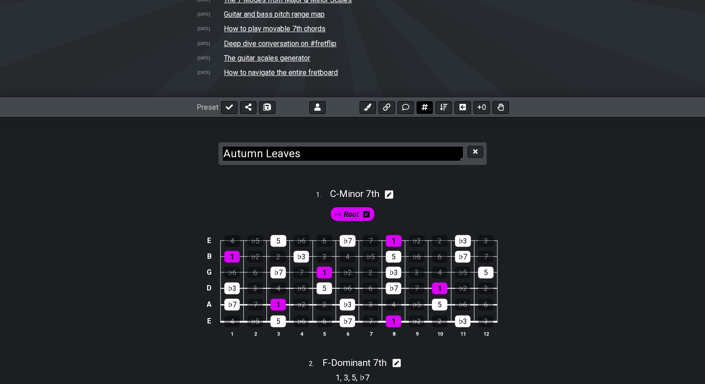
click at [426, 109] on icon at bounding box center [424, 107] width 6 height 6
select select "A"
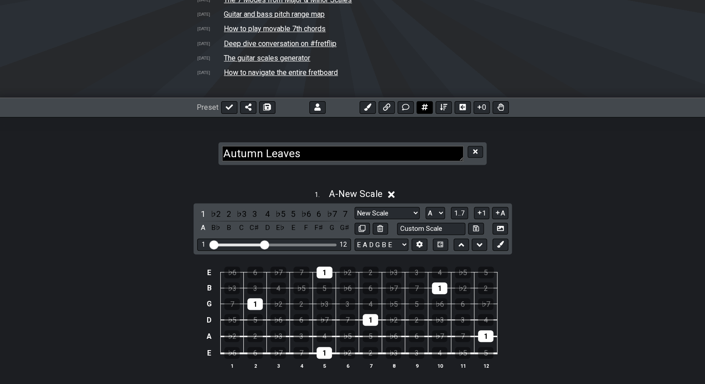
scroll to position [219, 0]
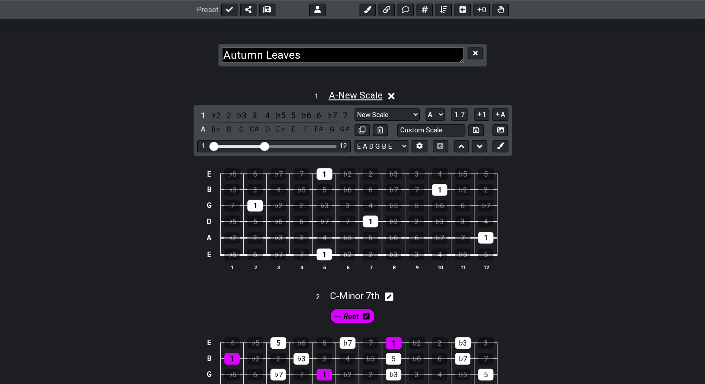
click at [382, 96] on span "A - New Scale" at bounding box center [355, 95] width 54 height 11
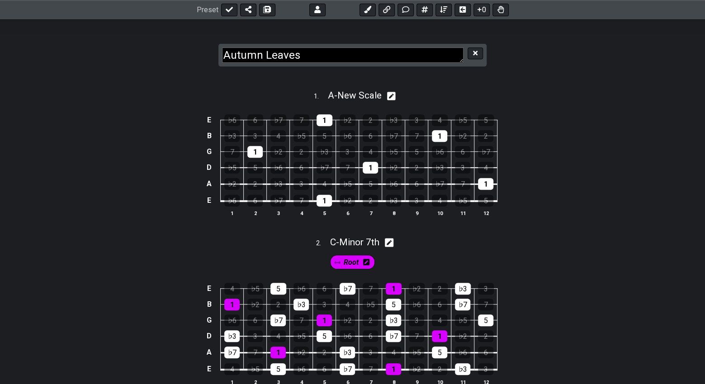
click at [391, 96] on icon at bounding box center [391, 96] width 9 height 9
select select "A"
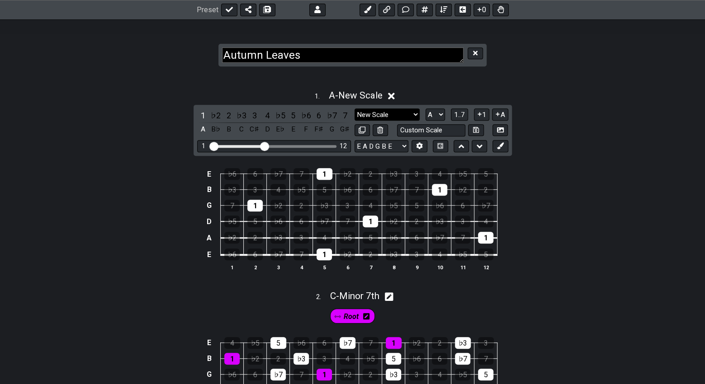
click at [412, 115] on select "New Scale New Scale Minor Pentatonic Major Pentatonic Minor Blues Major Blues M…" at bounding box center [387, 115] width 65 height 12
select select "Major 7th"
click at [355, 109] on select "New Scale New Scale Minor Pentatonic Major Pentatonic Minor Blues Major Blues M…" at bounding box center [387, 115] width 65 height 12
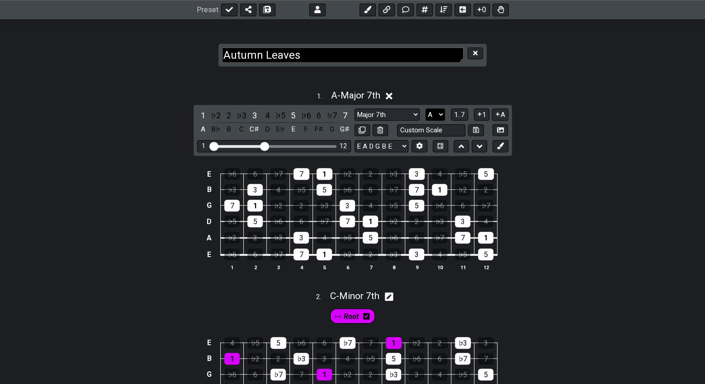
click at [438, 115] on select "A♭ A A♯ B♭ B C C♯ D♭ D D♯ E♭ E F F♯ G♭ G G♯" at bounding box center [435, 115] width 19 height 12
select select "Bb"
click at [426, 109] on select "A♭ A A♯ B♭ B C C♯ D♭ D D♯ E♭ E F F♯ G♭ G G♯" at bounding box center [435, 115] width 19 height 12
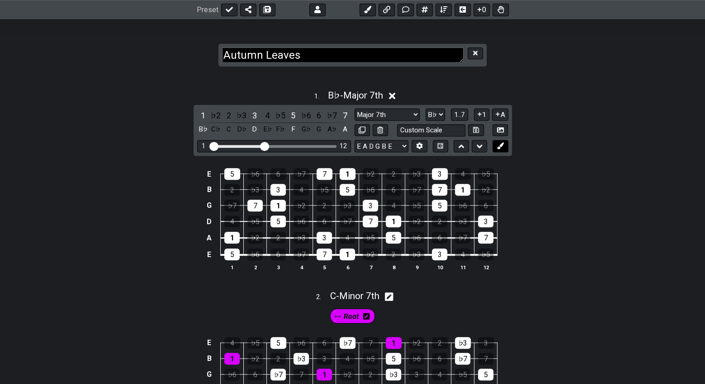
click at [497, 144] on icon at bounding box center [500, 145] width 7 height 7
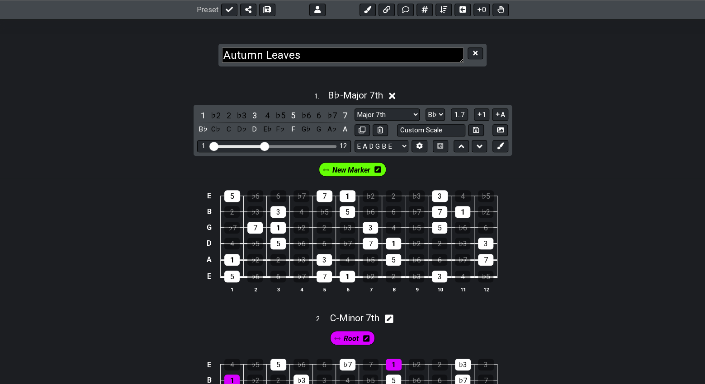
click at [380, 170] on icon at bounding box center [377, 169] width 6 height 6
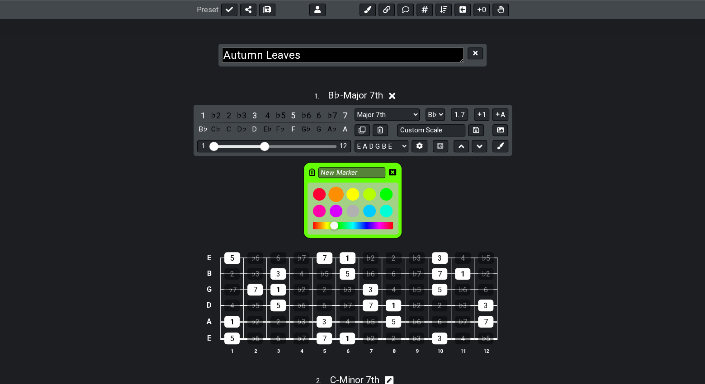
click at [332, 195] on div at bounding box center [335, 194] width 15 height 15
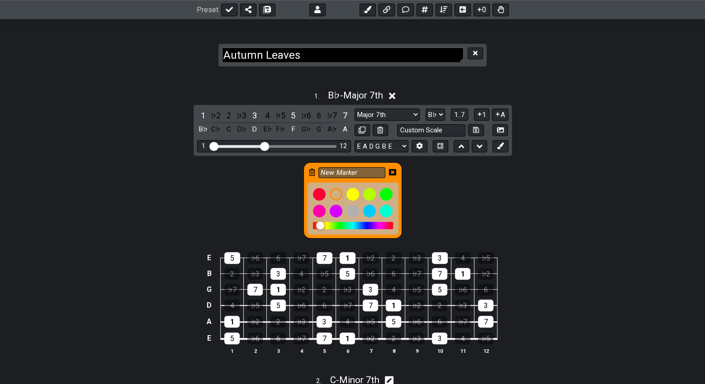
click at [421, 193] on div "New Marker" at bounding box center [352, 198] width 705 height 85
click at [416, 180] on div "New Marker" at bounding box center [352, 198] width 705 height 85
drag, startPoint x: 362, startPoint y: 170, endPoint x: 315, endPoint y: 173, distance: 47.1
click at [315, 173] on div "New Marker" at bounding box center [352, 200] width 99 height 76
type input "Root"
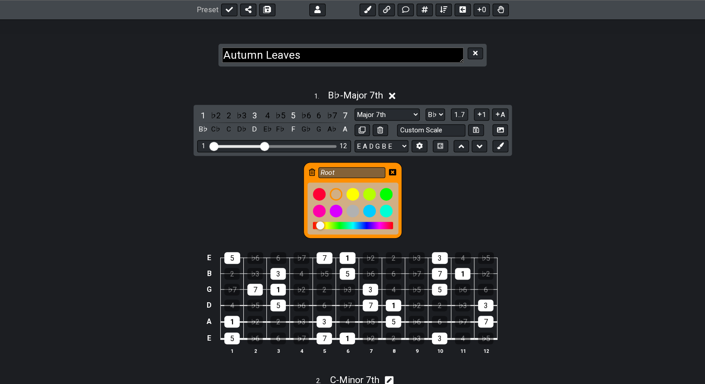
click at [440, 181] on div "Root" at bounding box center [352, 198] width 705 height 85
click at [424, 221] on div "Root" at bounding box center [352, 198] width 705 height 85
click at [394, 170] on icon at bounding box center [392, 172] width 7 height 7
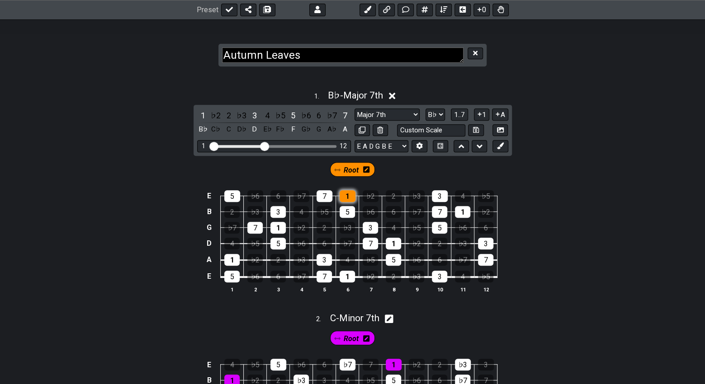
click at [348, 195] on div "1" at bounding box center [348, 196] width 16 height 12
click at [283, 225] on div "1" at bounding box center [277, 228] width 15 height 12
click at [236, 257] on div "1" at bounding box center [231, 260] width 15 height 12
click at [345, 274] on div "1" at bounding box center [347, 277] width 15 height 12
click at [396, 239] on div "1" at bounding box center [393, 244] width 15 height 12
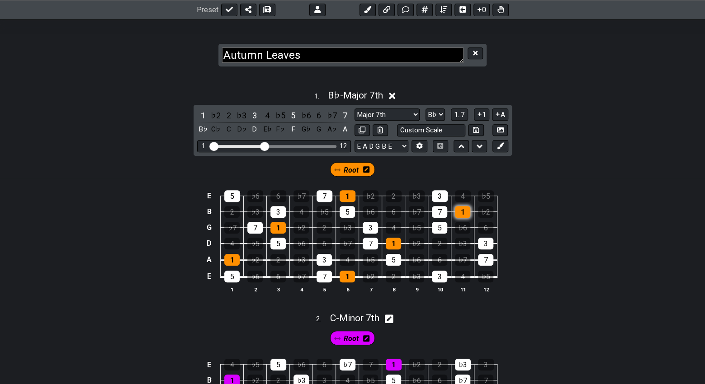
click at [464, 211] on div "1" at bounding box center [462, 212] width 15 height 12
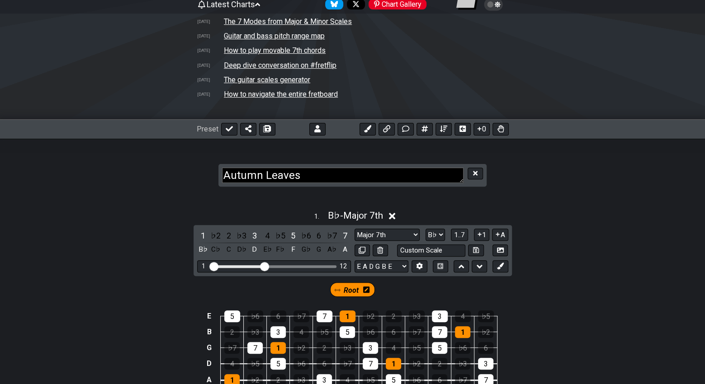
scroll to position [98, 0]
click at [499, 131] on icon at bounding box center [500, 129] width 6 height 7
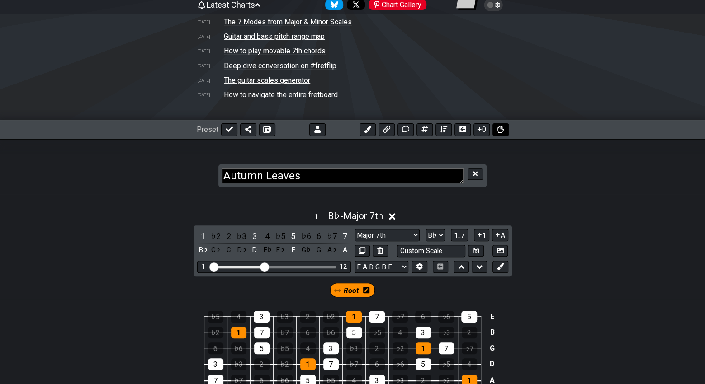
click at [499, 128] on icon at bounding box center [500, 129] width 6 height 7
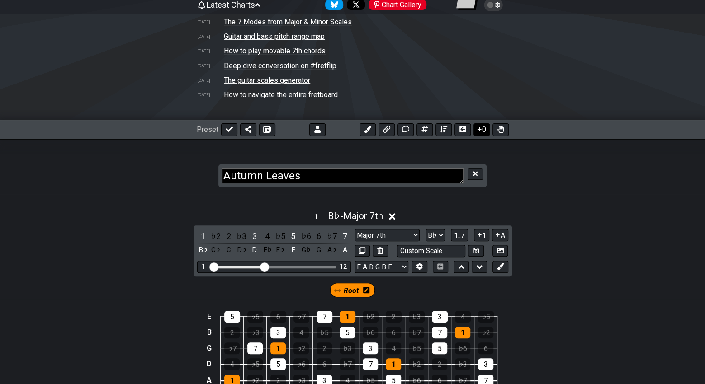
click at [483, 132] on button "0" at bounding box center [481, 129] width 16 height 13
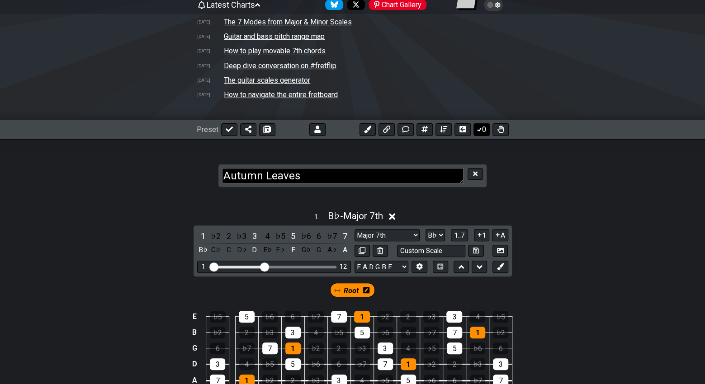
click at [483, 132] on button "0" at bounding box center [481, 129] width 16 height 13
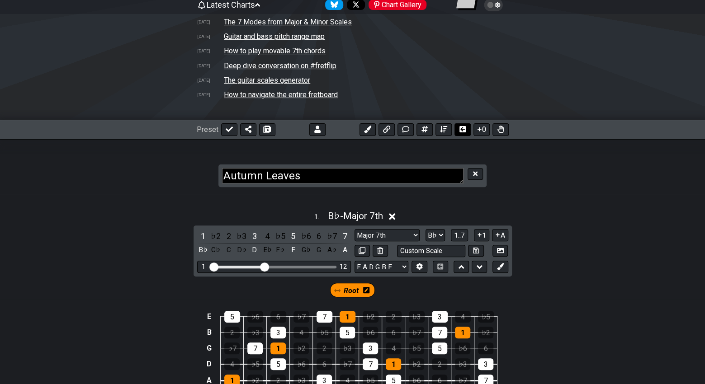
click at [457, 130] on button at bounding box center [462, 129] width 16 height 13
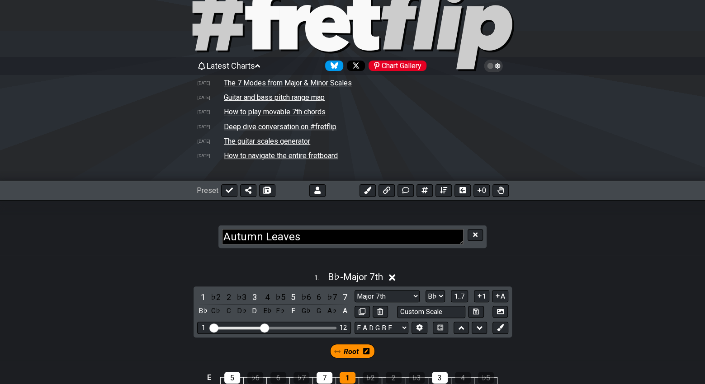
scroll to position [0, 0]
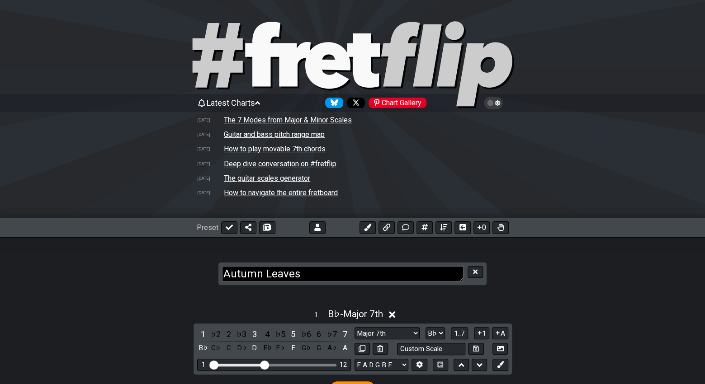
click at [342, 271] on textarea "Autumn Leaves" at bounding box center [342, 274] width 241 height 16
type textarea "Autumn Leaves Root Movement"
click at [572, 292] on section "Autumn Leaves Root Movement" at bounding box center [352, 265] width 705 height 56
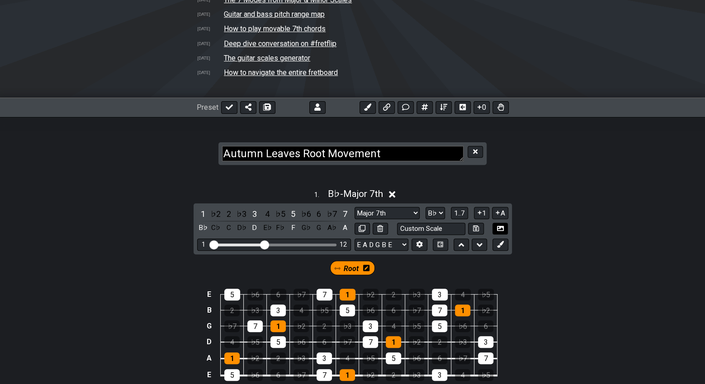
scroll to position [241, 0]
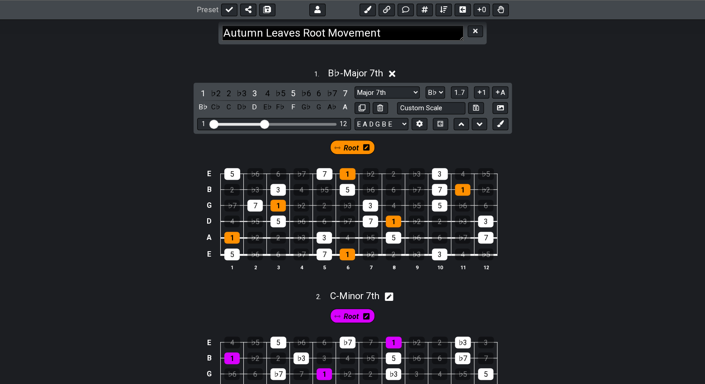
click at [395, 76] on icon at bounding box center [392, 74] width 7 height 7
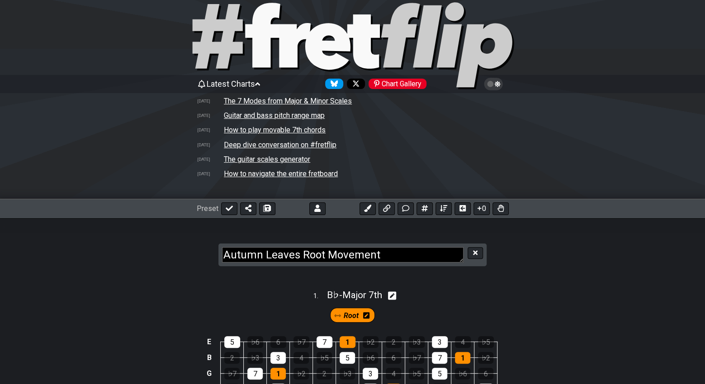
scroll to position [0, 0]
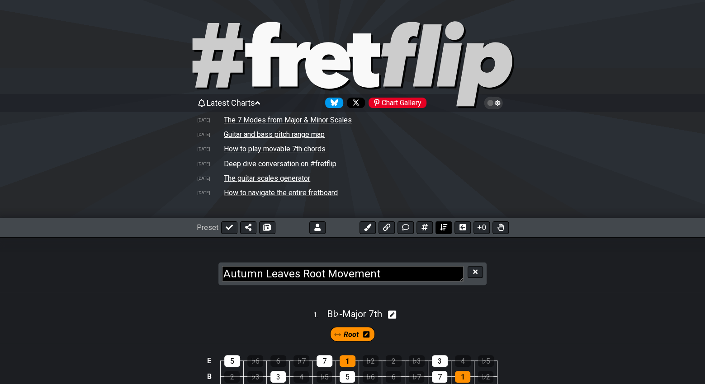
click at [442, 228] on icon at bounding box center [443, 227] width 7 height 7
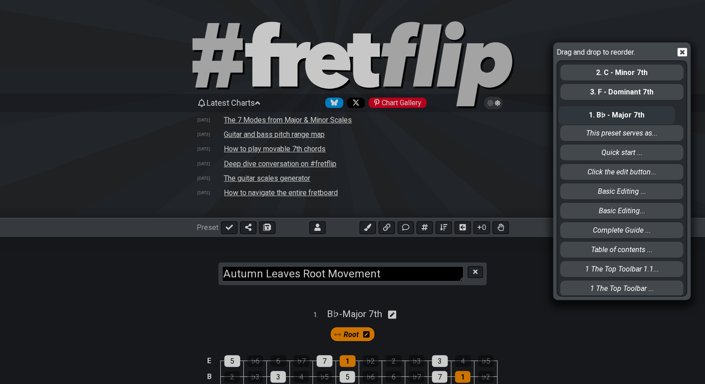
drag, startPoint x: 612, startPoint y: 78, endPoint x: 610, endPoint y: 123, distance: 44.4
click at [610, 123] on div "1. B♭ - Major 7th 2. C - Minor 7th 3. F - Dominant 7th This preset serves as...…" at bounding box center [621, 178] width 125 height 234
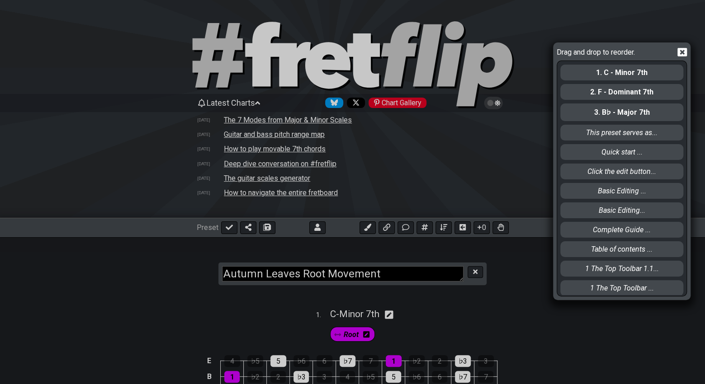
click at [534, 301] on div "Drag and drop to reorder. 1. C - Minor 7th 2. F - Dominant 7th 3. B♭ - Major 7t…" at bounding box center [352, 192] width 705 height 384
click at [527, 288] on div "Drag and drop to reorder. 1. C - Minor 7th 2. F - Dominant 7th 3. B♭ - Major 7t…" at bounding box center [352, 192] width 705 height 384
click at [680, 52] on icon at bounding box center [681, 52] width 9 height 9
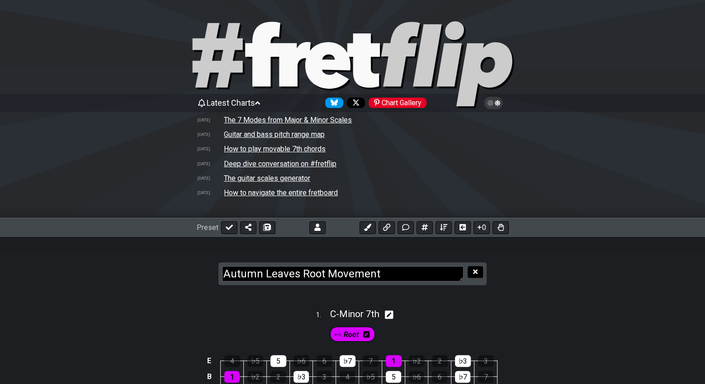
click at [479, 271] on button at bounding box center [475, 272] width 15 height 12
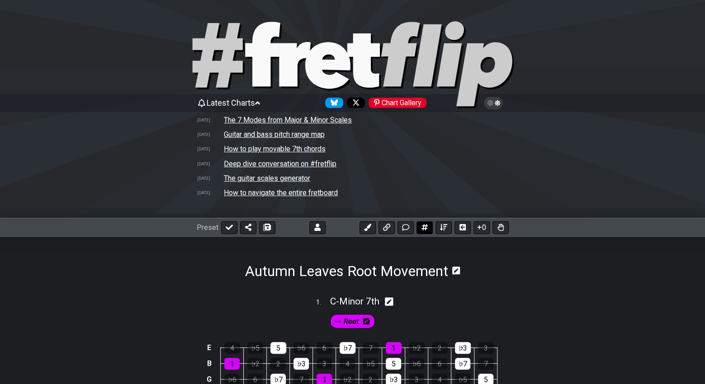
click at [421, 228] on button at bounding box center [424, 228] width 16 height 13
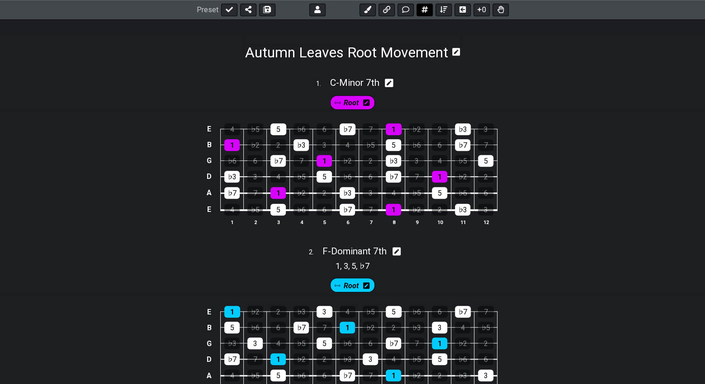
select select "A"
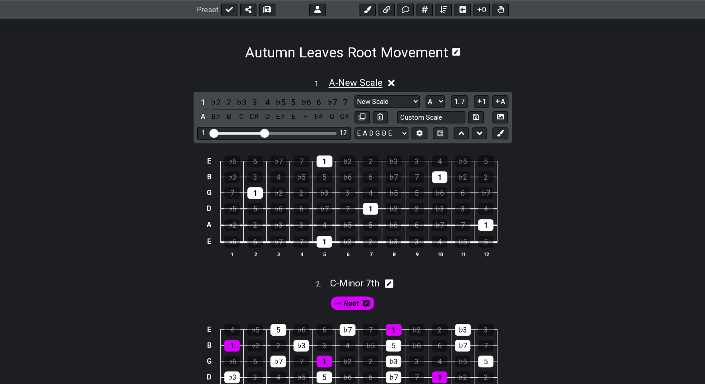
click at [376, 82] on span "A - New Scale" at bounding box center [355, 82] width 54 height 11
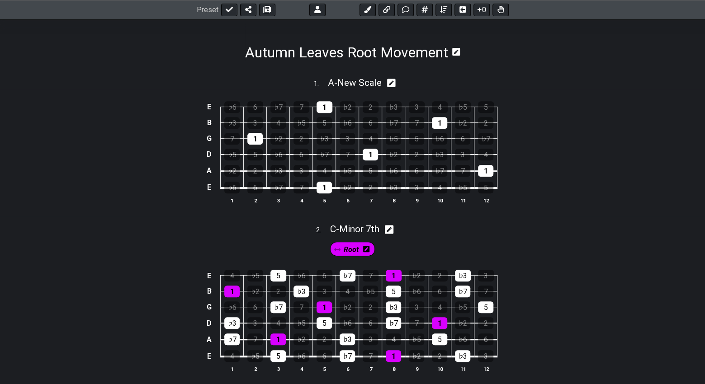
click at [391, 83] on icon at bounding box center [391, 83] width 9 height 9
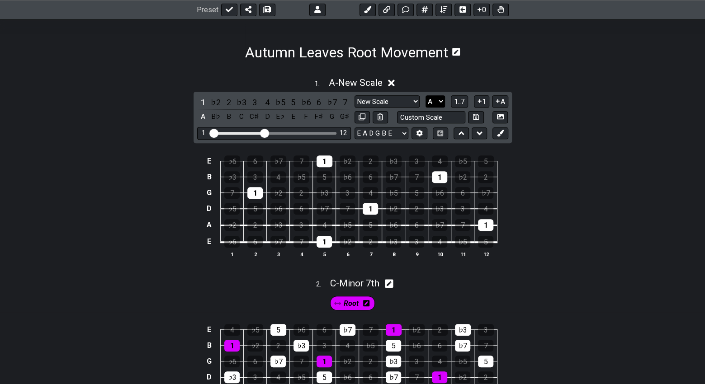
click at [435, 104] on select "A♭ A A♯ B♭ B C C♯ D♭ D D♯ E♭ E F F♯ G♭ G G♯" at bounding box center [435, 101] width 19 height 12
select select "Eb"
click at [426, 96] on select "A♭ A A♯ B♭ B C C♯ D♭ D D♯ E♭ E F F♯ G♭ G G♯" at bounding box center [435, 101] width 19 height 12
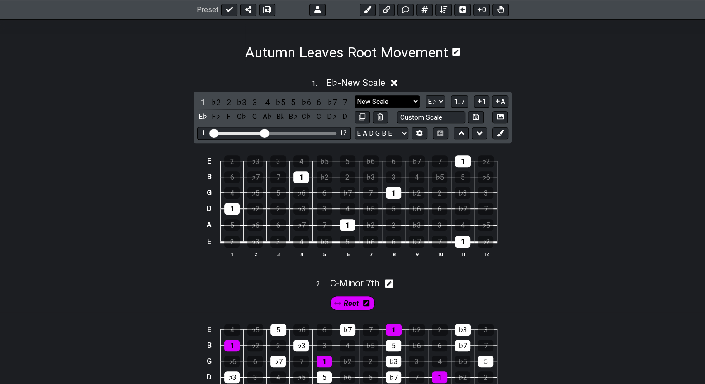
click at [412, 103] on select "New Scale New Scale Minor Pentatonic Major Pentatonic Minor Blues Major Blues M…" at bounding box center [387, 101] width 65 height 12
select select "Major 7th"
click at [355, 96] on select "New Scale New Scale Minor Pentatonic Major Pentatonic Minor Blues Major Blues M…" at bounding box center [387, 101] width 65 height 12
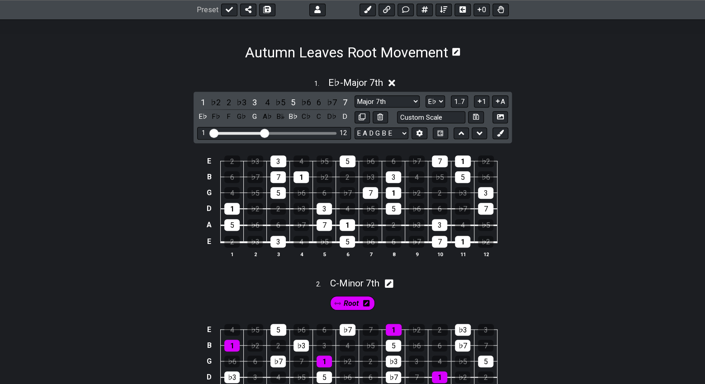
click at [543, 223] on div "E 2 ♭3 3 4 ♭5 5 ♭6 6 ♭7 7 1 ♭2 B 6 ♭7 7 1 ♭2 2 ♭3 3 4 ♭5 5 ♭6 G 4 ♭5 5 ♭6 6 ♭7 …" at bounding box center [352, 207] width 705 height 127
click at [501, 137] on button at bounding box center [499, 134] width 15 height 12
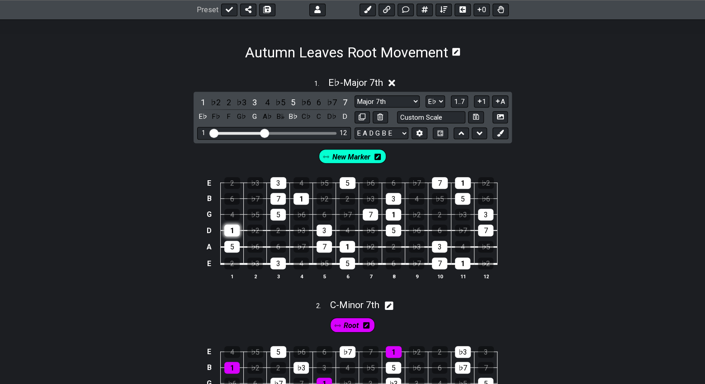
click at [232, 231] on div "1" at bounding box center [231, 231] width 15 height 12
click at [300, 196] on div "1" at bounding box center [300, 199] width 15 height 12
click at [393, 217] on div "1" at bounding box center [393, 215] width 15 height 12
click at [457, 182] on div "1" at bounding box center [463, 183] width 16 height 12
click at [464, 264] on div "1" at bounding box center [462, 264] width 15 height 12
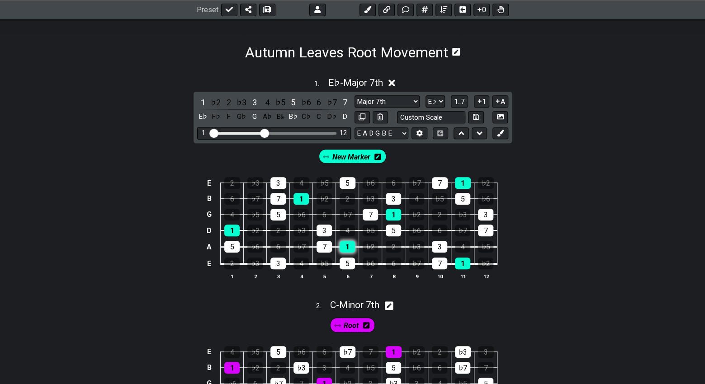
click at [350, 245] on div "1" at bounding box center [347, 247] width 15 height 12
click at [440, 9] on button at bounding box center [443, 10] width 16 height 13
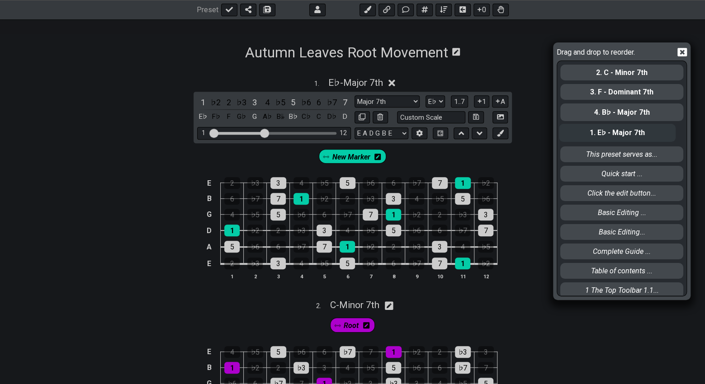
drag, startPoint x: 605, startPoint y: 76, endPoint x: 604, endPoint y: 138, distance: 62.0
click at [604, 138] on div "1. E♭ - Major 7th 2. C - Minor 7th 3. F - Dominant 7th 4. B♭ - Major 7th This p…" at bounding box center [621, 178] width 125 height 234
select select "Major 7th"
select select "Eb"
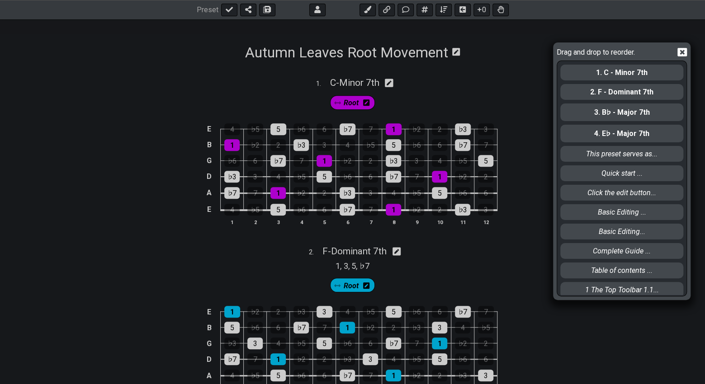
click at [545, 151] on div "Drag and drop to reorder. 1. C - Minor 7th 2. F - Dominant 7th 3. B♭ - Major 7t…" at bounding box center [352, 192] width 705 height 384
click at [681, 54] on icon at bounding box center [681, 52] width 9 height 9
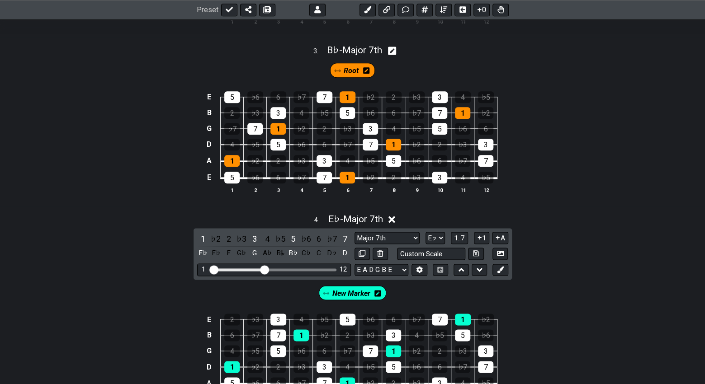
scroll to position [724, 0]
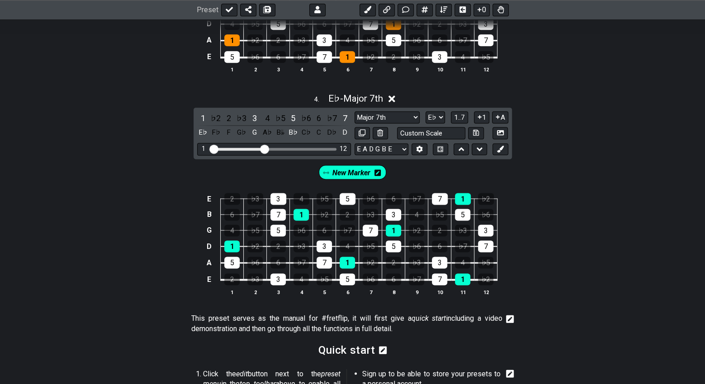
click at [394, 96] on icon at bounding box center [391, 98] width 7 height 7
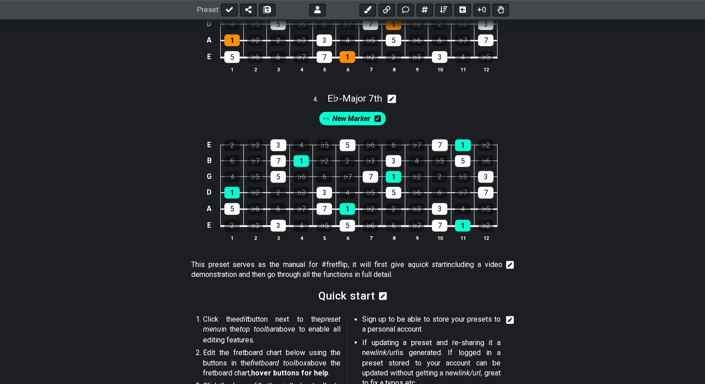
click at [379, 117] on icon at bounding box center [377, 118] width 6 height 6
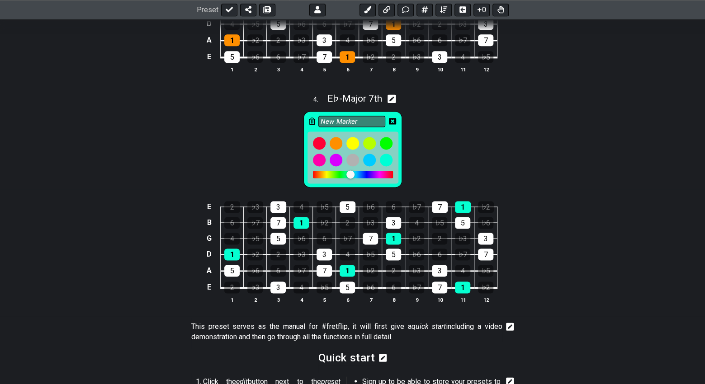
drag, startPoint x: 365, startPoint y: 119, endPoint x: 312, endPoint y: 119, distance: 52.9
click at [312, 119] on div "New Marker" at bounding box center [352, 149] width 99 height 76
type input "Root"
click at [547, 237] on div "E 2 ♭3 3 4 ♭5 5 ♭6 6 ♭7 7 1 ♭2 B 6 ♭7 7 1 ♭2 2 ♭3 3 4 ♭5 5 ♭6 G 4 ♭5 5 ♭6 6 ♭7 …" at bounding box center [352, 252] width 705 height 127
click at [393, 100] on icon at bounding box center [392, 99] width 9 height 9
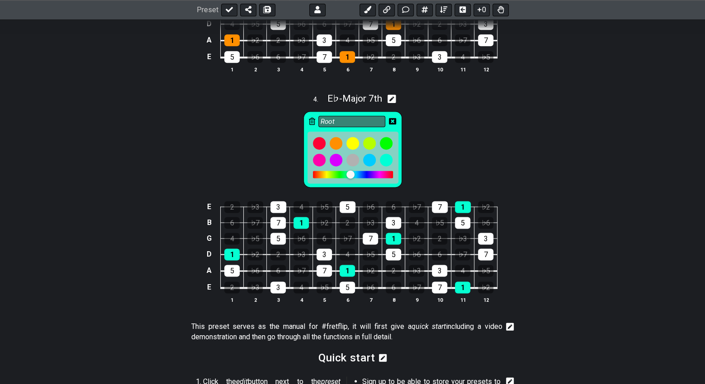
select select "Major 7th"
select select "Eb"
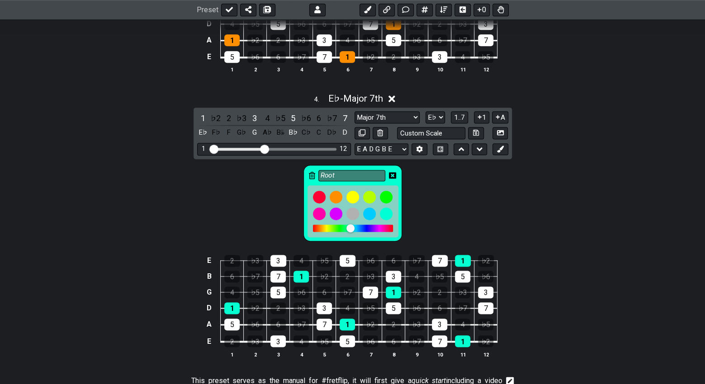
click at [393, 95] on icon at bounding box center [391, 98] width 7 height 7
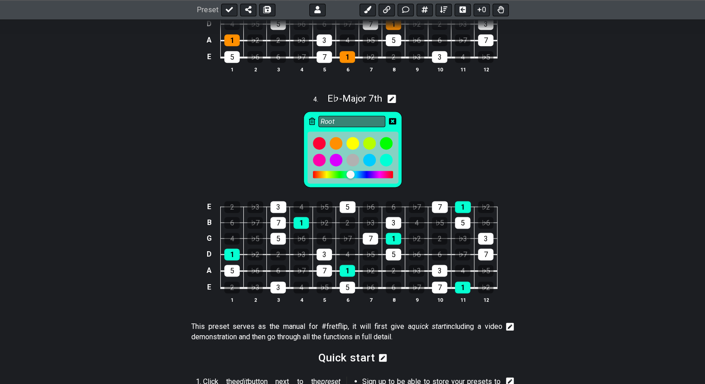
click at [390, 118] on icon at bounding box center [392, 121] width 7 height 6
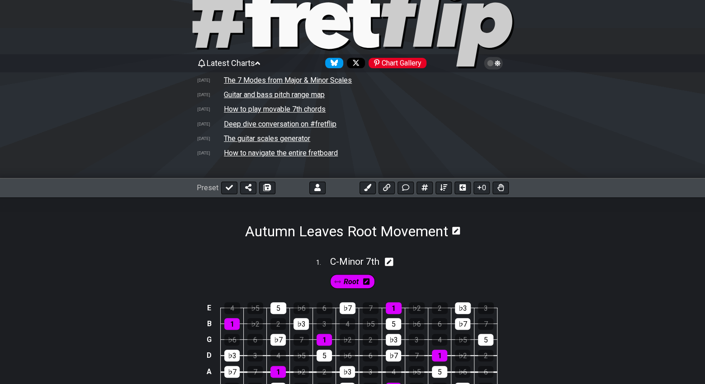
scroll to position [0, 0]
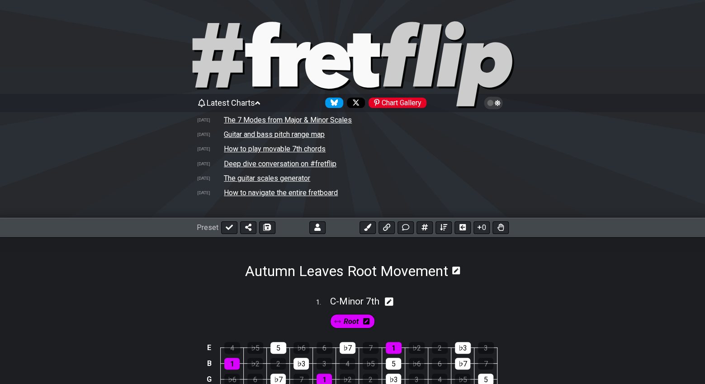
drag, startPoint x: 428, startPoint y: 230, endPoint x: 425, endPoint y: 245, distance: 15.2
click at [423, 232] on button at bounding box center [424, 228] width 16 height 13
select select "A"
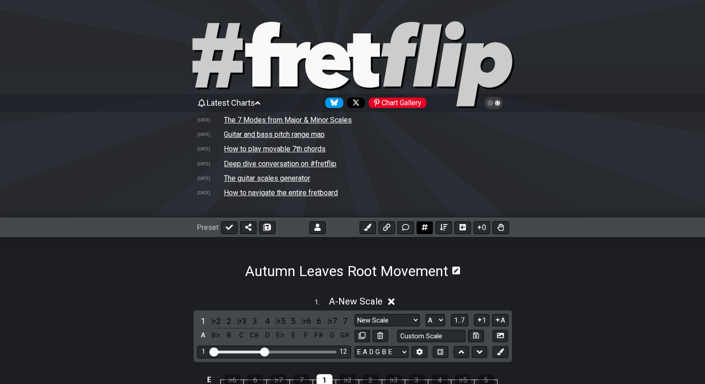
scroll to position [219, 0]
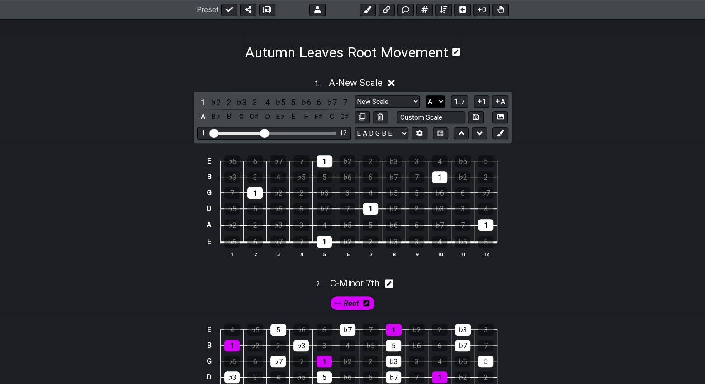
click at [439, 103] on select "A♭ A A♯ B♭ B C C♯ D♭ D D♯ E♭ E F F♯ G♭ G G♯" at bounding box center [435, 101] width 19 height 12
click at [426, 96] on select "A♭ A A♯ B♭ B C C♯ D♭ D D♯ E♭ E F F♯ G♭ G G♯" at bounding box center [435, 101] width 19 height 12
click at [451, 116] on input "text" at bounding box center [431, 117] width 69 height 12
type input "Custom Scale"
click at [416, 105] on select "New Scale New Scale Minor Pentatonic Major Pentatonic Minor Blues Major Blues M…" at bounding box center [387, 101] width 65 height 12
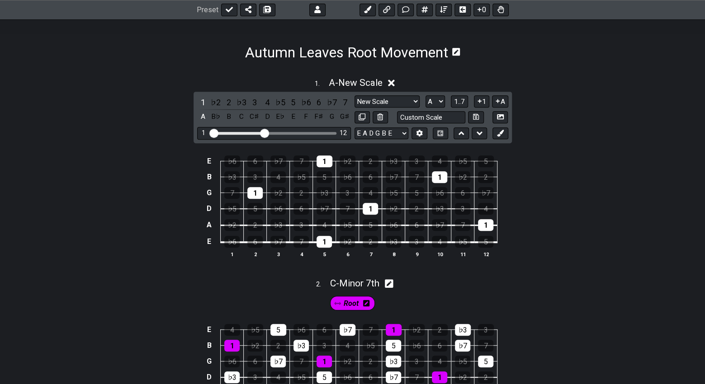
select select "Minor 7th flat 5"
click at [355, 96] on select "New Scale New Scale Minor Pentatonic Major Pentatonic Minor Blues Major Blues M…" at bounding box center [387, 101] width 65 height 12
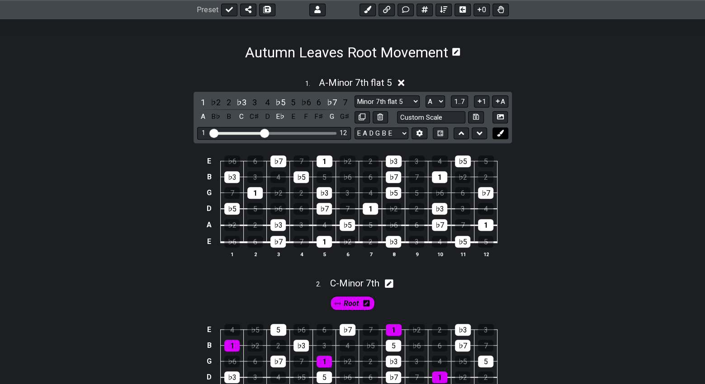
click at [499, 135] on icon at bounding box center [500, 133] width 7 height 7
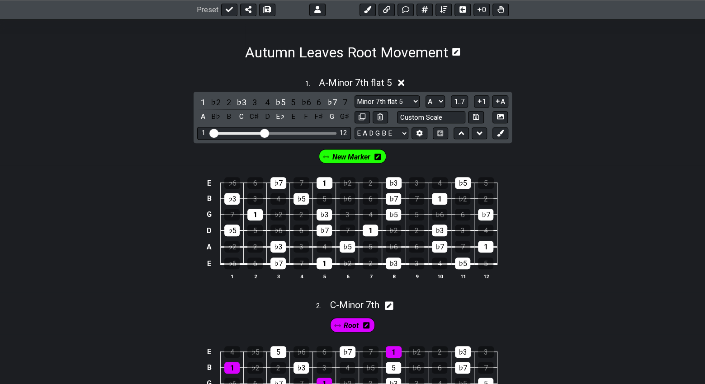
click at [381, 156] on icon at bounding box center [377, 157] width 6 height 6
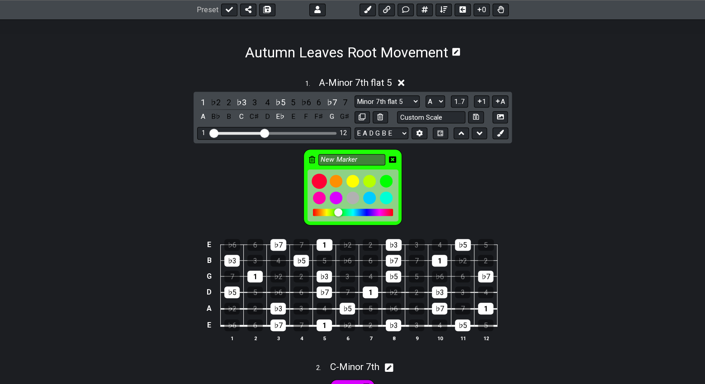
click at [321, 186] on div at bounding box center [319, 181] width 15 height 15
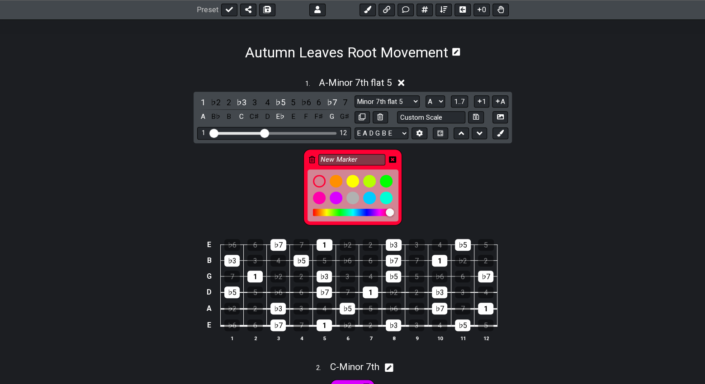
drag, startPoint x: 369, startPoint y: 158, endPoint x: 301, endPoint y: 159, distance: 67.8
click at [301, 159] on div "New Marker" at bounding box center [352, 185] width 705 height 85
type input "Root"
click at [277, 174] on div "Root" at bounding box center [352, 185] width 705 height 85
click at [394, 160] on icon at bounding box center [392, 159] width 7 height 6
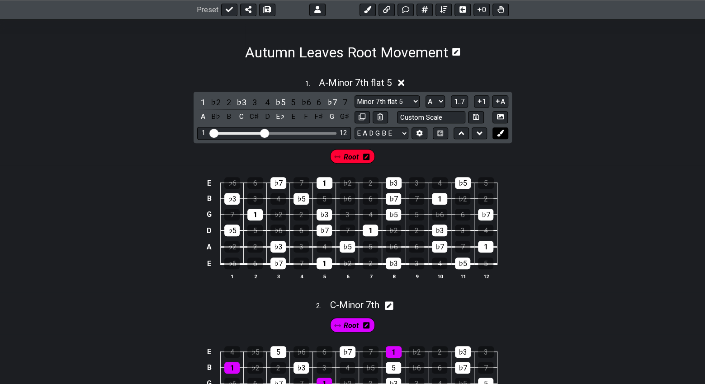
click at [497, 132] on icon at bounding box center [500, 133] width 7 height 7
click at [314, 159] on span "Root" at bounding box center [315, 157] width 16 height 13
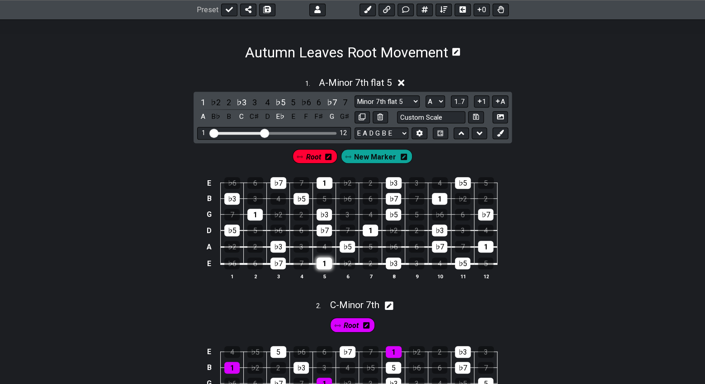
click at [326, 265] on div "1" at bounding box center [324, 264] width 15 height 12
click at [256, 212] on div "1" at bounding box center [254, 215] width 15 height 12
click at [368, 228] on div "1" at bounding box center [370, 231] width 15 height 12
drag, startPoint x: 440, startPoint y: 199, endPoint x: 417, endPoint y: 197, distance: 22.7
click at [438, 199] on div "1" at bounding box center [439, 199] width 15 height 12
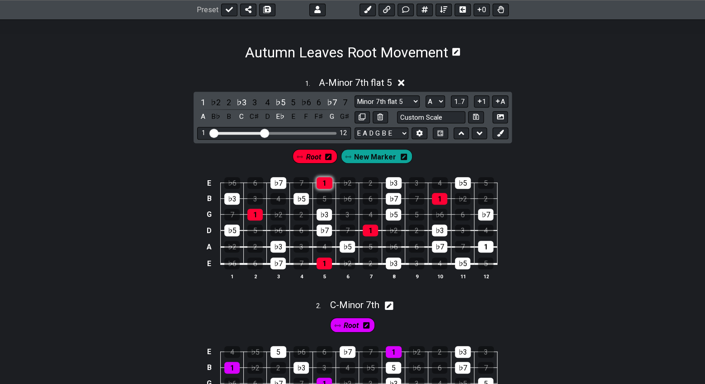
click at [323, 186] on div "1" at bounding box center [325, 183] width 16 height 12
click at [486, 246] on div "1" at bounding box center [485, 247] width 15 height 12
drag, startPoint x: 402, startPoint y: 83, endPoint x: 445, endPoint y: 84, distance: 42.5
click at [443, 84] on div "1 . A - Minor 7th flat 5" at bounding box center [352, 80] width 705 height 17
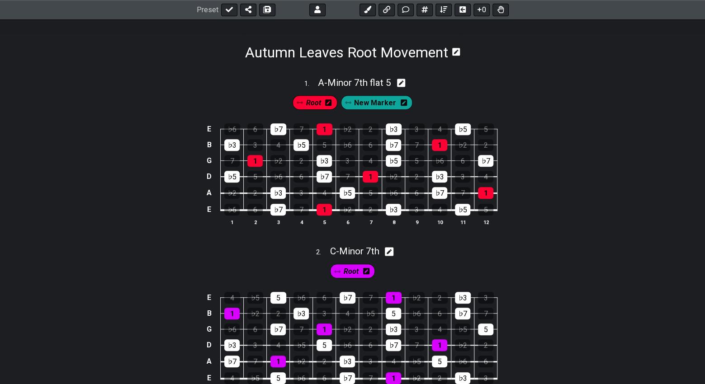
click at [405, 86] on icon at bounding box center [401, 83] width 9 height 9
select select "Minor 7th flat 5"
select select "A"
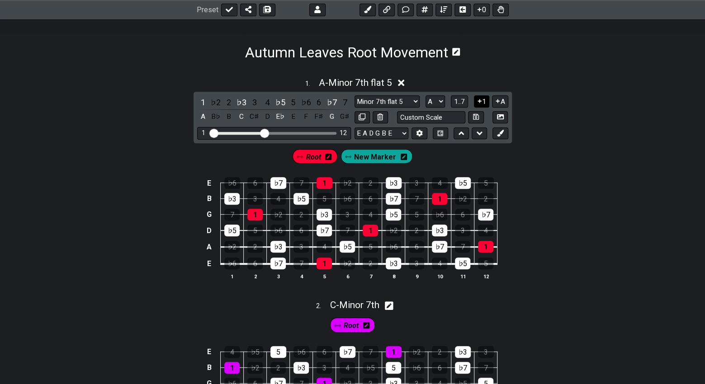
click at [482, 103] on icon at bounding box center [479, 101] width 9 height 7
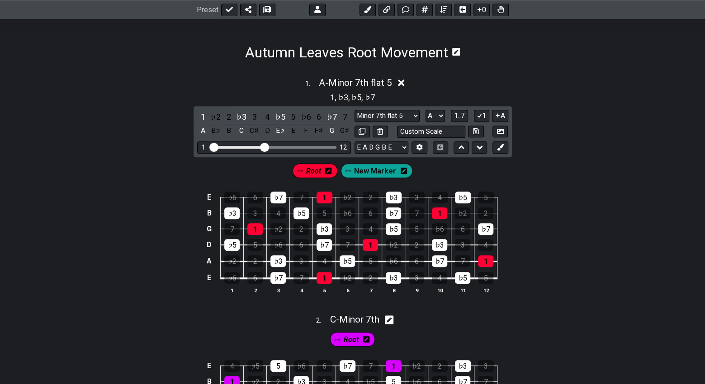
click at [402, 85] on icon at bounding box center [401, 83] width 7 height 7
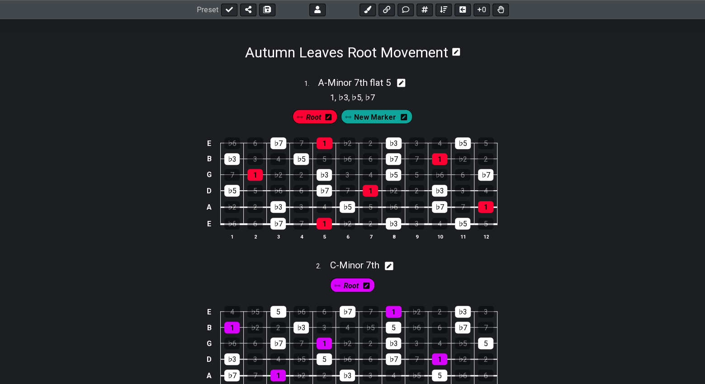
click at [402, 86] on icon at bounding box center [401, 83] width 9 height 9
select select "Minor 7th flat 5"
select select "A"
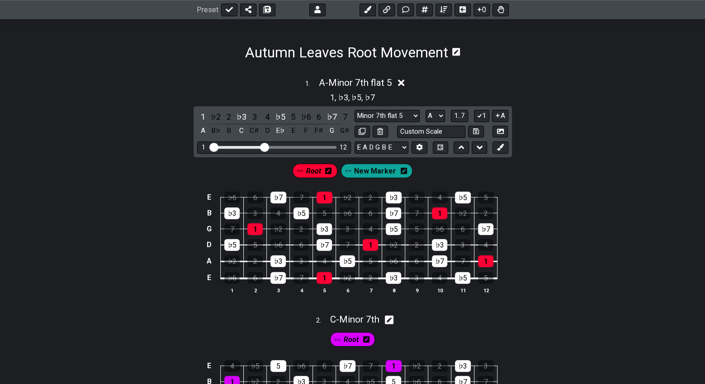
drag, startPoint x: 401, startPoint y: 170, endPoint x: 383, endPoint y: 171, distance: 18.6
click at [383, 171] on span "New Marker" at bounding box center [375, 171] width 42 height 13
click at [388, 170] on span "New Marker" at bounding box center [376, 171] width 38 height 13
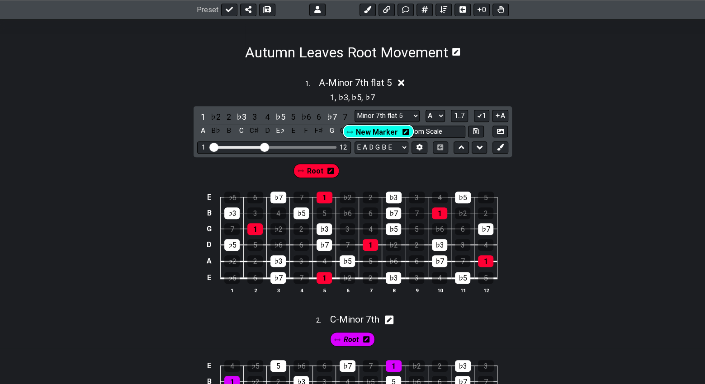
drag, startPoint x: 380, startPoint y: 167, endPoint x: 380, endPoint y: 133, distance: 33.5
click at [382, 131] on div "1 . A - Minor 7th flat 5 1 , ♭3 , ♭5 , ♭7 1 ♭2 2 ♭3 3 4 ♭5 5 ♭6 6 ♭7 7 A B♭ B C…" at bounding box center [352, 189] width 705 height 235
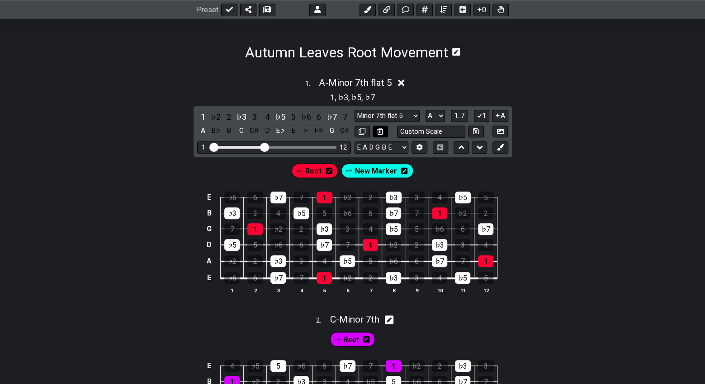
click at [381, 132] on icon at bounding box center [380, 131] width 6 height 7
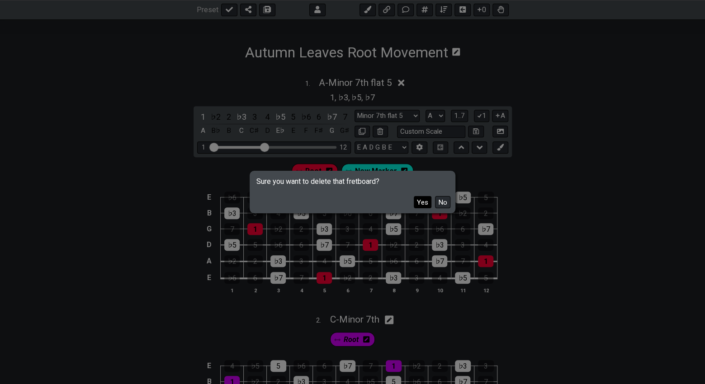
click at [423, 201] on button "Yes" at bounding box center [423, 202] width 18 height 12
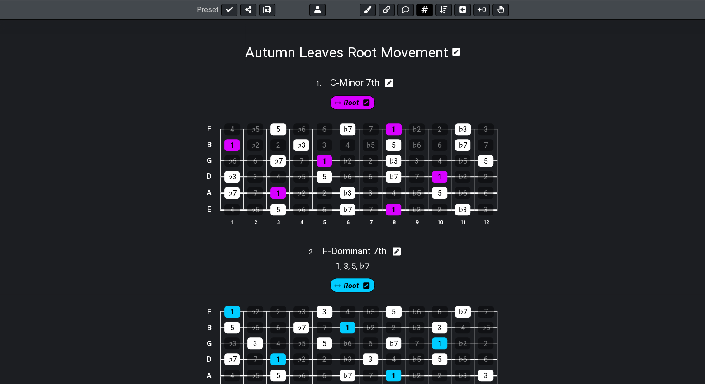
click at [424, 9] on icon at bounding box center [424, 9] width 6 height 7
select select "A"
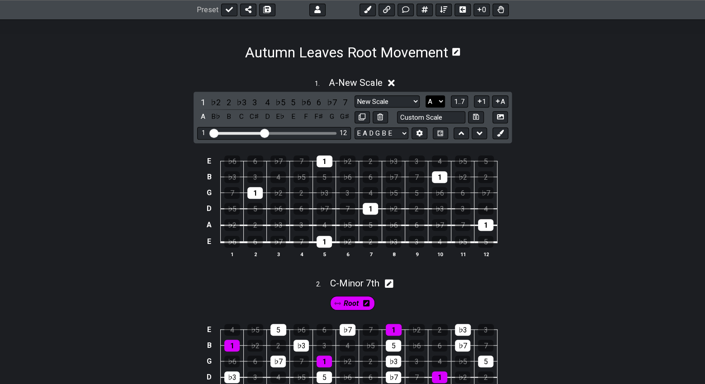
click at [435, 101] on select "A♭ A A♯ B♭ B C C♯ D♭ D D♯ E♭ E F F♯ G♭ G G♯" at bounding box center [435, 101] width 19 height 12
click at [426, 96] on select "A♭ A A♯ B♭ B C C♯ D♭ D D♯ E♭ E F F♯ G♭ G G♯" at bounding box center [435, 101] width 19 height 12
click at [415, 100] on select "New Scale New Scale Minor Pentatonic Major Pentatonic Minor Blues Major Blues M…" at bounding box center [387, 101] width 65 height 12
select select "Minor 7th flat 5"
click at [355, 96] on select "New Scale New Scale Minor Pentatonic Major Pentatonic Minor Blues Major Blues M…" at bounding box center [387, 101] width 65 height 12
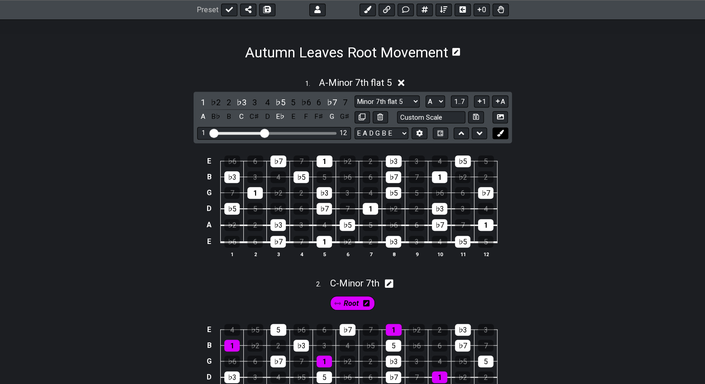
click at [497, 132] on icon at bounding box center [500, 133] width 7 height 7
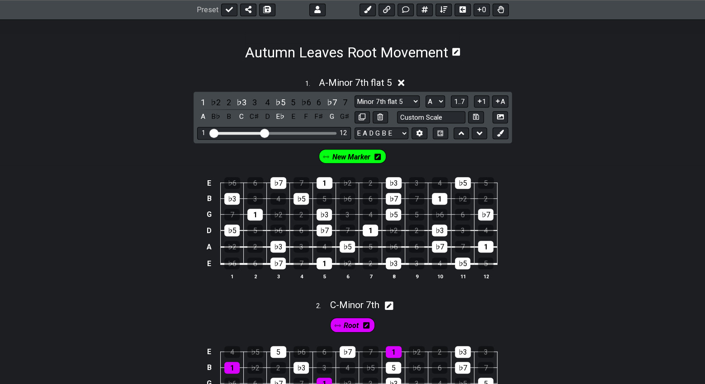
click at [377, 156] on icon at bounding box center [377, 157] width 6 height 6
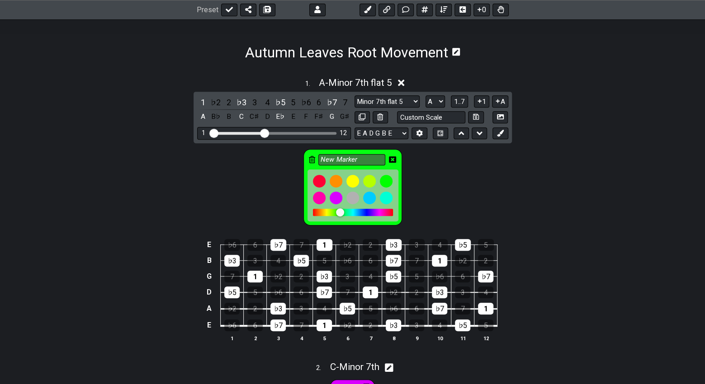
drag, startPoint x: 357, startPoint y: 157, endPoint x: 306, endPoint y: 157, distance: 51.6
click at [306, 157] on div "New Marker" at bounding box center [352, 187] width 99 height 76
type input "Root"
click at [319, 177] on div at bounding box center [319, 181] width 15 height 15
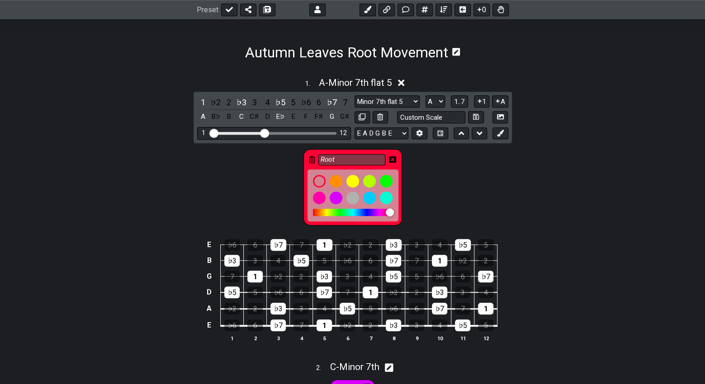
click at [459, 189] on div "Root" at bounding box center [352, 185] width 705 height 85
click at [254, 274] on div "1" at bounding box center [254, 277] width 15 height 12
click at [324, 241] on div "1" at bounding box center [325, 245] width 16 height 12
click at [395, 157] on icon at bounding box center [392, 159] width 7 height 6
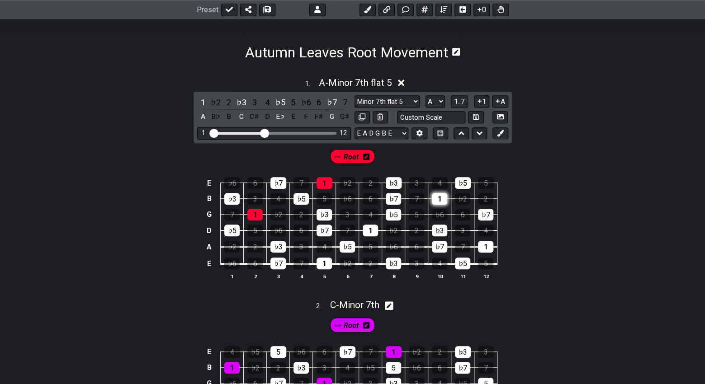
click at [439, 201] on div "1" at bounding box center [439, 199] width 15 height 12
click at [487, 250] on div "1" at bounding box center [485, 247] width 15 height 12
click at [329, 264] on div "1" at bounding box center [324, 264] width 15 height 12
click at [367, 228] on div "1" at bounding box center [370, 231] width 15 height 12
click at [213, 246] on td "A" at bounding box center [209, 247] width 11 height 17
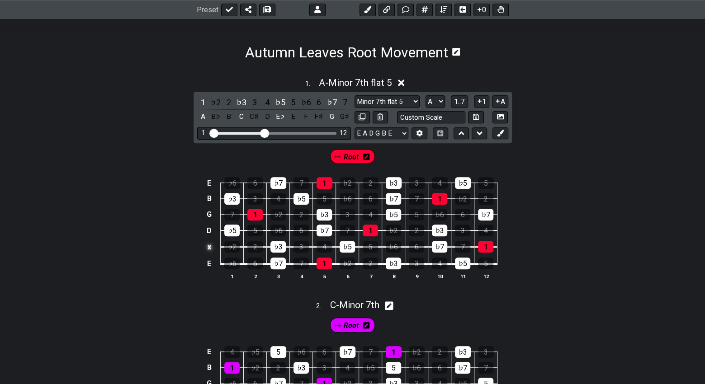
click at [211, 246] on td "x" at bounding box center [209, 247] width 11 height 17
click at [211, 248] on td "o" at bounding box center [209, 247] width 11 height 17
click at [212, 248] on td at bounding box center [209, 247] width 11 height 17
click at [424, 14] on button at bounding box center [424, 10] width 16 height 13
select select "New Scale"
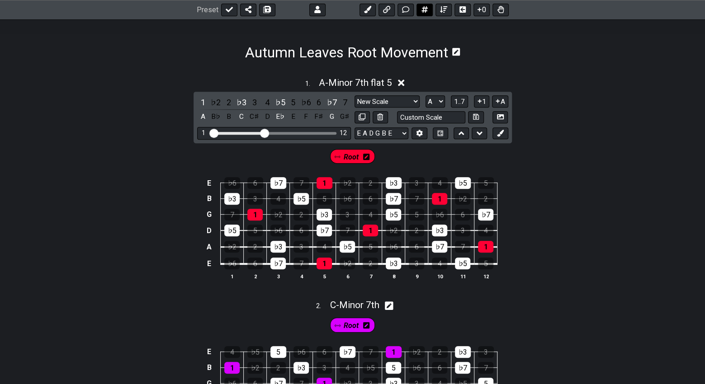
select select "Minor 7th flat 5"
select select "A"
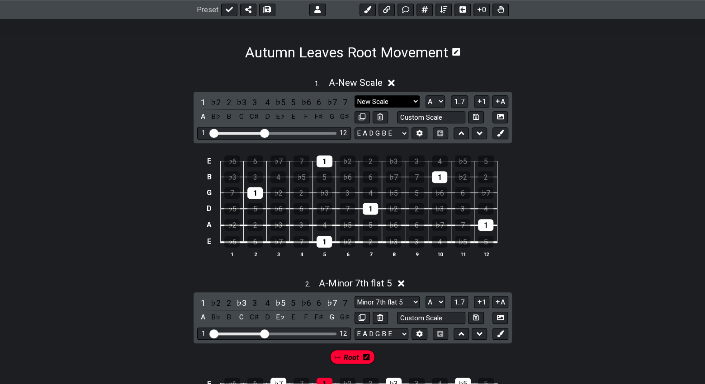
click at [410, 104] on select "New Scale New Scale Minor Pentatonic Major Pentatonic Minor Blues Major Blues M…" at bounding box center [387, 101] width 65 height 12
select select "Dominant 7th"
click at [355, 96] on select "New Scale New Scale Minor Pentatonic Major Pentatonic Minor Blues Major Blues M…" at bounding box center [387, 101] width 65 height 12
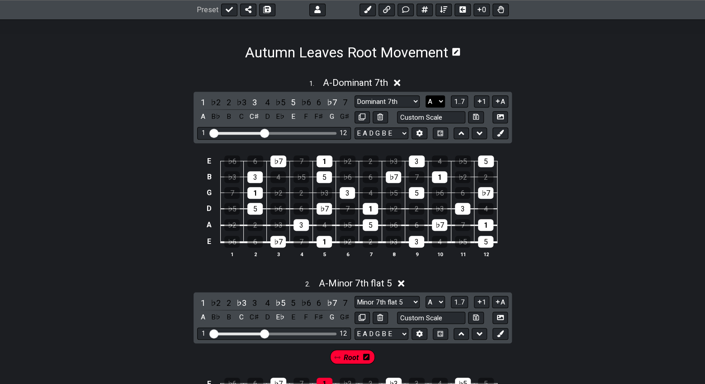
click at [434, 102] on select "A♭ A A♯ B♭ B C C♯ D♭ D D♯ E♭ E F F♯ G♭ G G♯" at bounding box center [435, 101] width 19 height 12
select select "D"
click at [426, 96] on select "A♭ A A♯ B♭ B C C♯ D♭ D D♯ E♭ E F F♯ G♭ G G♯" at bounding box center [435, 101] width 19 height 12
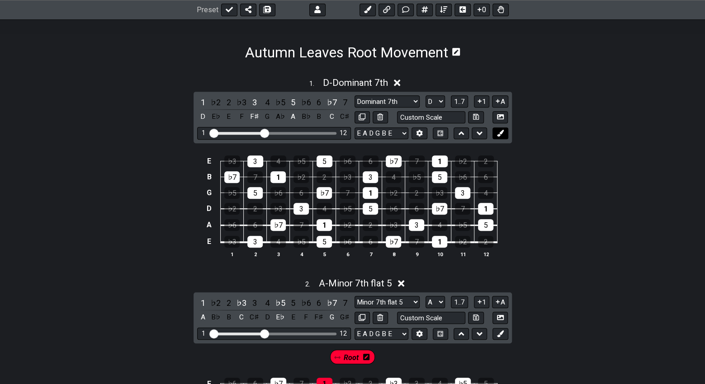
click at [500, 134] on icon at bounding box center [500, 133] width 7 height 7
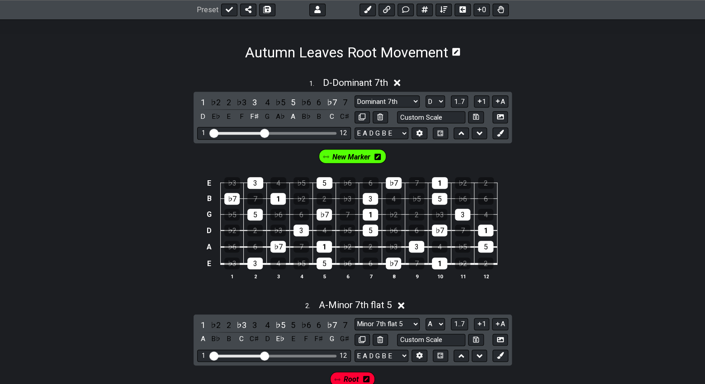
click at [378, 158] on icon at bounding box center [377, 157] width 6 height 6
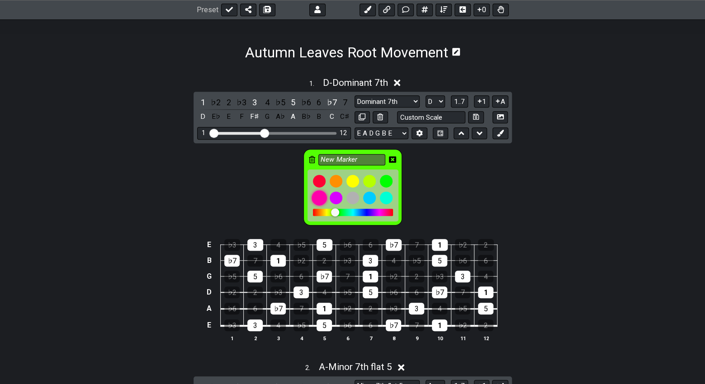
click at [321, 195] on div at bounding box center [319, 197] width 15 height 15
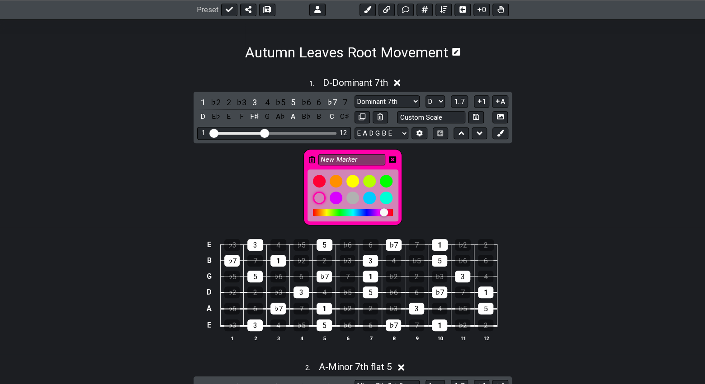
scroll to position [339, 0]
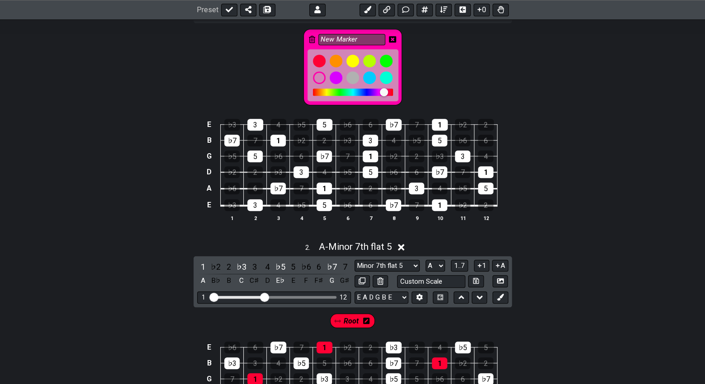
drag, startPoint x: 357, startPoint y: 38, endPoint x: 316, endPoint y: 49, distance: 42.2
click at [316, 49] on div "New Marker" at bounding box center [352, 67] width 99 height 76
type input "Root"
drag, startPoint x: 369, startPoint y: 153, endPoint x: 354, endPoint y: 152, distance: 15.4
click at [369, 153] on div "1" at bounding box center [370, 157] width 15 height 12
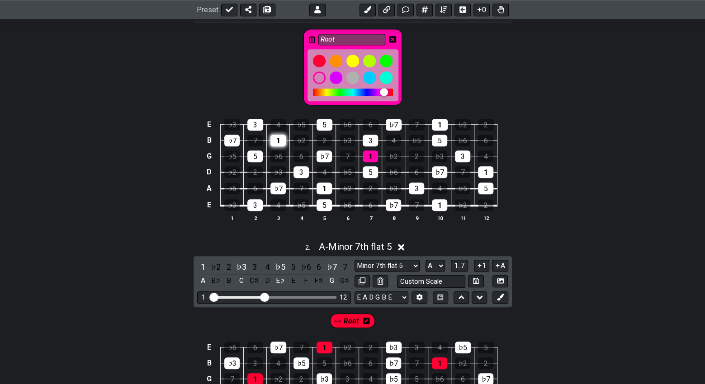
click at [277, 135] on div "1" at bounding box center [277, 141] width 15 height 12
click at [438, 121] on div "1" at bounding box center [440, 125] width 16 height 12
click at [478, 166] on div "1" at bounding box center [485, 172] width 15 height 12
click at [442, 202] on div "1" at bounding box center [439, 205] width 15 height 12
click at [324, 189] on div "1" at bounding box center [324, 189] width 15 height 12
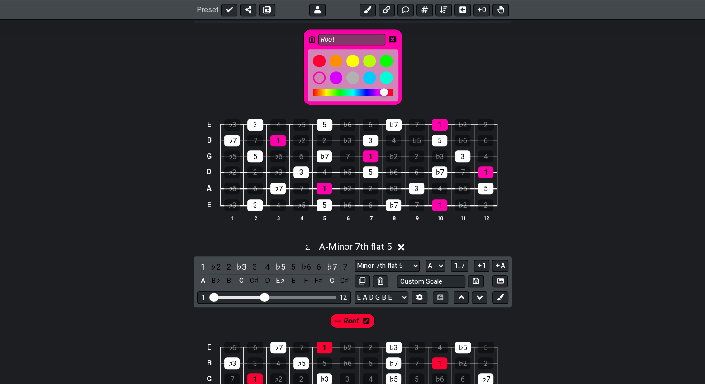
click at [392, 39] on icon at bounding box center [392, 39] width 7 height 7
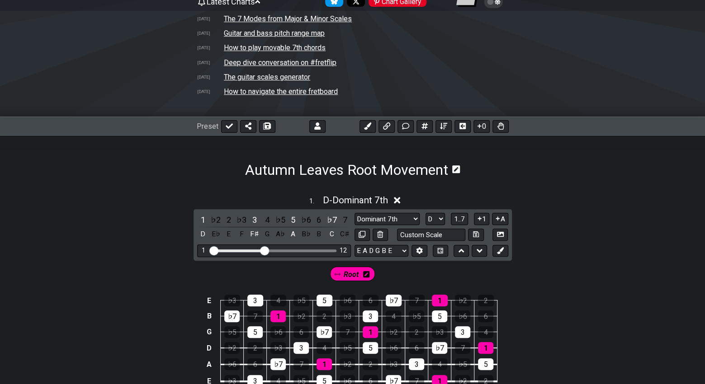
scroll to position [98, 0]
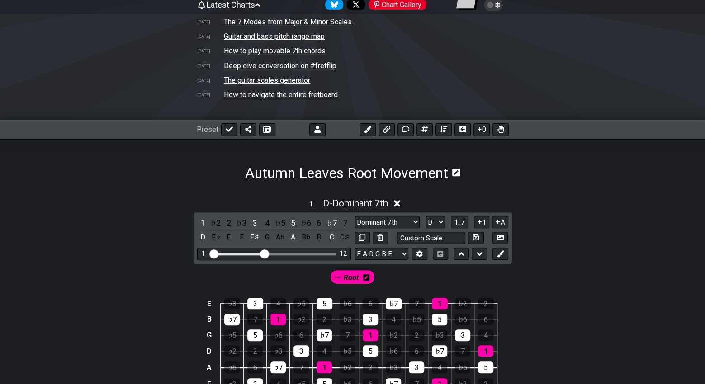
click at [399, 204] on icon at bounding box center [397, 203] width 7 height 7
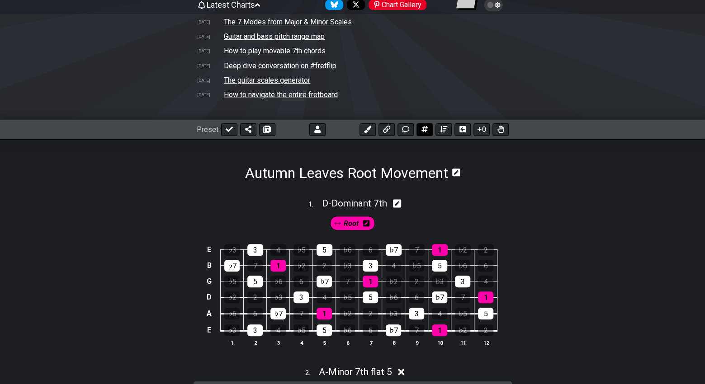
click at [424, 132] on icon at bounding box center [424, 129] width 6 height 7
select select "A"
select select "Minor 7th flat 5"
select select "A"
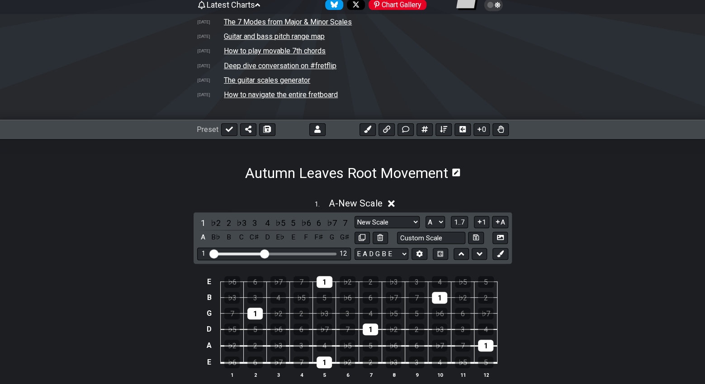
scroll to position [219, 0]
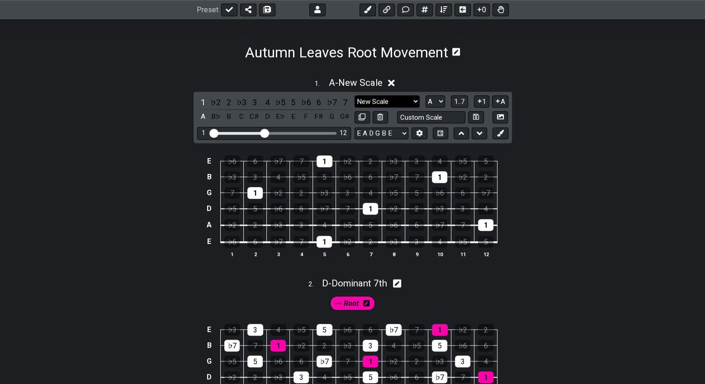
click at [417, 103] on select "New Scale New Scale Minor Pentatonic Major Pentatonic Minor Blues Major Blues M…" at bounding box center [387, 101] width 65 height 12
click at [439, 103] on select "A♭ A A♯ B♭ B C C♯ D♭ D D♯ E♭ E F F♯ G♭ G G♯" at bounding box center [435, 101] width 19 height 12
click at [426, 96] on select "A♭ A A♯ B♭ B C C♯ D♭ D D♯ E♭ E F F♯ G♭ G G♯" at bounding box center [435, 101] width 19 height 12
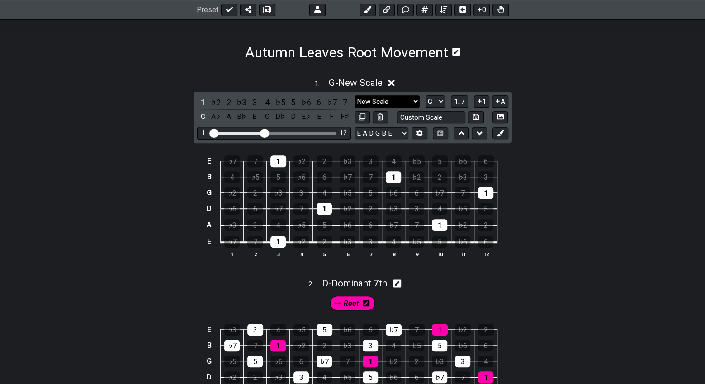
click at [416, 103] on select "New Scale New Scale Minor Pentatonic Major Pentatonic Minor Blues Major Blues M…" at bounding box center [387, 101] width 65 height 12
click at [443, 100] on select "A♭ A A♯ B♭ B C C♯ D♭ D D♯ E♭ E F F♯ G♭ G G♯" at bounding box center [435, 101] width 19 height 12
click at [426, 96] on select "A♭ A A♯ B♭ B C C♯ D♭ D D♯ E♭ E F F♯ G♭ G G♯" at bounding box center [435, 101] width 19 height 12
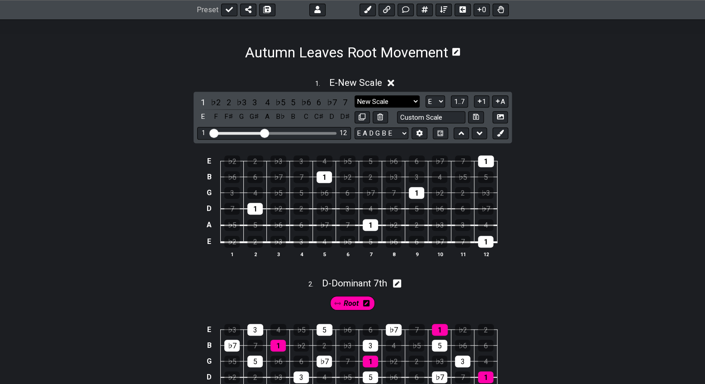
click at [410, 104] on select "New Scale New Scale Minor Pentatonic Major Pentatonic Minor Blues Major Blues M…" at bounding box center [387, 101] width 65 height 12
click at [437, 103] on select "A♭ A A♯ B♭ B C C♯ D♭ D D♯ E♭ E F F♯ G♭ G G♯" at bounding box center [435, 101] width 19 height 12
select select "G"
click at [426, 96] on select "A♭ A A♯ B♭ B C C♯ D♭ D D♯ E♭ E F F♯ G♭ G G♯" at bounding box center [435, 101] width 19 height 12
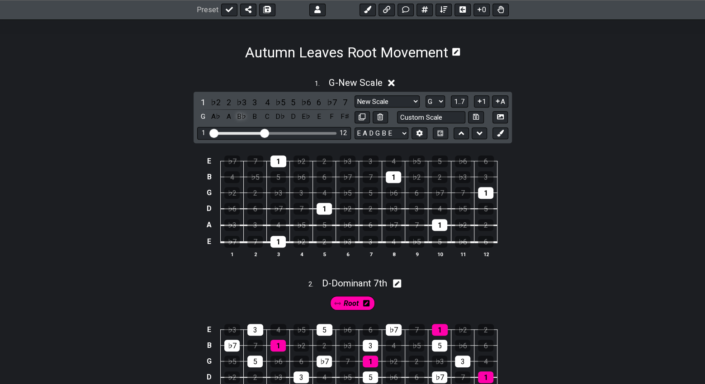
click at [241, 118] on div "B♭" at bounding box center [242, 117] width 12 height 12
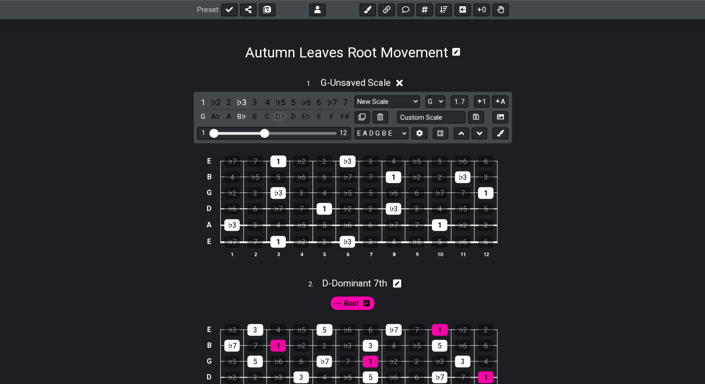
click at [276, 121] on div "D♭" at bounding box center [280, 117] width 12 height 12
click at [330, 117] on div "F" at bounding box center [332, 117] width 12 height 12
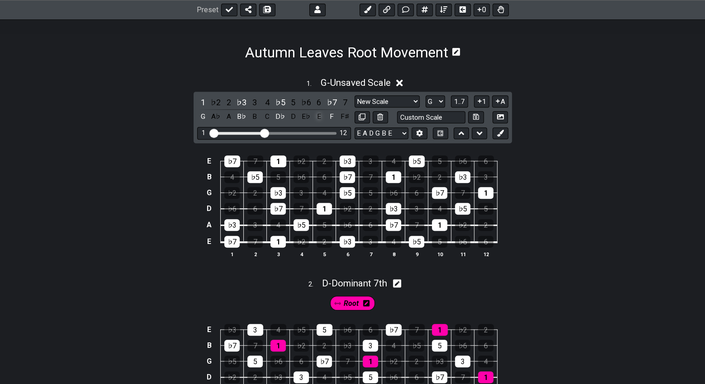
click at [319, 118] on div "E" at bounding box center [319, 117] width 12 height 12
click at [331, 119] on div "F" at bounding box center [332, 117] width 12 height 12
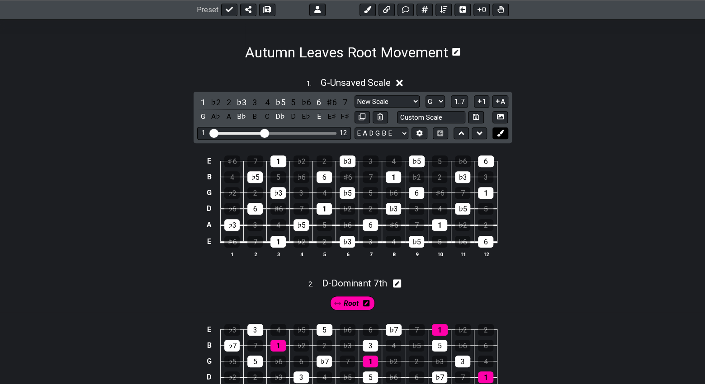
click at [498, 133] on icon at bounding box center [500, 133] width 7 height 7
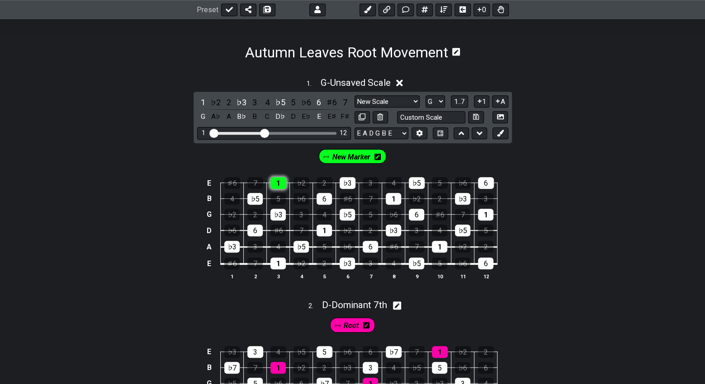
click at [276, 183] on div "1" at bounding box center [278, 183] width 16 height 12
click at [276, 264] on div "1" at bounding box center [277, 264] width 15 height 12
click at [319, 230] on div "1" at bounding box center [324, 231] width 15 height 12
click at [394, 198] on div "1" at bounding box center [393, 199] width 15 height 12
click at [379, 160] on icon at bounding box center [377, 156] width 6 height 7
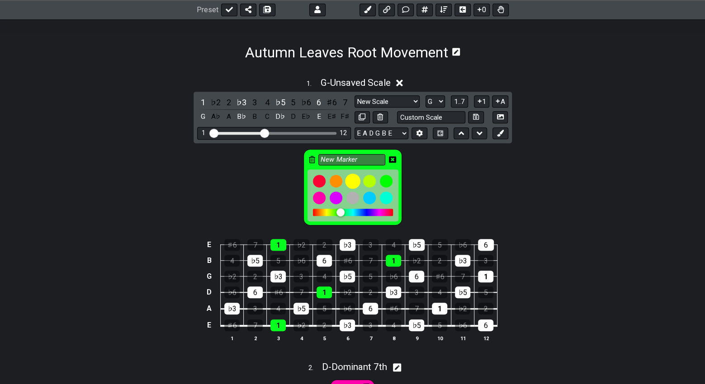
click at [350, 183] on div at bounding box center [352, 181] width 15 height 15
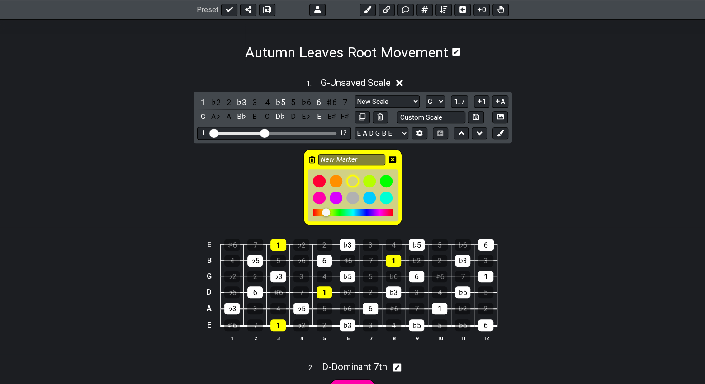
click at [429, 185] on div "New Marker" at bounding box center [352, 185] width 705 height 85
drag, startPoint x: 361, startPoint y: 157, endPoint x: 317, endPoint y: 160, distance: 44.8
click at [317, 160] on div "New Marker" at bounding box center [352, 187] width 99 height 76
type input "Root"
click at [394, 159] on icon at bounding box center [392, 159] width 7 height 6
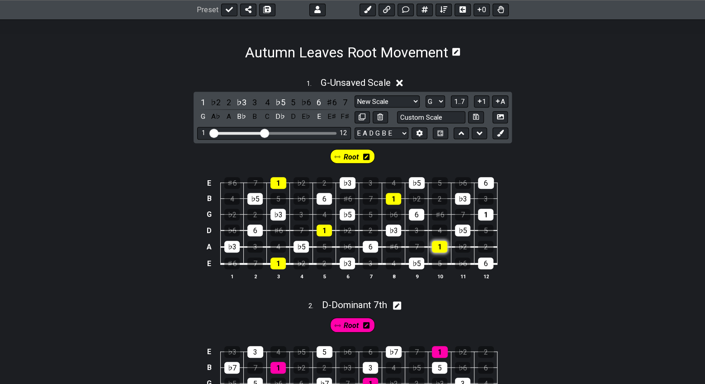
click at [440, 246] on div "1" at bounding box center [439, 247] width 15 height 12
click at [486, 214] on div "1" at bounding box center [485, 215] width 15 height 12
drag, startPoint x: 447, startPoint y: 117, endPoint x: 421, endPoint y: 118, distance: 26.2
click at [421, 118] on input "text" at bounding box center [431, 117] width 69 height 12
type input "G6"
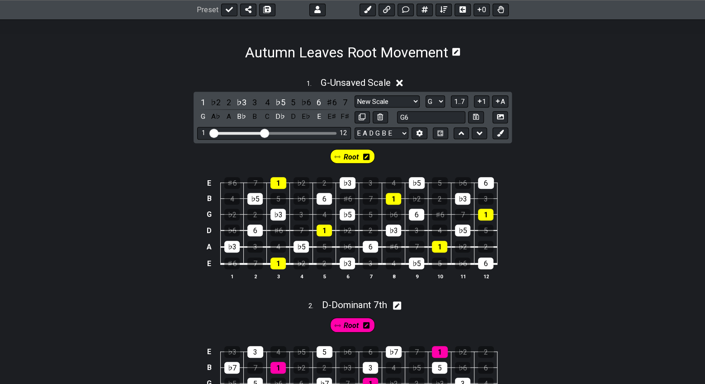
click at [520, 165] on div "Root" at bounding box center [352, 154] width 705 height 23
